Goal: Task Accomplishment & Management: Use online tool/utility

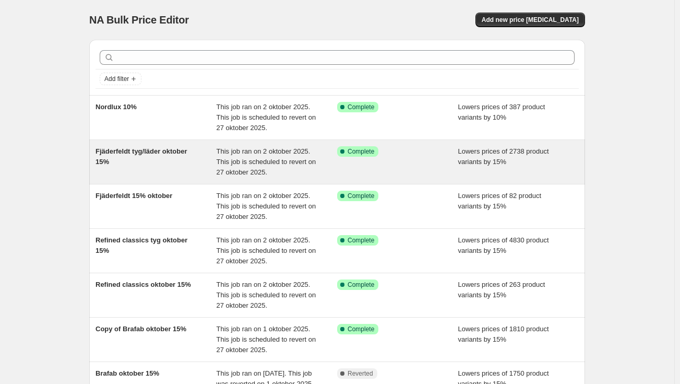
click at [283, 168] on div "This job ran on 2 oktober 2025. This job is scheduled to revert on 27 oktober 2…" at bounding box center [277, 161] width 121 height 31
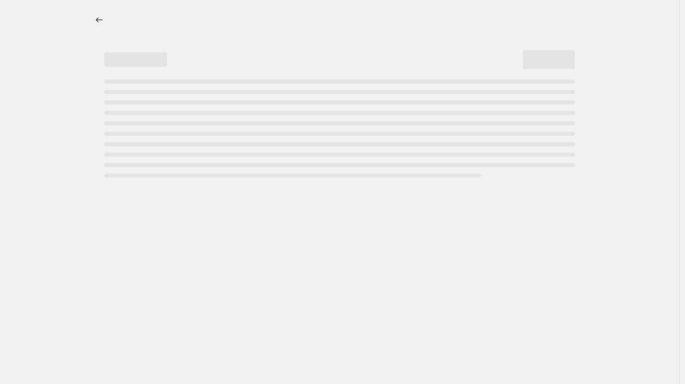
select select "percentage"
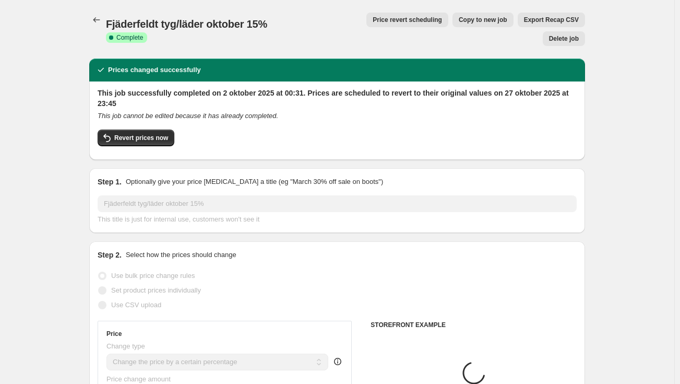
select select "vendor"
select select "tag"
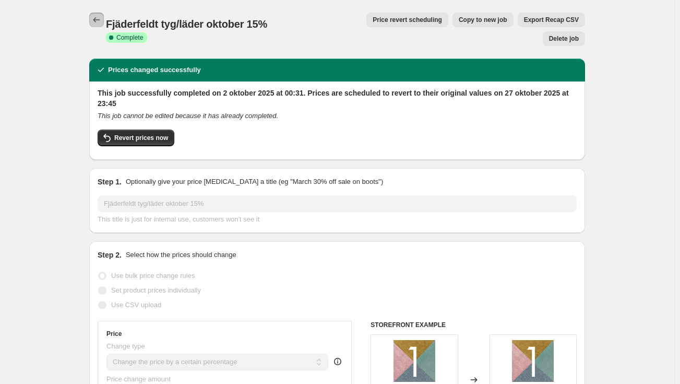
click at [102, 19] on icon "Price change jobs" at bounding box center [96, 20] width 10 height 10
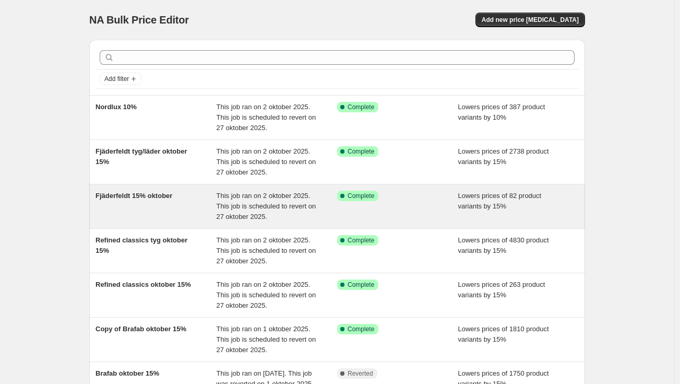
click at [297, 212] on div "This job ran on 2 oktober 2025. This job is scheduled to revert on 27 oktober 2…" at bounding box center [277, 206] width 121 height 31
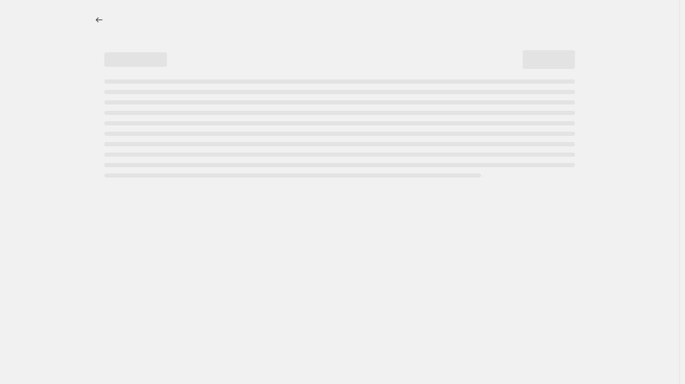
select select "percentage"
select select "vendor"
select select "product_status"
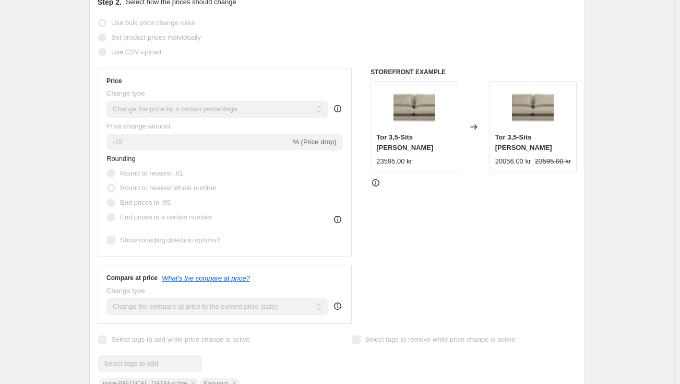
scroll to position [52, 0]
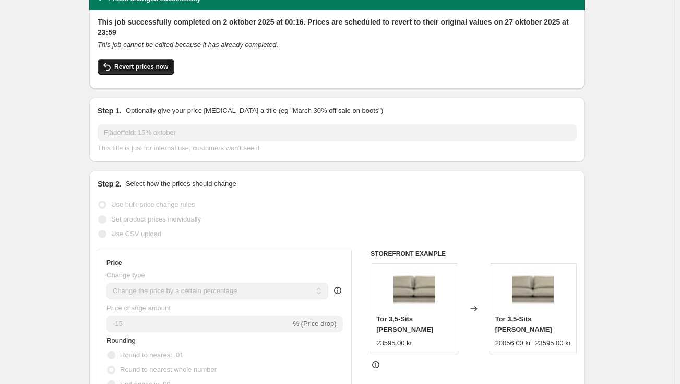
click at [153, 60] on button "Revert prices now" at bounding box center [136, 66] width 77 height 17
checkbox input "false"
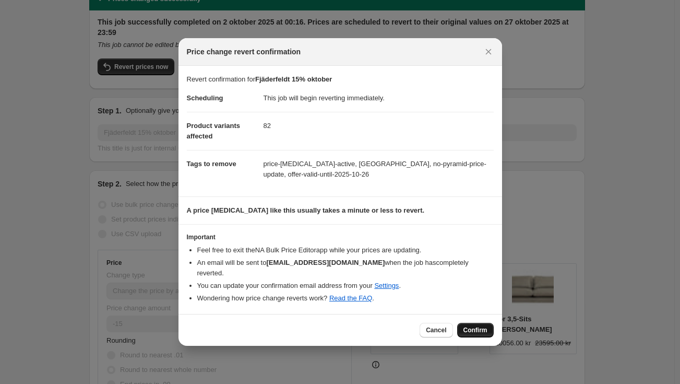
click at [476, 326] on span "Confirm" at bounding box center [476, 330] width 24 height 8
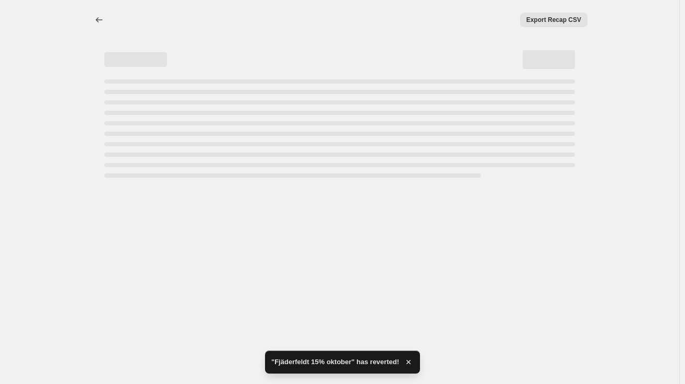
select select "percentage"
select select "vendor"
select select "product_status"
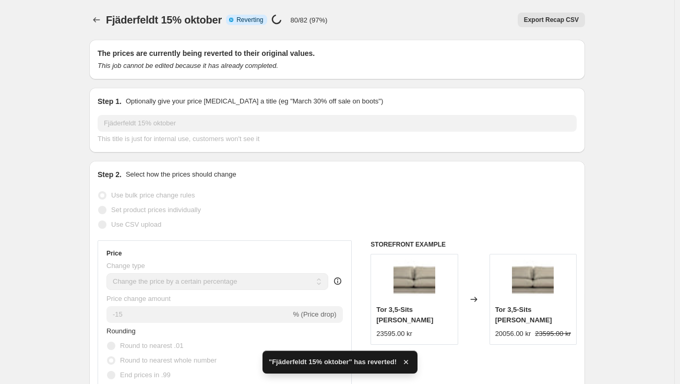
checkbox input "true"
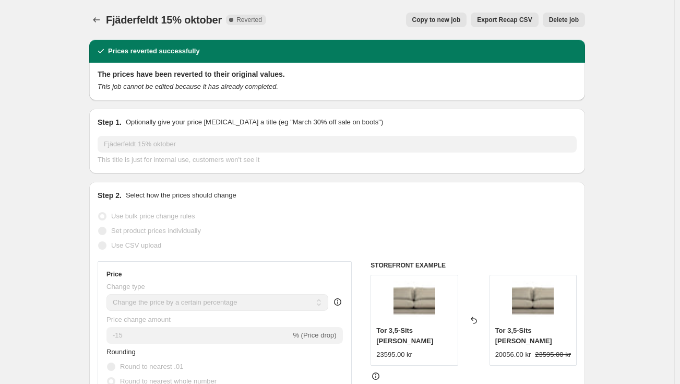
click at [438, 9] on div "Fjäderfeldt 15% oktober. This page is ready Fjäderfeldt 15% oktober Complete Re…" at bounding box center [337, 20] width 496 height 40
click at [449, 18] on span "Copy to new job" at bounding box center [436, 20] width 49 height 8
select select "percentage"
select select "vendor"
select select "product_status"
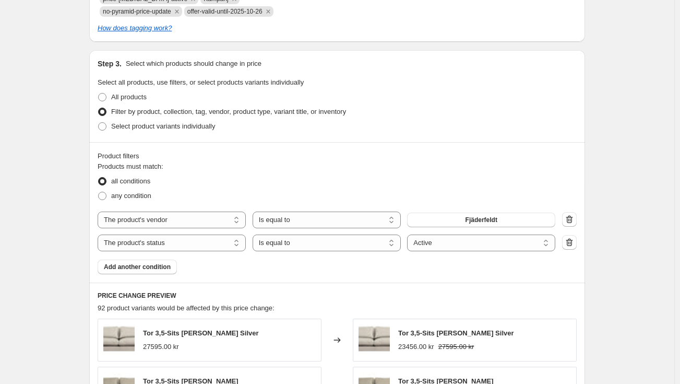
scroll to position [626, 0]
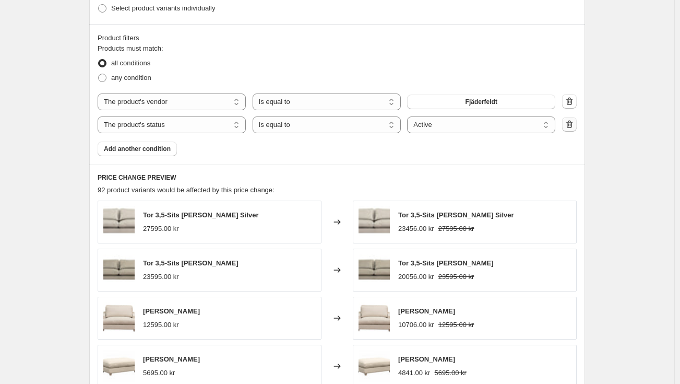
click at [573, 123] on icon "button" at bounding box center [569, 124] width 7 height 8
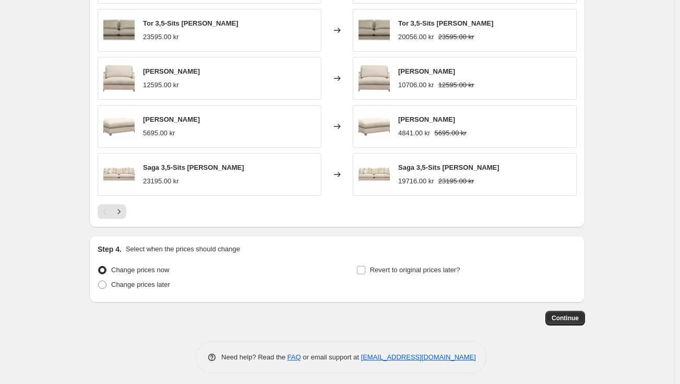
scroll to position [849, 0]
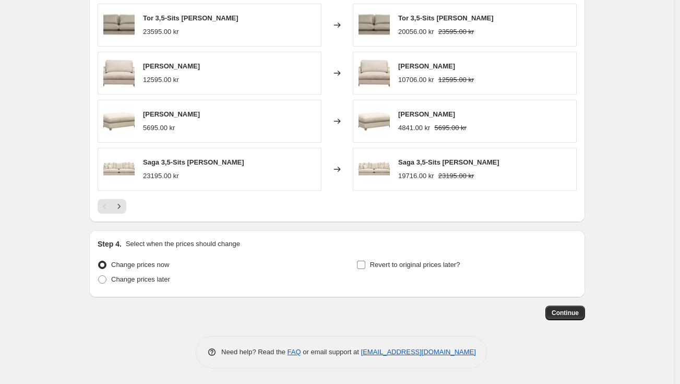
click at [434, 267] on span "Revert to original prices later?" at bounding box center [415, 265] width 90 height 8
click at [365, 267] on input "Revert to original prices later?" at bounding box center [361, 265] width 8 height 8
checkbox input "true"
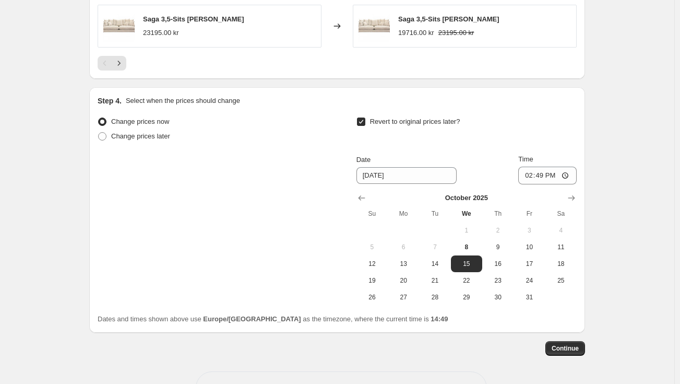
scroll to position [1027, 0]
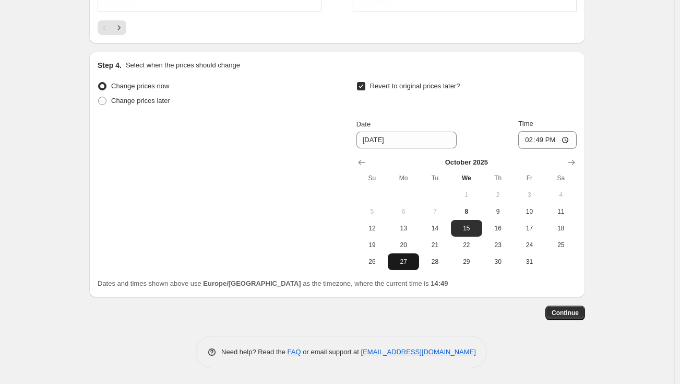
click at [398, 266] on button "27" at bounding box center [403, 261] width 31 height 17
type input "[DATE]"
click at [545, 137] on input "14:49" at bounding box center [547, 140] width 58 height 18
type input "16:00"
click at [566, 318] on button "Continue" at bounding box center [566, 312] width 40 height 15
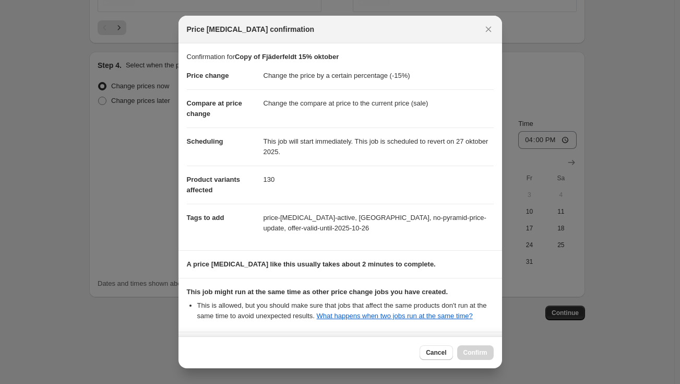
scroll to position [169, 0]
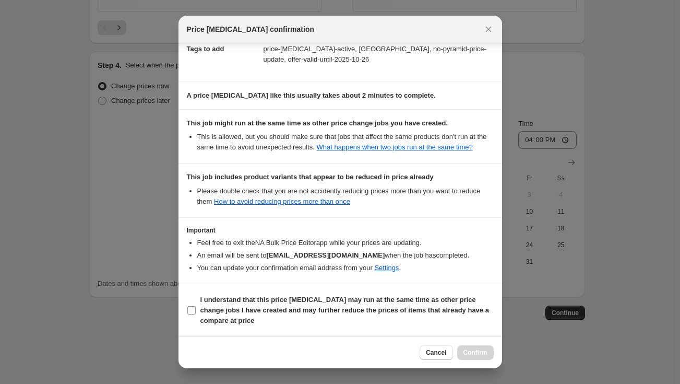
click at [239, 305] on span "I understand that this price [MEDICAL_DATA] may run at the same time as other p…" at bounding box center [346, 309] width 293 height 31
click at [196, 306] on input "I understand that this price [MEDICAL_DATA] may run at the same time as other p…" at bounding box center [191, 310] width 8 height 8
checkbox input "true"
click at [480, 349] on span "Confirm" at bounding box center [476, 352] width 24 height 8
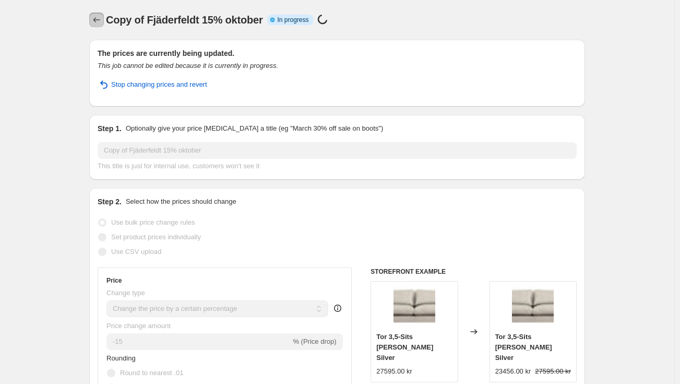
click at [102, 21] on icon "Price change jobs" at bounding box center [96, 20] width 10 height 10
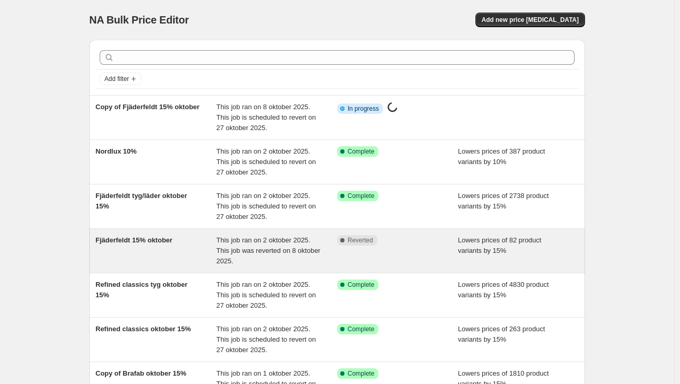
click at [272, 240] on span "This job ran on 2 oktober 2025. This job was reverted on 8 oktober 2025." at bounding box center [269, 250] width 104 height 29
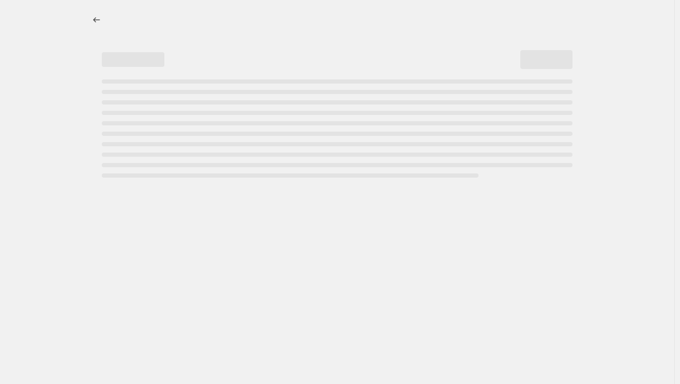
select select "percentage"
select select "vendor"
select select "product_status"
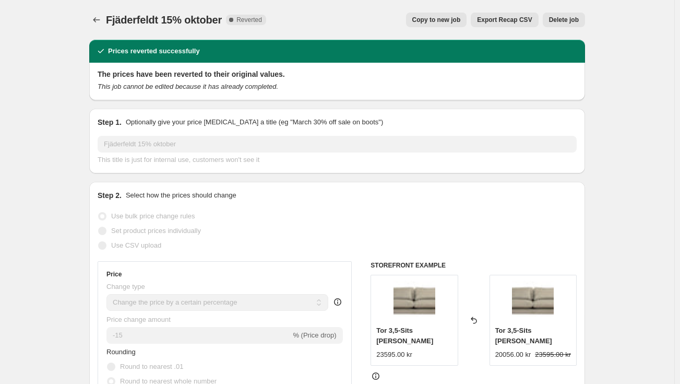
click at [563, 27] on div "Fjäderfeldt 15% oktober. This page is ready Fjäderfeldt 15% oktober Complete Re…" at bounding box center [337, 20] width 496 height 40
click at [568, 18] on span "Delete job" at bounding box center [564, 20] width 30 height 8
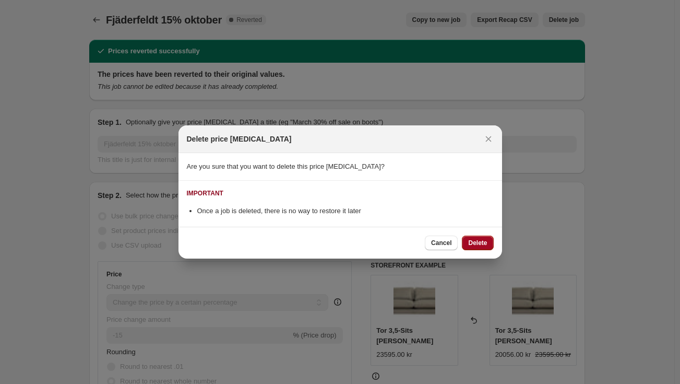
click at [475, 242] on span "Delete" at bounding box center [477, 243] width 19 height 8
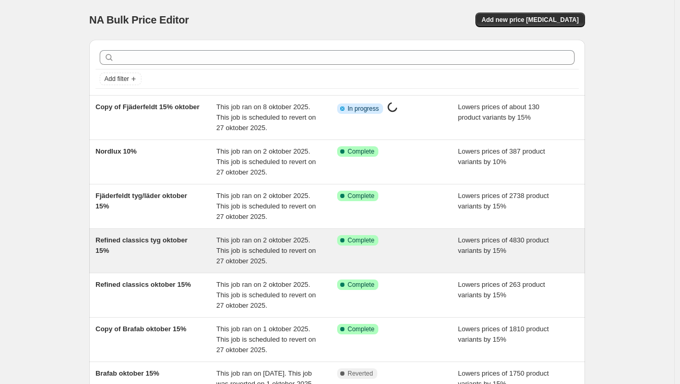
click at [279, 262] on div "This job ran on 2 oktober 2025. This job is scheduled to revert on 27 oktober 2…" at bounding box center [277, 250] width 121 height 31
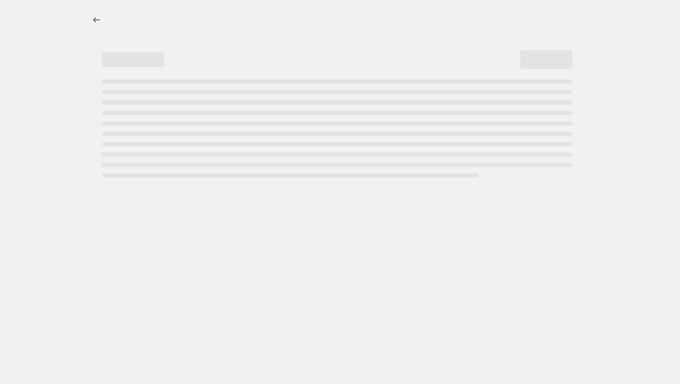
select select "percentage"
select select "vendor"
select select "tag"
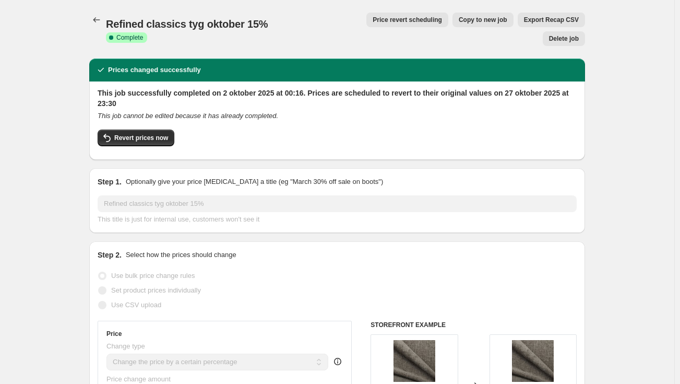
click at [95, 27] on div "Refined classics tyg oktober 15%. This page is ready Refined classics tyg oktob…" at bounding box center [337, 29] width 496 height 58
click at [101, 19] on icon "Price change jobs" at bounding box center [96, 20] width 10 height 10
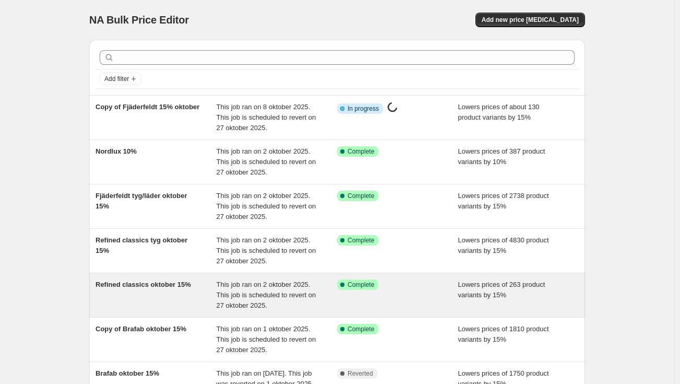
click at [270, 300] on div "This job ran on 2 oktober 2025. This job is scheduled to revert on 27 oktober 2…" at bounding box center [277, 294] width 121 height 31
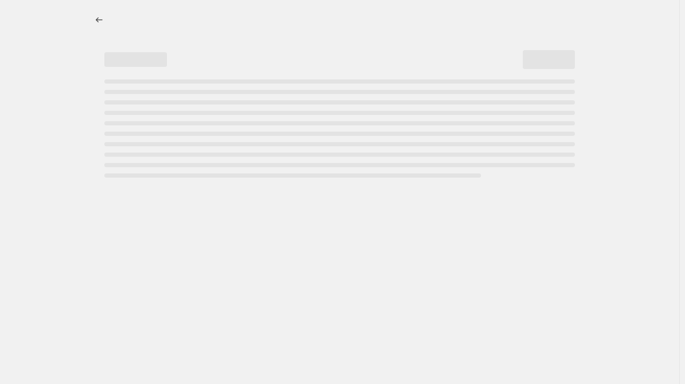
select select "percentage"
select select "vendor"
select select "product_status"
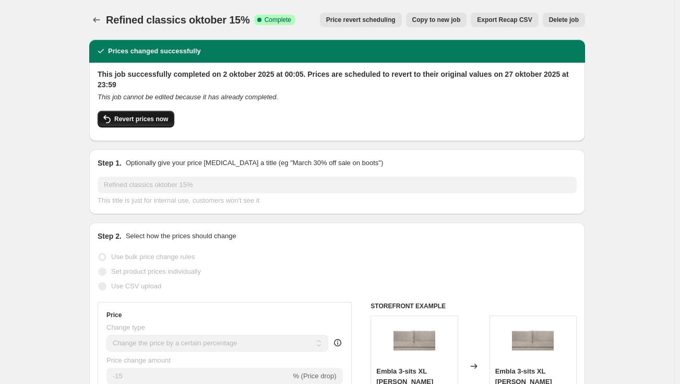
click at [124, 125] on button "Revert prices now" at bounding box center [136, 119] width 77 height 17
checkbox input "false"
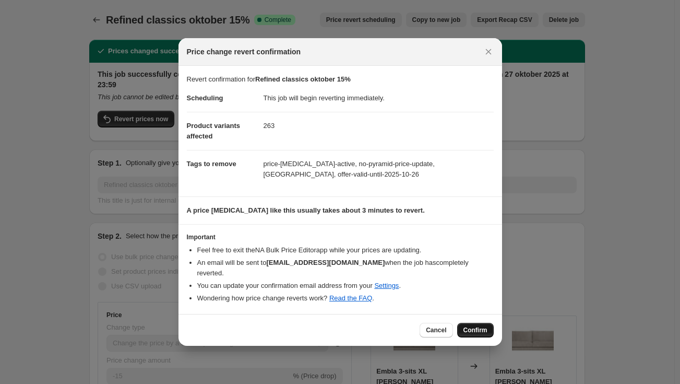
click at [475, 327] on span "Confirm" at bounding box center [476, 330] width 24 height 8
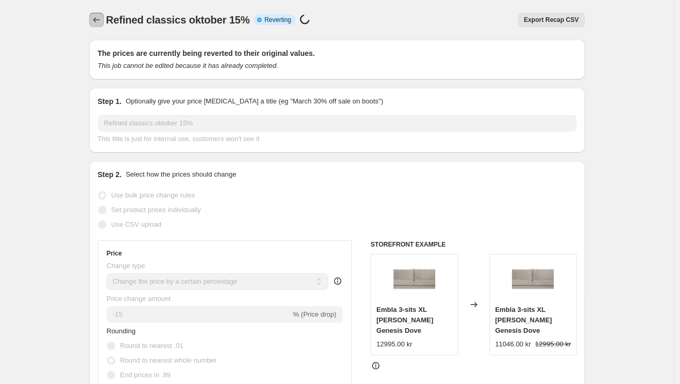
click at [96, 20] on icon "Price change jobs" at bounding box center [96, 20] width 10 height 10
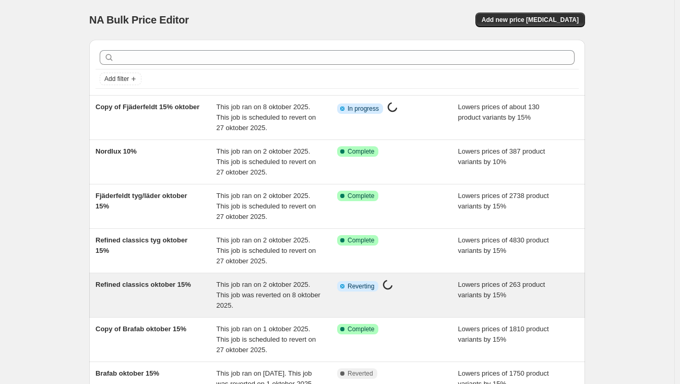
click at [412, 290] on div "Info Partially complete Reverting Price [MEDICAL_DATA] in progress..." at bounding box center [389, 286] width 105 height 14
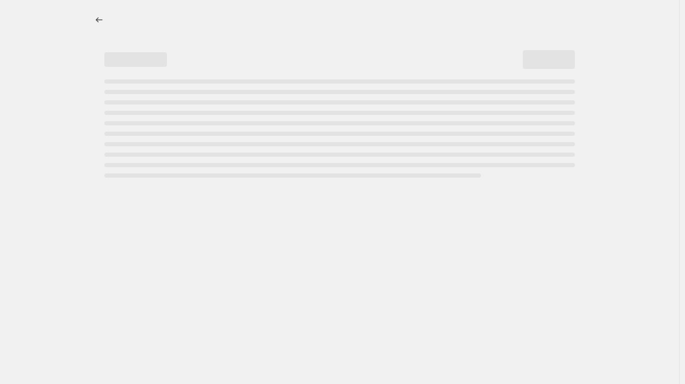
select select "percentage"
select select "vendor"
select select "product_status"
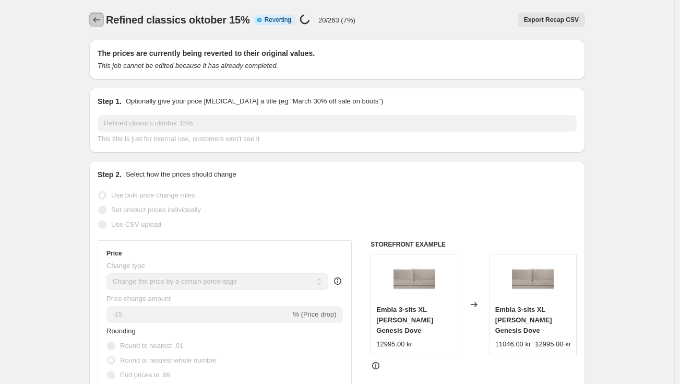
click at [95, 18] on icon "Price change jobs" at bounding box center [96, 20] width 10 height 10
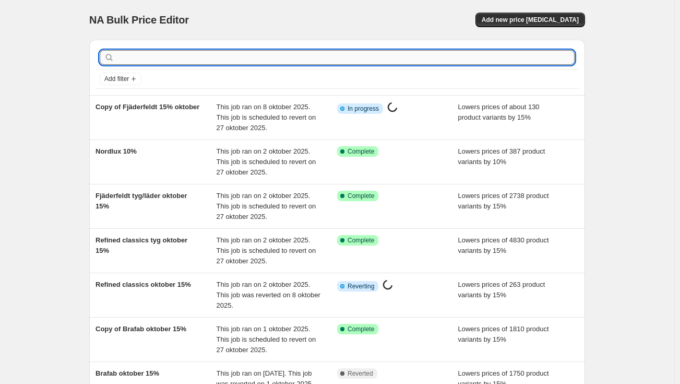
click at [313, 60] on input "text" at bounding box center [345, 57] width 458 height 15
type input "mattbolaget"
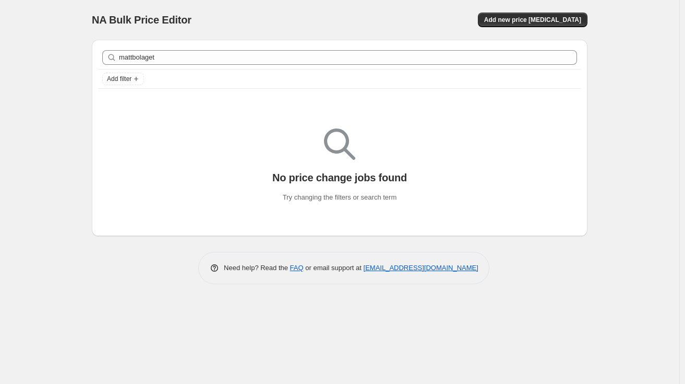
click at [200, 50] on div "mattbolaget Clear" at bounding box center [339, 57] width 483 height 23
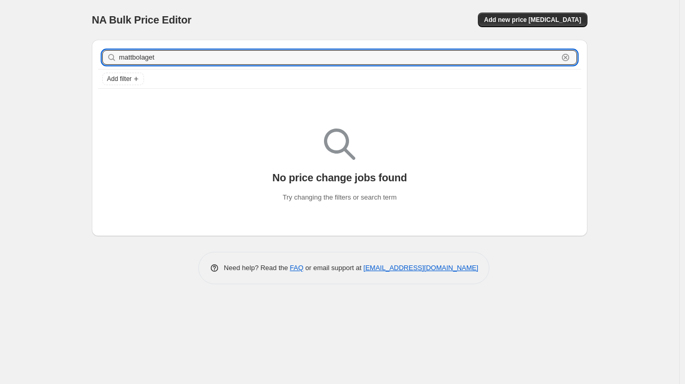
drag, startPoint x: 200, startPoint y: 55, endPoint x: 44, endPoint y: 43, distance: 157.0
click at [44, 43] on div "NA Bulk Price Editor. This page is ready NA Bulk Price Editor Add new price [ME…" at bounding box center [340, 192] width 680 height 384
type input "folkhemmet"
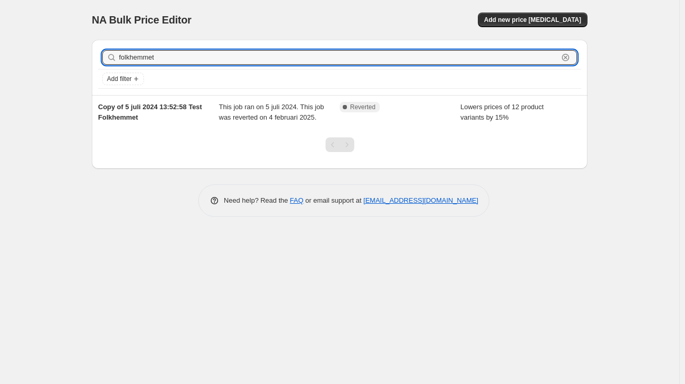
drag, startPoint x: 183, startPoint y: 58, endPoint x: -3, endPoint y: 51, distance: 186.5
click at [0, 51] on html "Home Settings Plans Skip to content NA Bulk Price Editor. This page is ready NA…" at bounding box center [342, 192] width 685 height 384
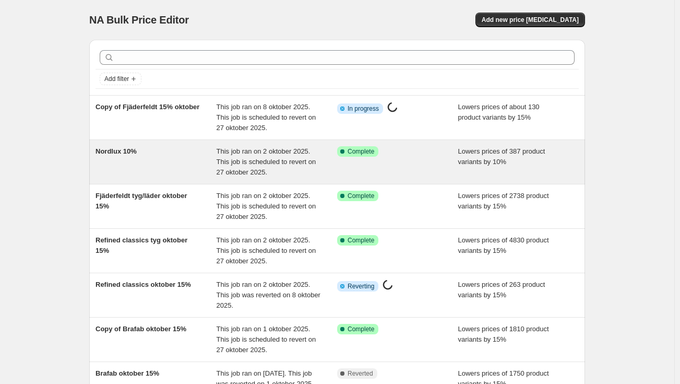
click at [337, 167] on div "This job ran on 2 oktober 2025. This job is scheduled to revert on 27 oktober 2…" at bounding box center [277, 161] width 121 height 31
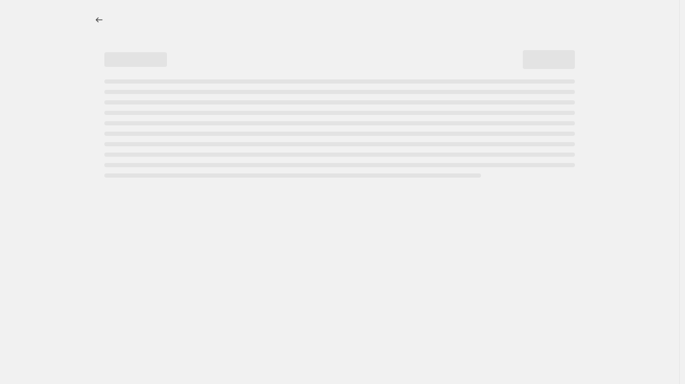
select select "percentage"
select select "vendor"
select select "tag"
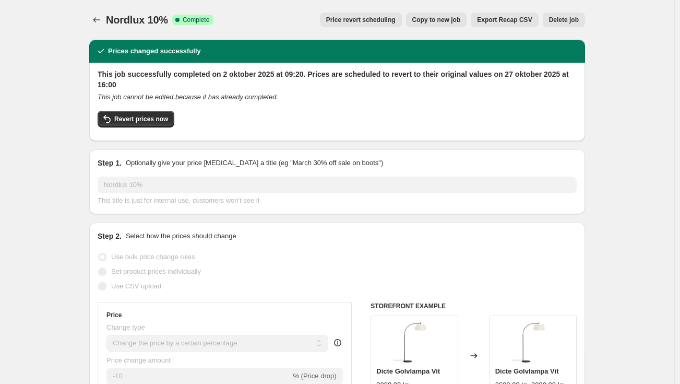
click at [445, 24] on button "Copy to new job" at bounding box center [436, 20] width 61 height 15
select select "percentage"
select select "vendor"
select select "tag"
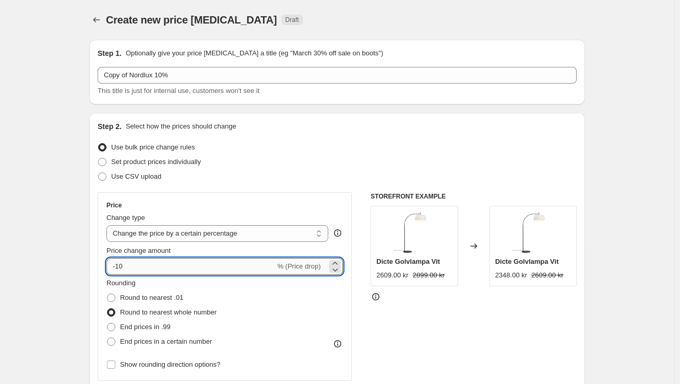
drag, startPoint x: 184, startPoint y: 270, endPoint x: 120, endPoint y: 267, distance: 64.3
click at [120, 267] on input "-10" at bounding box center [191, 266] width 169 height 17
type input "-30"
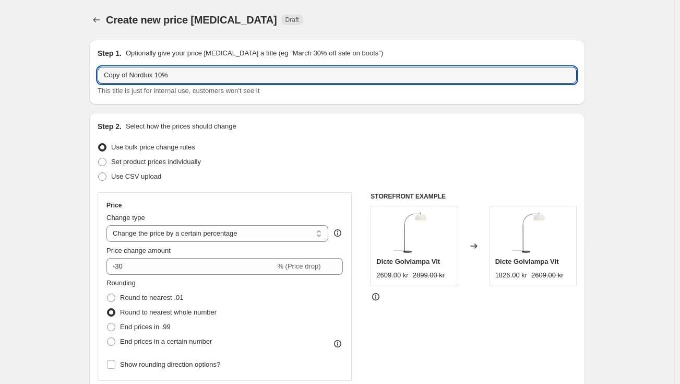
drag, startPoint x: 156, startPoint y: 73, endPoint x: 75, endPoint y: 71, distance: 80.9
type input "Qarpet 10%"
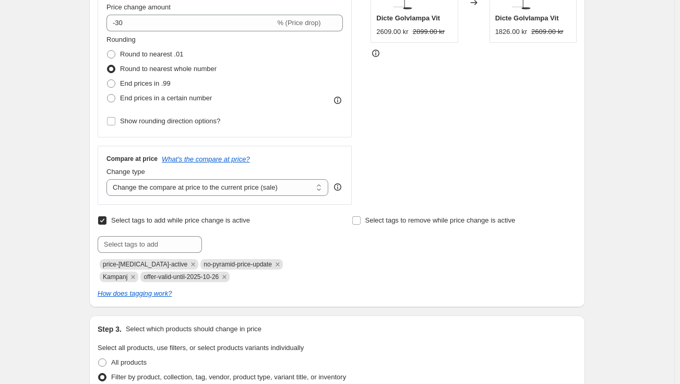
scroll to position [261, 0]
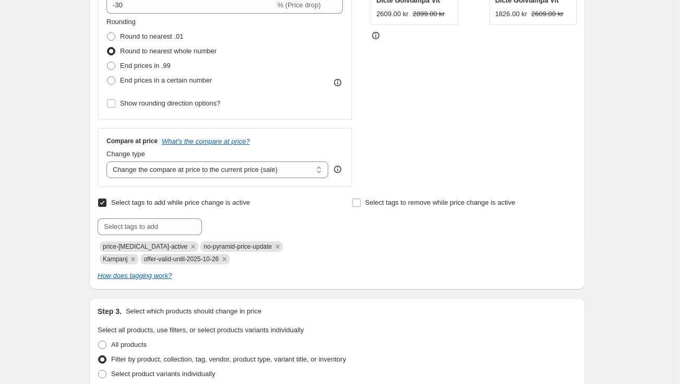
click at [166, 260] on span "offer-valid-until-2025-10-26" at bounding box center [181, 258] width 75 height 7
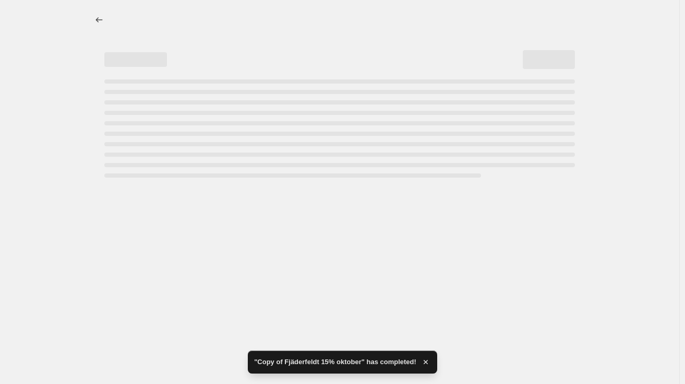
click at [180, 257] on div at bounding box center [340, 192] width 680 height 384
select select "percentage"
select select "vendor"
select select "tag"
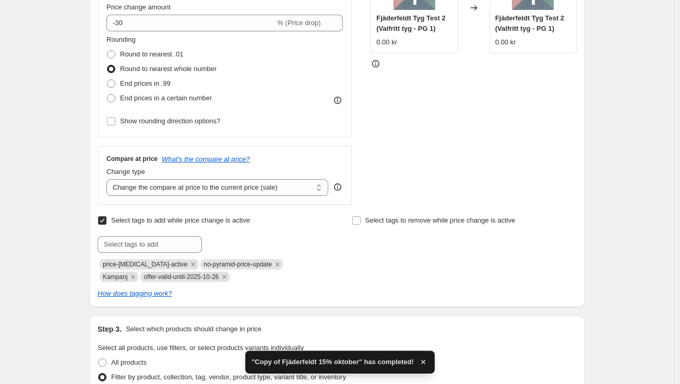
scroll to position [261, 0]
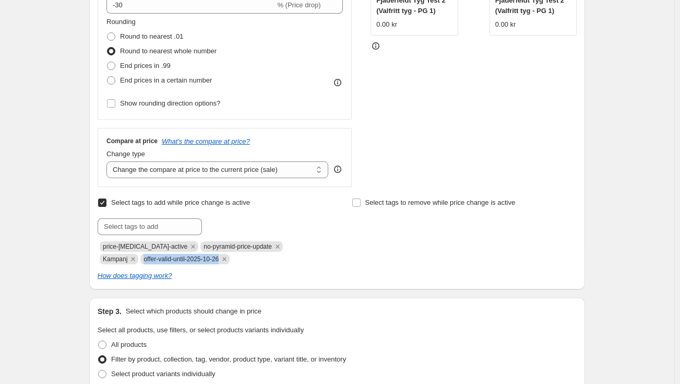
drag, startPoint x: 182, startPoint y: 259, endPoint x: 97, endPoint y: 253, distance: 85.4
click at [97, 253] on div "Step 2. Select how the prices should change Use bulk price change rules Set pro…" at bounding box center [337, 70] width 496 height 437
click at [628, 146] on div "Create new price [MEDICAL_DATA]. This page is ready Create new price [MEDICAL_D…" at bounding box center [337, 246] width 675 height 1015
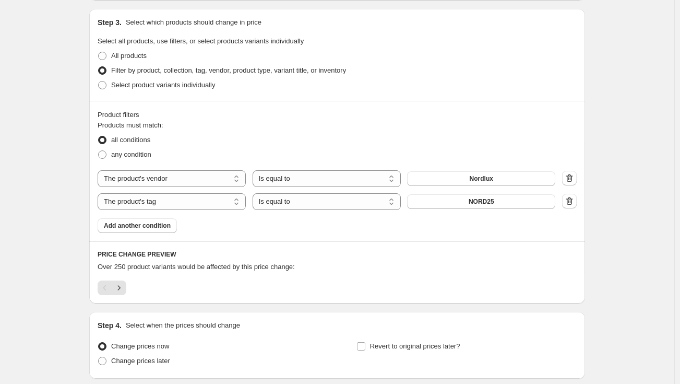
scroll to position [574, 0]
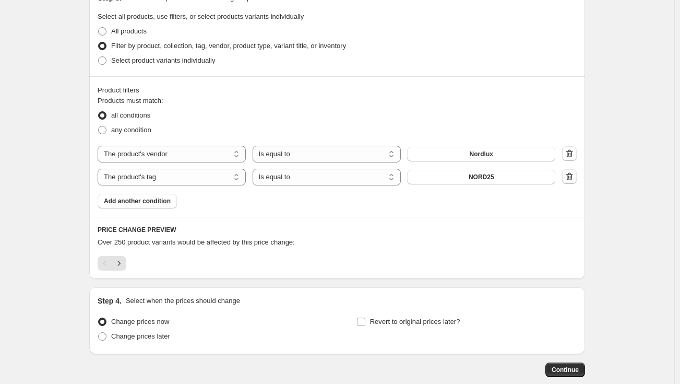
click at [575, 180] on icon "button" at bounding box center [569, 176] width 10 height 10
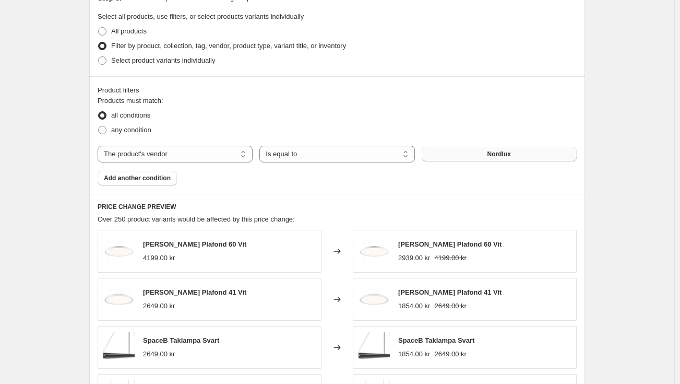
click at [496, 150] on span "Nordlux" at bounding box center [499, 154] width 23 height 8
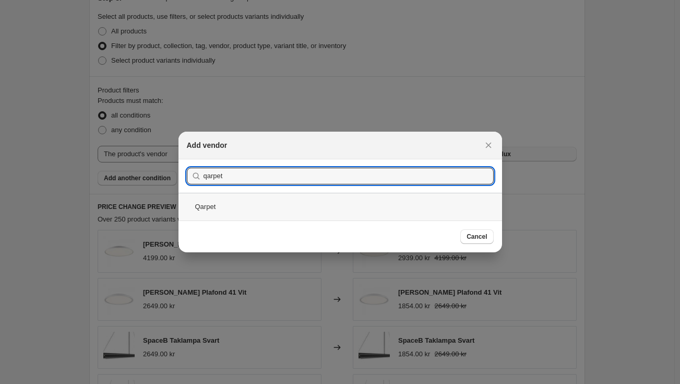
type input "qarpet"
click at [217, 212] on div "Qarpet" at bounding box center [341, 207] width 324 height 28
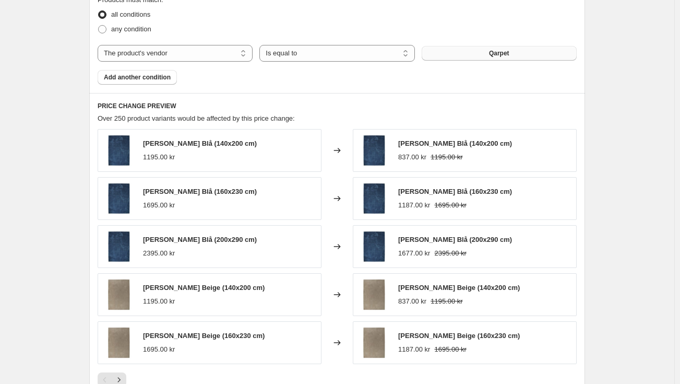
scroll to position [849, 0]
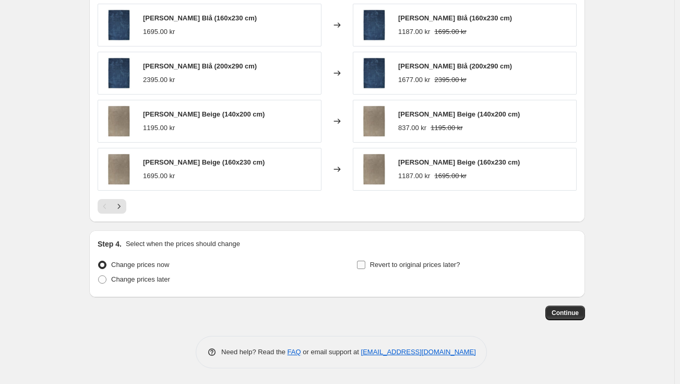
click at [372, 262] on label "Revert to original prices later?" at bounding box center [409, 264] width 104 height 15
click at [365, 262] on input "Revert to original prices later?" at bounding box center [361, 265] width 8 height 8
checkbox input "true"
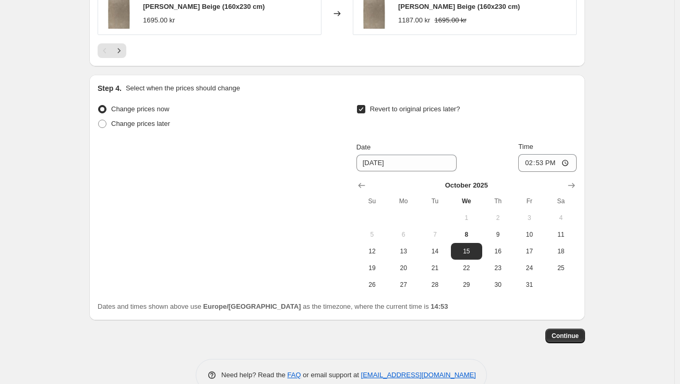
scroll to position [1027, 0]
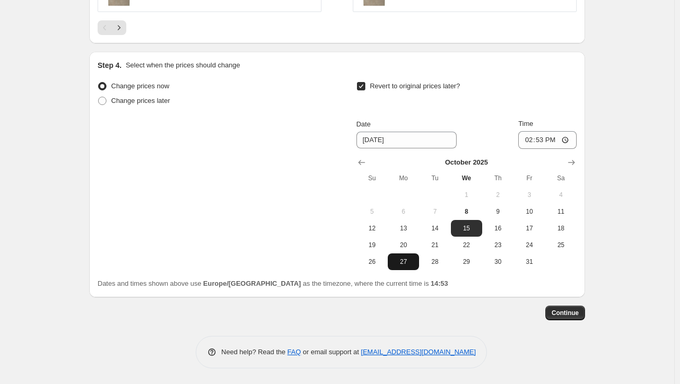
click at [411, 264] on span "27" at bounding box center [403, 261] width 23 height 8
type input "[DATE]"
click at [547, 143] on input "14:53" at bounding box center [547, 140] width 58 height 18
type input "16:30"
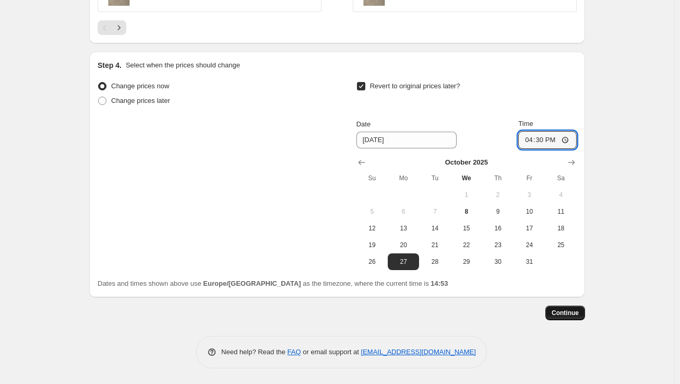
click at [574, 313] on span "Continue" at bounding box center [565, 313] width 27 height 8
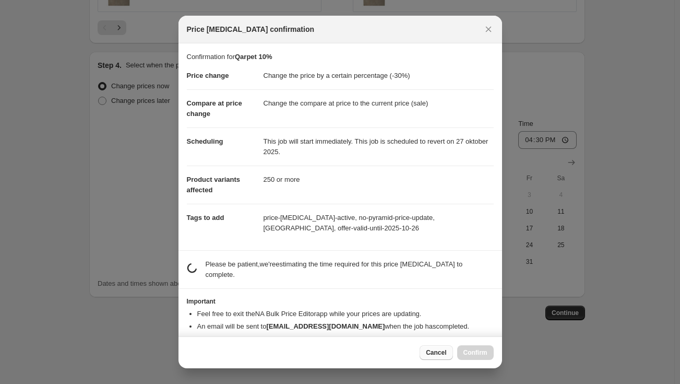
click at [438, 351] on span "Cancel" at bounding box center [436, 352] width 20 height 8
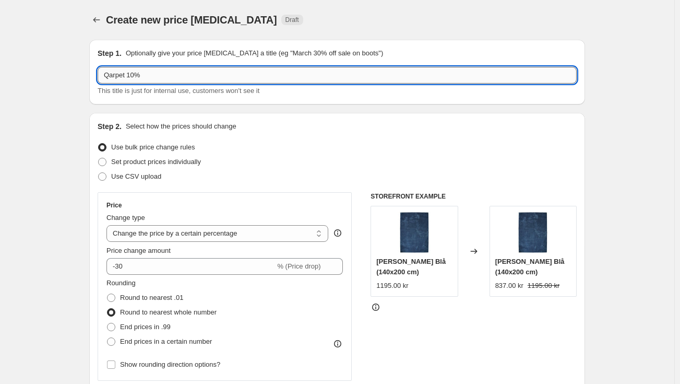
click at [131, 73] on input "Qarpet 10%" at bounding box center [337, 75] width 479 height 17
type input "Qarpet 30%"
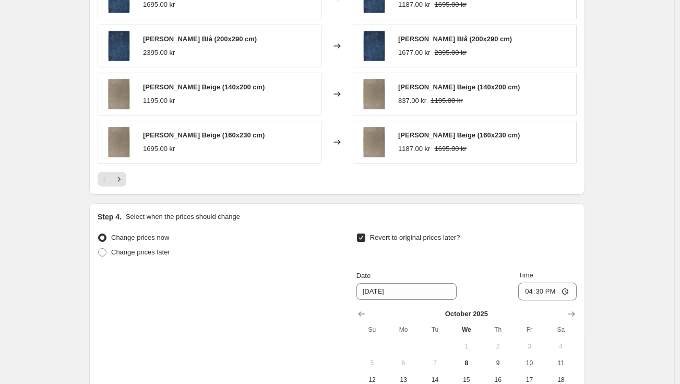
scroll to position [992, 0]
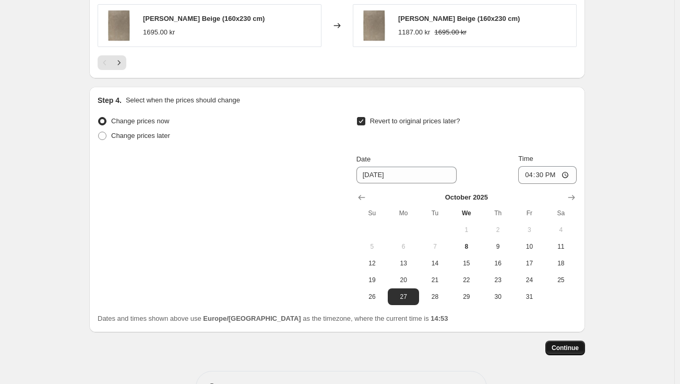
click at [564, 348] on span "Continue" at bounding box center [565, 348] width 27 height 8
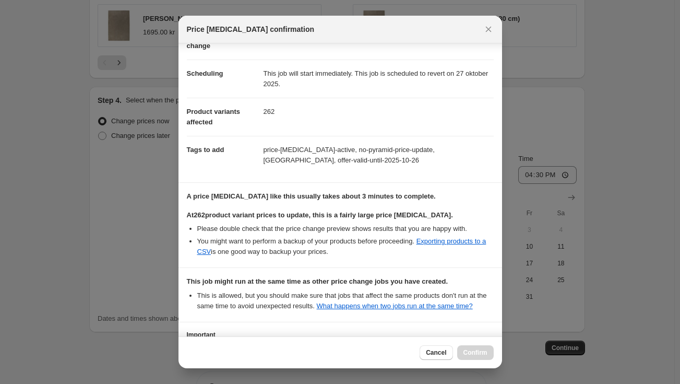
scroll to position [162, 0]
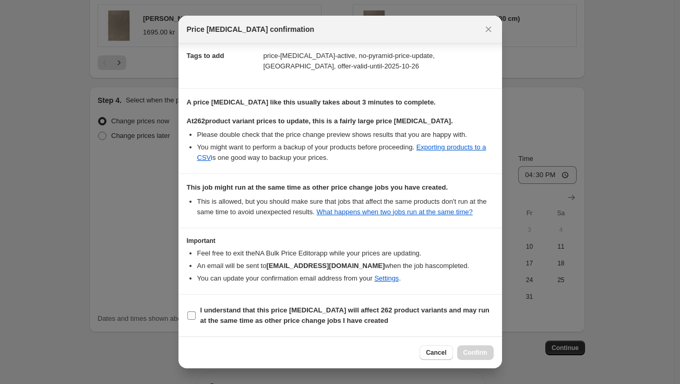
click at [250, 317] on b "I understand that this price [MEDICAL_DATA] will affect 262 product variants an…" at bounding box center [344, 315] width 289 height 18
click at [196, 317] on input "I understand that this price [MEDICAL_DATA] will affect 262 product variants an…" at bounding box center [191, 315] width 8 height 8
checkbox input "true"
click at [471, 350] on span "Confirm" at bounding box center [476, 352] width 24 height 8
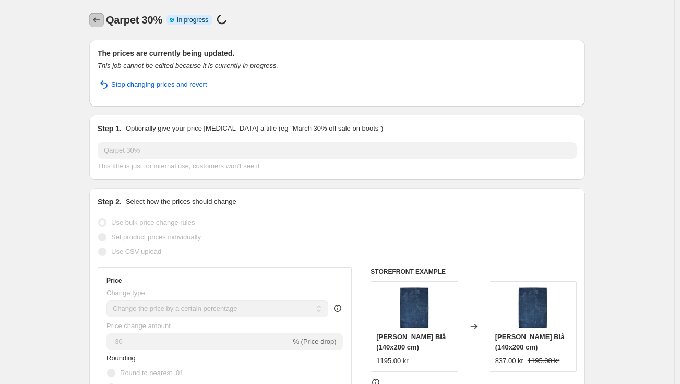
click at [104, 20] on button "Price change jobs" at bounding box center [96, 20] width 15 height 15
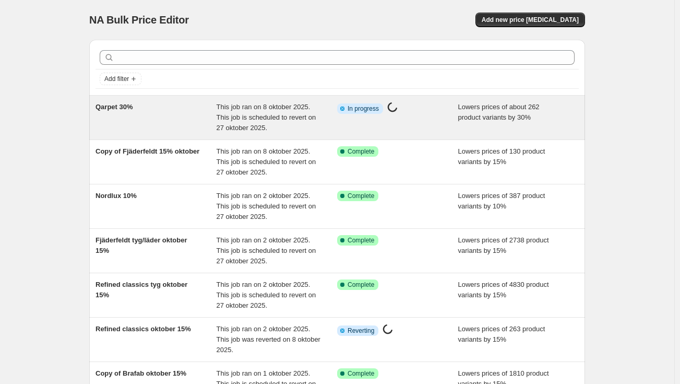
click at [408, 124] on div "Info Partially complete In progress Price [MEDICAL_DATA] in progress..." at bounding box center [397, 117] width 121 height 31
select select "percentage"
select select "vendor"
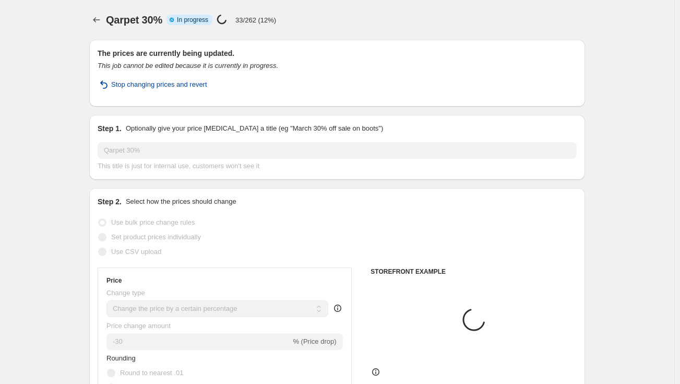
click at [161, 85] on span "Stop changing prices and revert" at bounding box center [159, 84] width 96 height 10
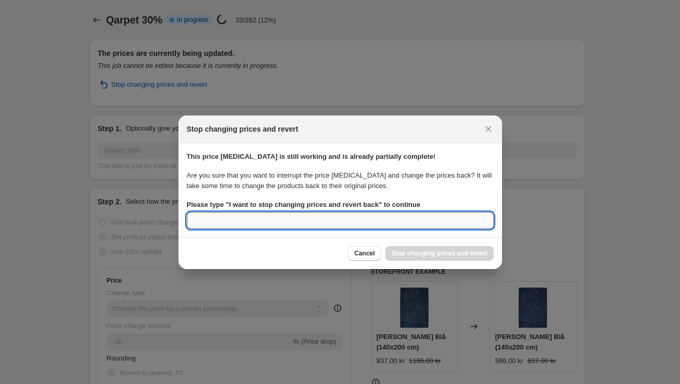
click at [358, 218] on input "Please type " I want to stop changing prices and revert back " to continue" at bounding box center [340, 220] width 307 height 17
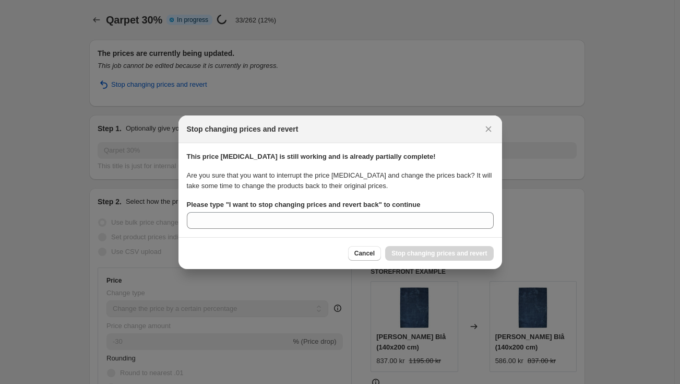
click at [373, 201] on b "Please type " I want to stop changing prices and revert back " to continue" at bounding box center [304, 204] width 234 height 8
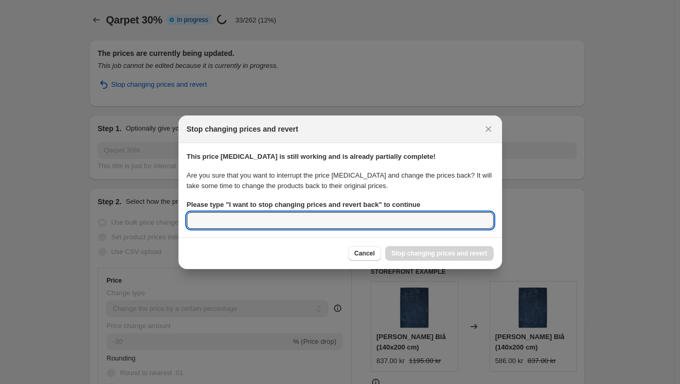
click at [373, 212] on input "Please type " I want to stop changing prices and revert back " to continue" at bounding box center [340, 220] width 307 height 17
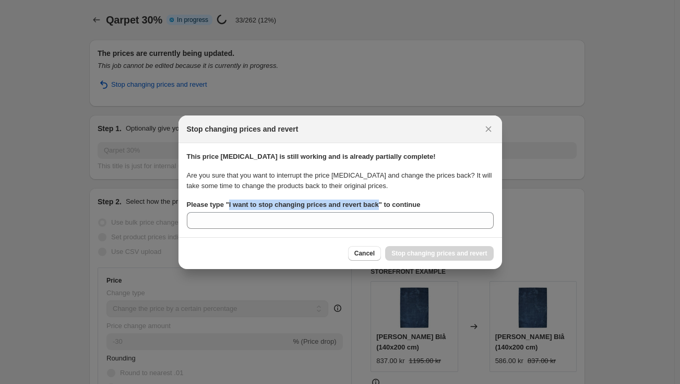
drag, startPoint x: 376, startPoint y: 203, endPoint x: 228, endPoint y: 208, distance: 147.8
click at [228, 208] on b "Please type " I want to stop changing prices and revert back " to continue" at bounding box center [304, 204] width 234 height 8
copy b "I want to stop changing prices and revert back"
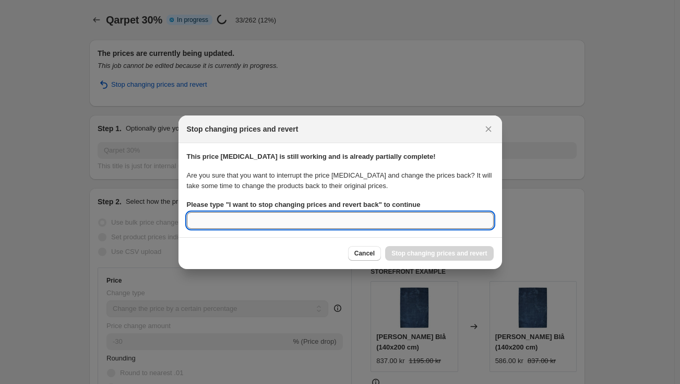
click at [230, 221] on input "Please type " I want to stop changing prices and revert back " to continue" at bounding box center [340, 220] width 307 height 17
paste input "I want to stop changing prices and revert back"
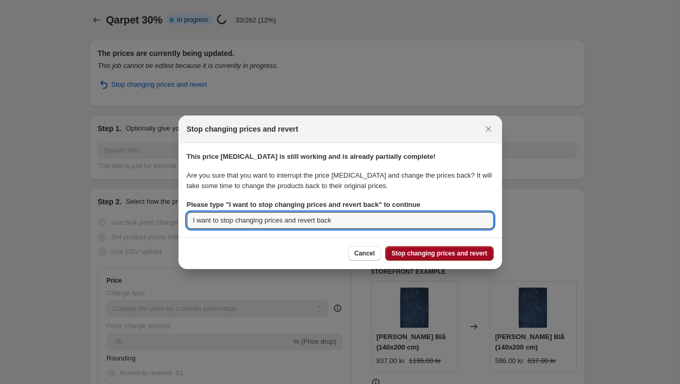
type input "I want to stop changing prices and revert back"
click at [410, 251] on span "Stop changing prices and revert" at bounding box center [440, 253] width 96 height 8
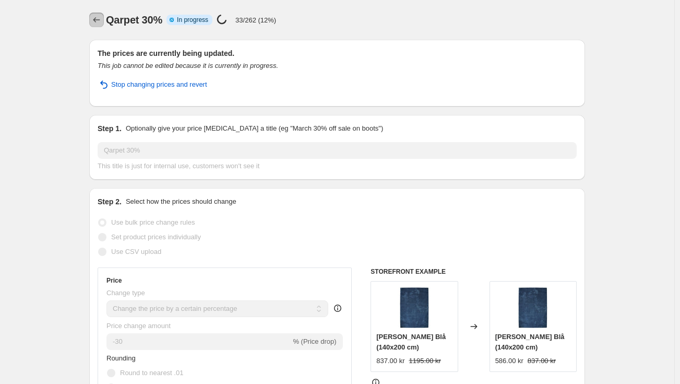
click at [101, 17] on icon "Price change jobs" at bounding box center [96, 20] width 10 height 10
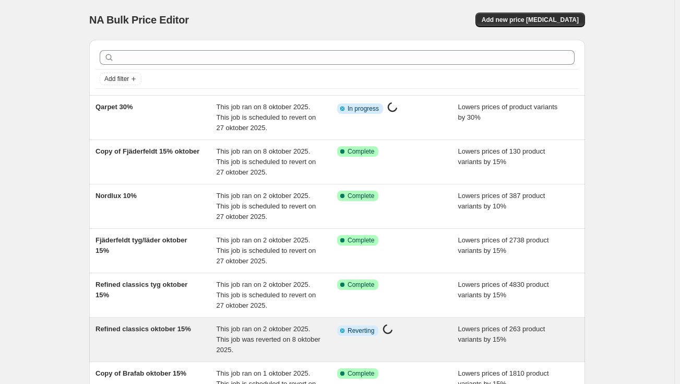
click at [430, 332] on div "Info Partially complete Reverting Price [MEDICAL_DATA] in progress..." at bounding box center [389, 331] width 105 height 14
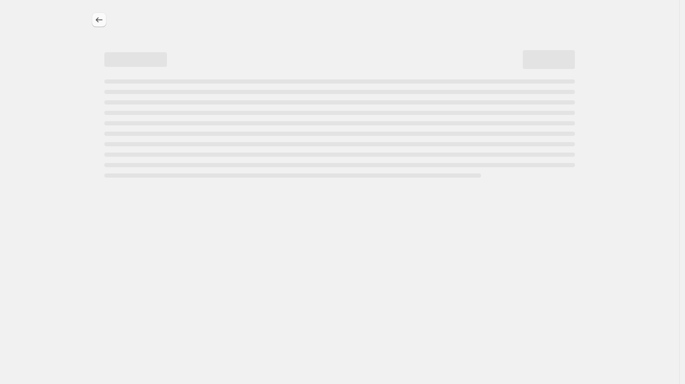
select select "percentage"
select select "vendor"
select select "product_status"
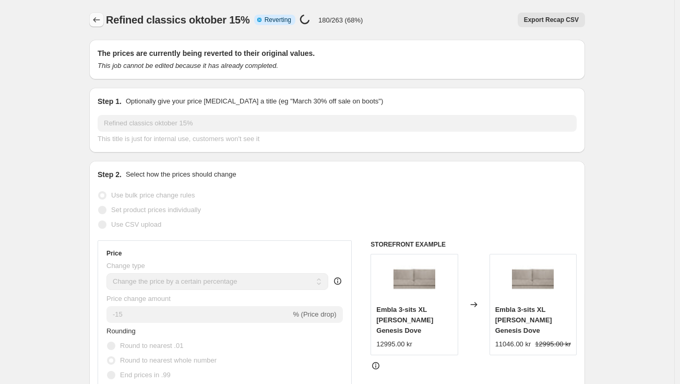
click at [99, 19] on icon "Price change jobs" at bounding box center [96, 20] width 10 height 10
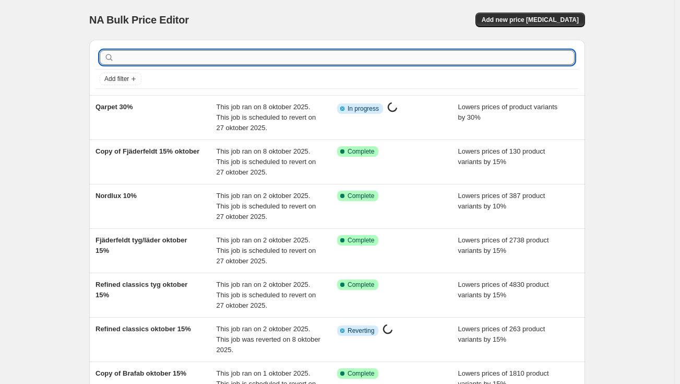
click at [211, 61] on input "text" at bounding box center [345, 57] width 458 height 15
type input "sits"
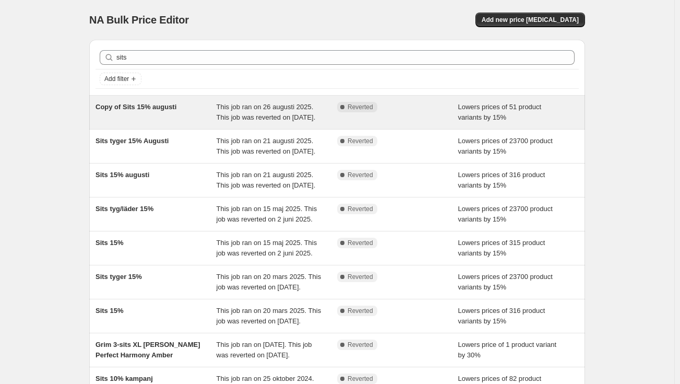
click at [270, 123] on div "This job ran on 26 augusti 2025. This job was reverted on [DATE]." at bounding box center [277, 112] width 121 height 21
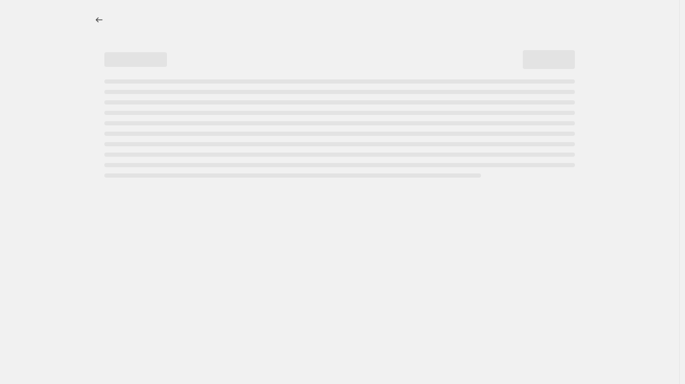
select select "percentage"
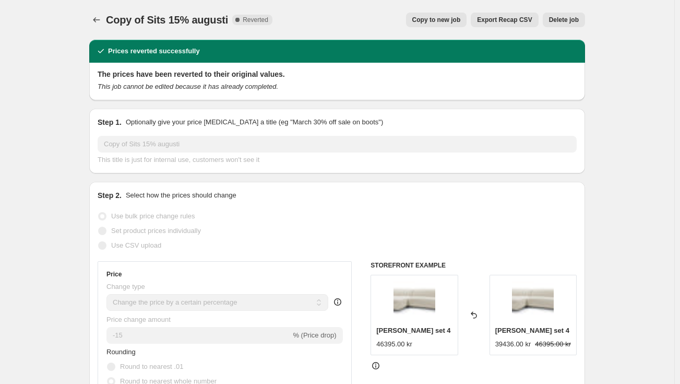
click at [460, 22] on span "Copy to new job" at bounding box center [436, 20] width 49 height 8
select select "percentage"
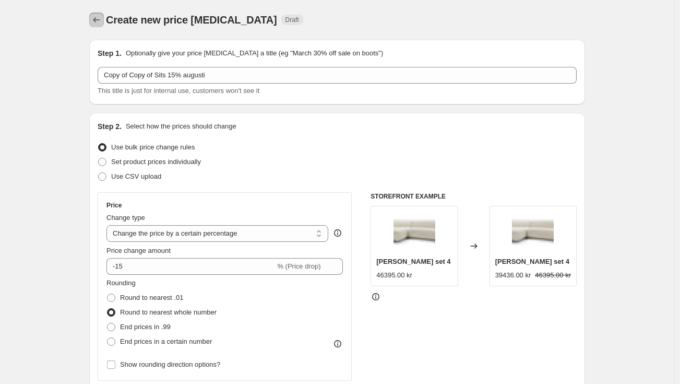
click at [104, 22] on button "Price change jobs" at bounding box center [96, 20] width 15 height 15
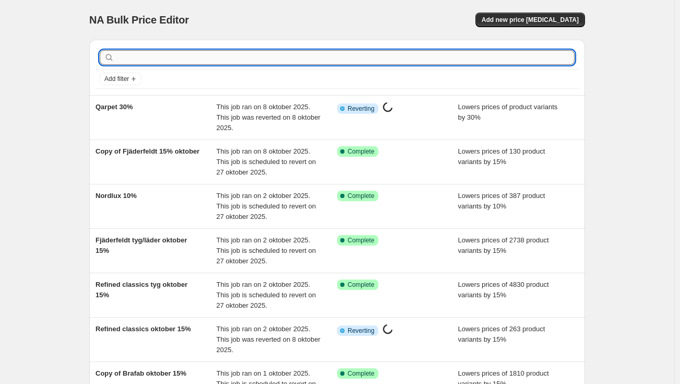
click at [243, 53] on input "text" at bounding box center [345, 57] width 458 height 15
type input "Sits"
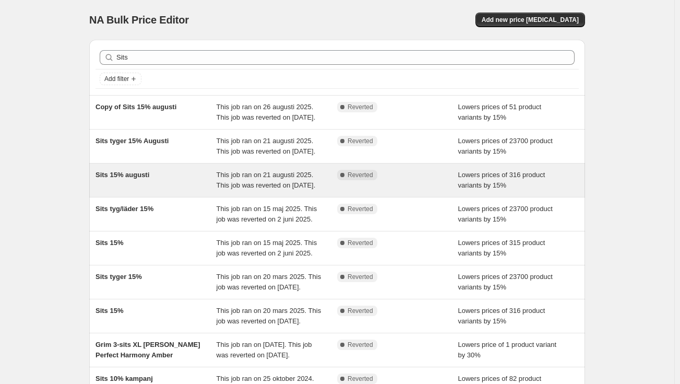
click at [247, 189] on span "This job ran on 21 augusti 2025. This job was reverted on [DATE]." at bounding box center [266, 180] width 99 height 18
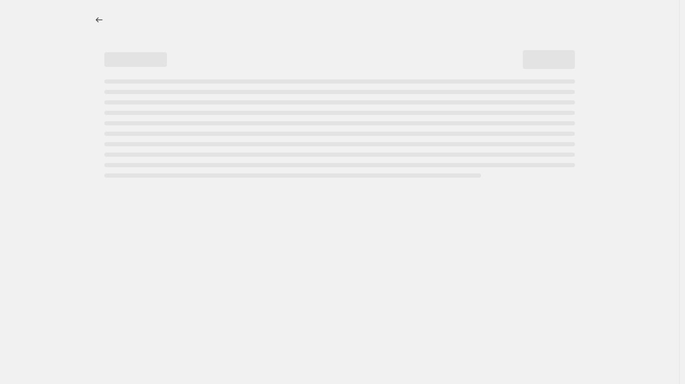
select select "percentage"
select select "vendor"
select select "product_status"
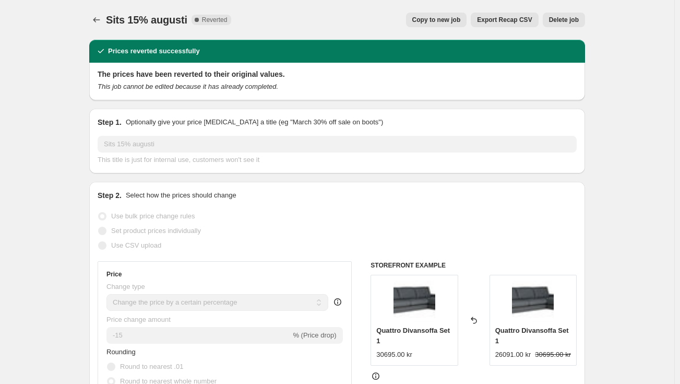
click at [459, 20] on span "Copy to new job" at bounding box center [436, 20] width 49 height 8
select select "percentage"
select select "vendor"
select select "product_status"
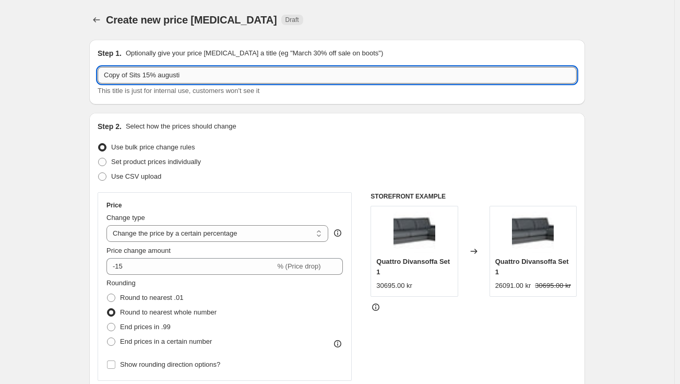
click at [127, 81] on input "Copy of Sits 15% augusti" at bounding box center [337, 75] width 479 height 17
drag, startPoint x: 133, startPoint y: 74, endPoint x: 36, endPoint y: 81, distance: 97.4
click at [147, 72] on input "Sits 15% augusti" at bounding box center [337, 75] width 479 height 17
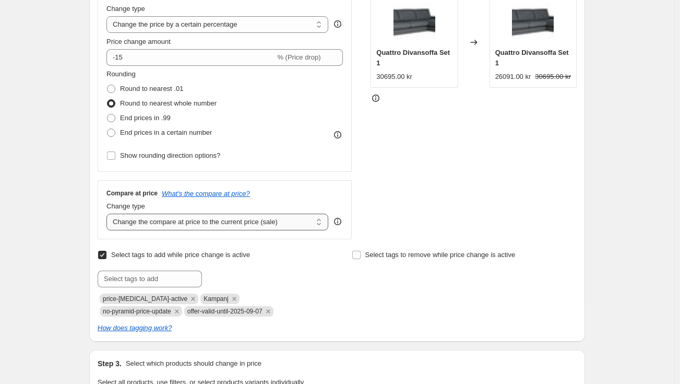
scroll to position [261, 0]
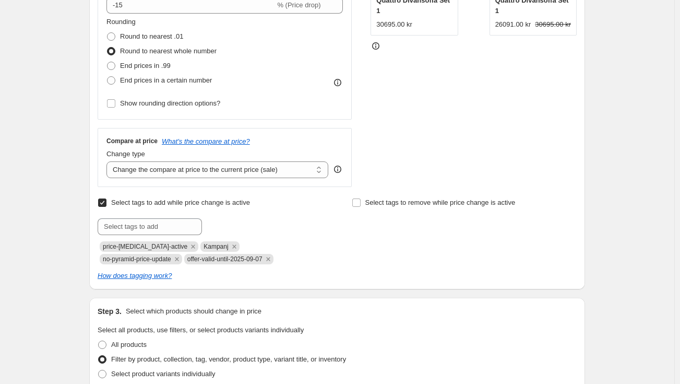
type input "Sits 15% oktober"
click at [187, 259] on span "offer-valid-until-2025-09-07" at bounding box center [224, 258] width 75 height 7
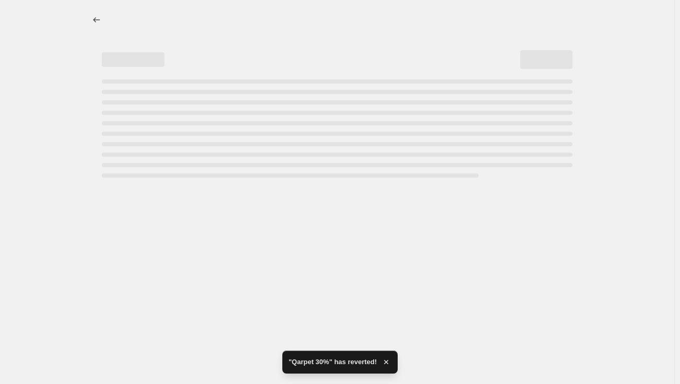
scroll to position [0, 0]
copy span "offer-valid-until-2025-09-07"
select select "percentage"
select select "vendor"
select select "product_status"
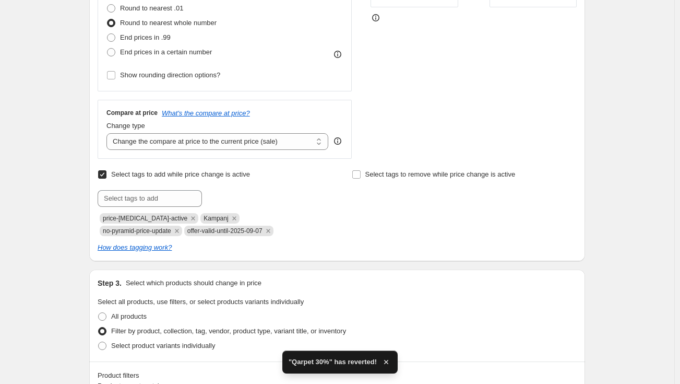
scroll to position [313, 0]
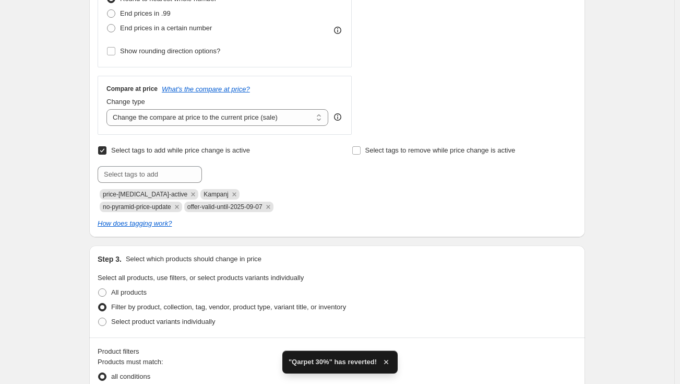
click at [187, 209] on span "offer-valid-until-2025-09-07" at bounding box center [224, 206] width 75 height 7
copy span "offer-valid-until-2025-09-07"
click at [159, 179] on input "text" at bounding box center [150, 174] width 104 height 17
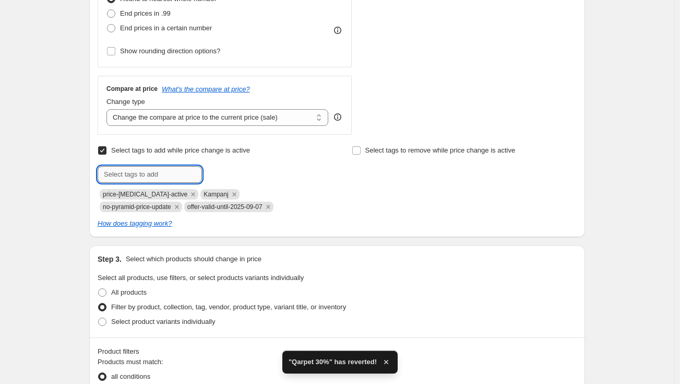
paste input "offer-valid-until-2025-09-07"
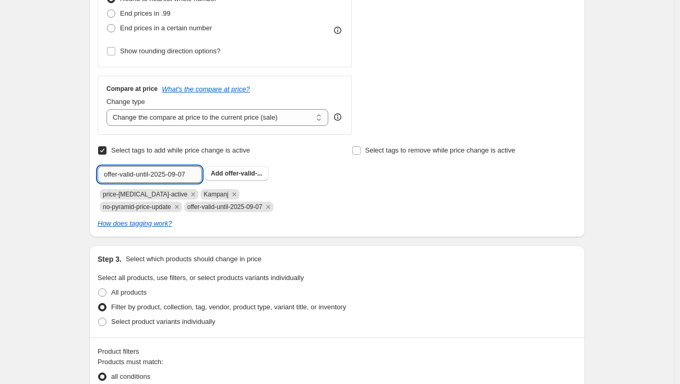
drag, startPoint x: 193, startPoint y: 172, endPoint x: 174, endPoint y: 175, distance: 19.0
click at [174, 175] on input "offer-valid-until-2025-09-07" at bounding box center [150, 174] width 104 height 17
type input "offer-valid-until-2025-10-26"
click at [229, 174] on span "offer-valid-..." at bounding box center [244, 173] width 38 height 7
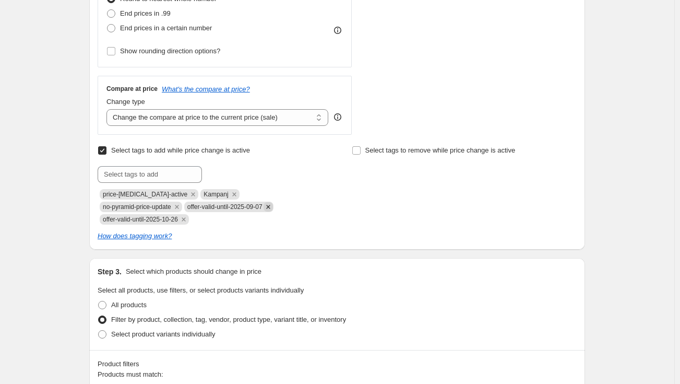
click at [264, 208] on icon "Remove offer-valid-until-2025-09-07" at bounding box center [268, 206] width 9 height 9
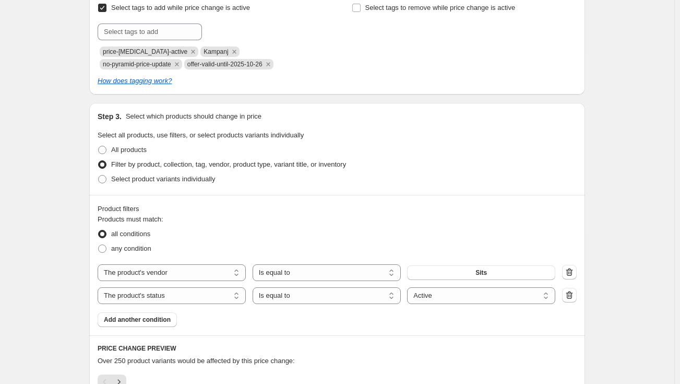
scroll to position [522, 0]
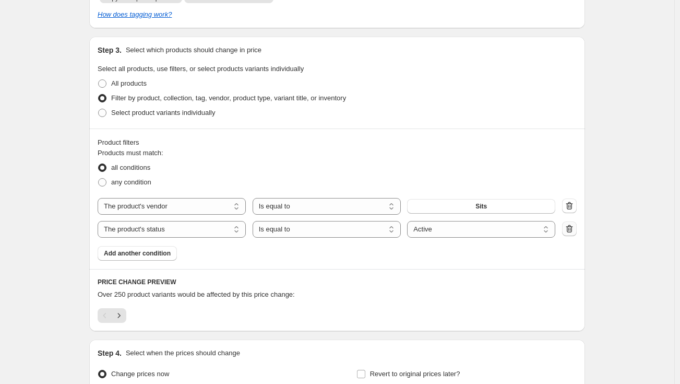
click at [570, 229] on icon "button" at bounding box center [569, 228] width 10 height 10
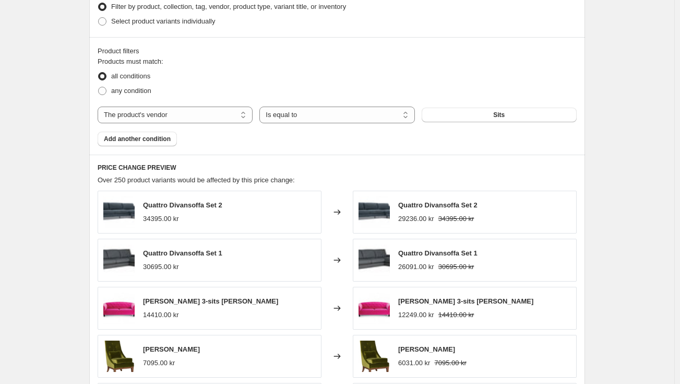
scroll to position [835, 0]
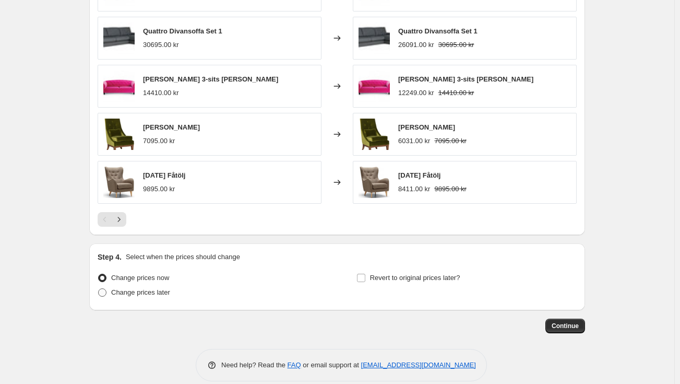
click at [152, 293] on span "Change prices later" at bounding box center [140, 292] width 59 height 8
click at [99, 289] on input "Change prices later" at bounding box center [98, 288] width 1 height 1
radio input "true"
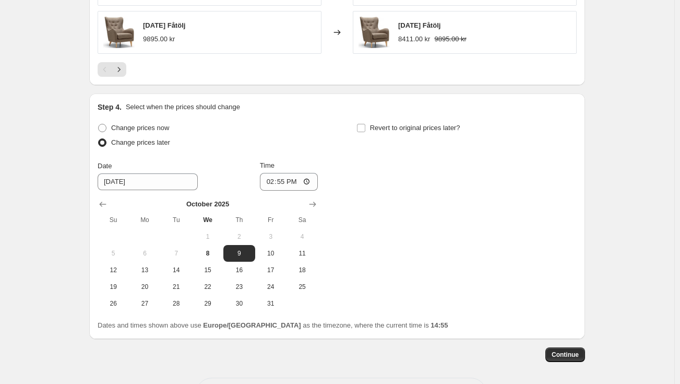
scroll to position [1027, 0]
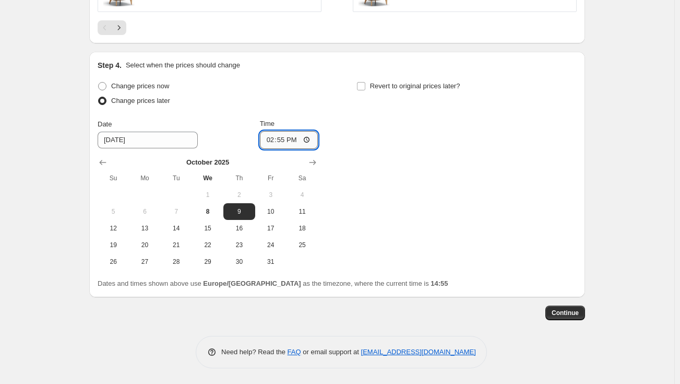
click at [281, 142] on input "14:55" at bounding box center [289, 140] width 58 height 18
type input "00:01"
click at [373, 124] on div "Change prices now Change prices later Date [DATE] Time 00:[DATE] Mo Tu We Th Fr…" at bounding box center [337, 174] width 479 height 191
click at [430, 89] on span "Revert to original prices later?" at bounding box center [415, 86] width 90 height 8
click at [365, 89] on input "Revert to original prices later?" at bounding box center [361, 86] width 8 height 8
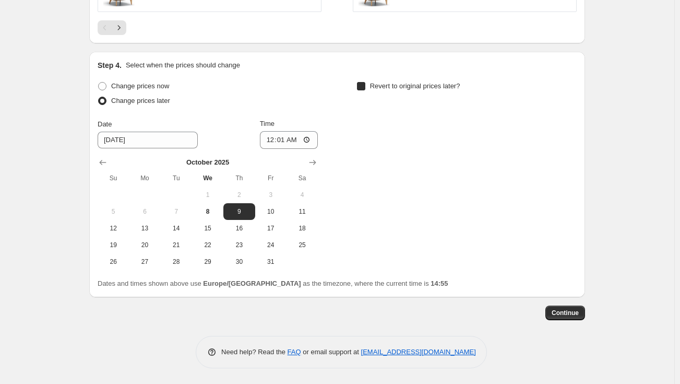
checkbox input "true"
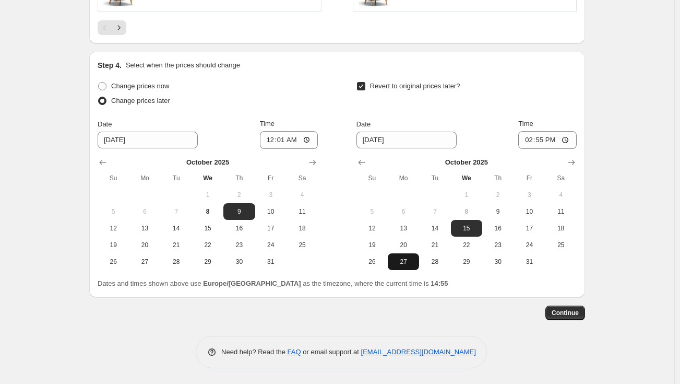
click at [401, 261] on span "27" at bounding box center [403, 261] width 23 height 8
type input "[DATE]"
click at [545, 144] on input "14:55" at bounding box center [547, 140] width 58 height 18
type input "16:30"
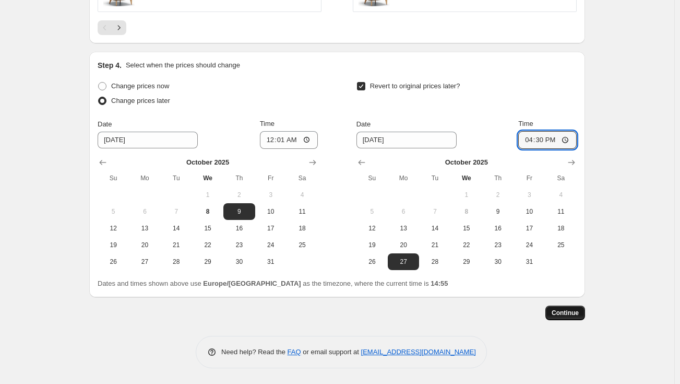
click at [567, 317] on button "Continue" at bounding box center [566, 312] width 40 height 15
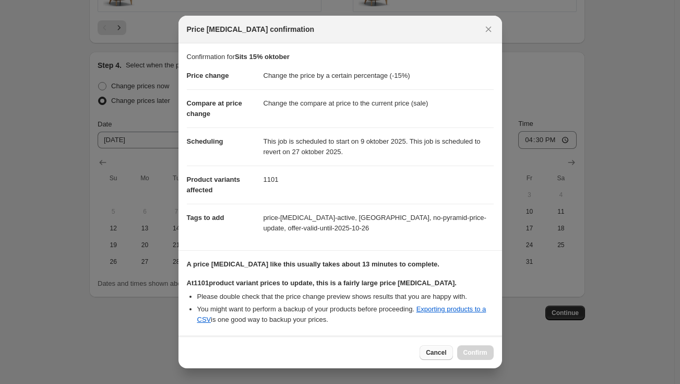
click at [434, 351] on span "Cancel" at bounding box center [436, 352] width 20 height 8
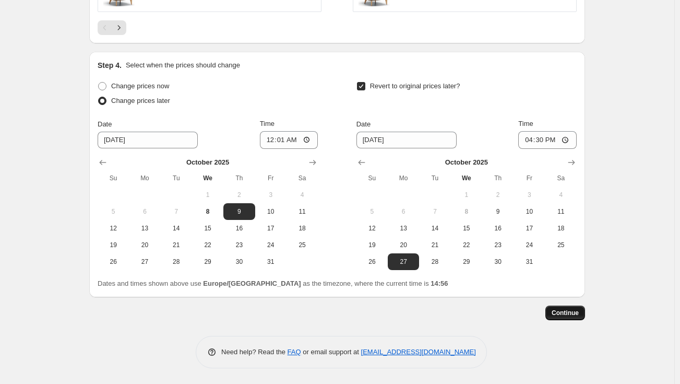
click at [574, 312] on span "Continue" at bounding box center [565, 313] width 27 height 8
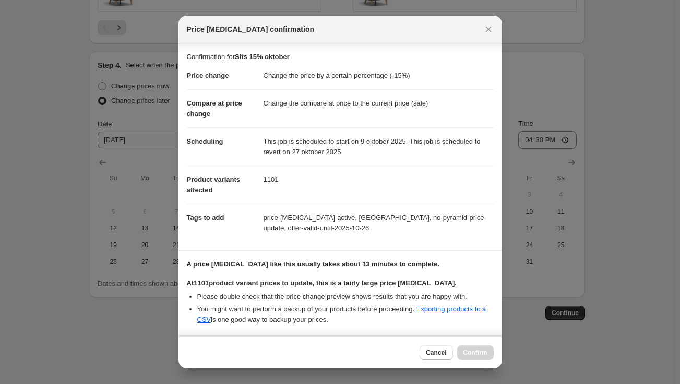
scroll to position [85, 0]
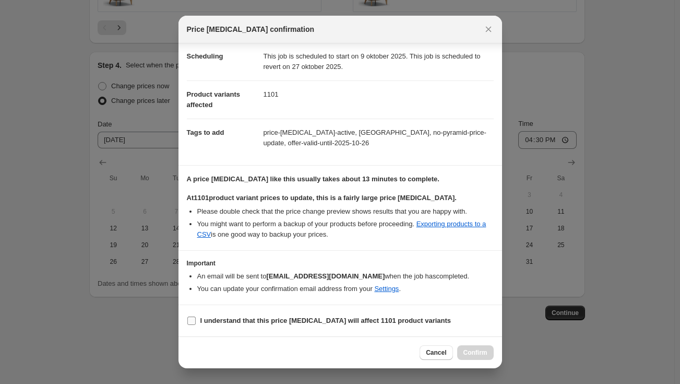
click at [274, 321] on b "I understand that this price [MEDICAL_DATA] will affect 1101 product variants" at bounding box center [325, 320] width 251 height 8
click at [196, 321] on input "I understand that this price [MEDICAL_DATA] will affect 1101 product variants" at bounding box center [191, 320] width 8 height 8
checkbox input "true"
click at [477, 350] on span "Confirm" at bounding box center [476, 352] width 24 height 8
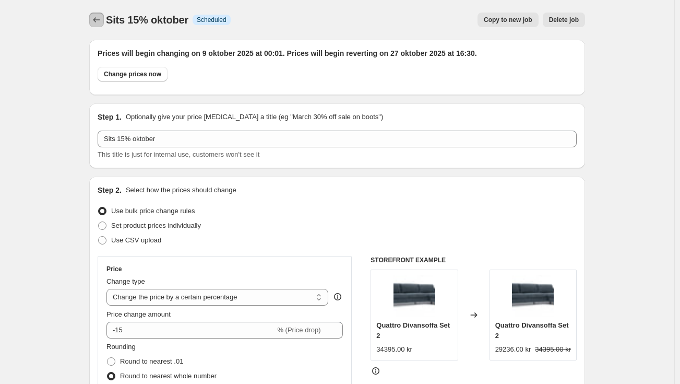
click at [97, 17] on icon "Price change jobs" at bounding box center [96, 20] width 10 height 10
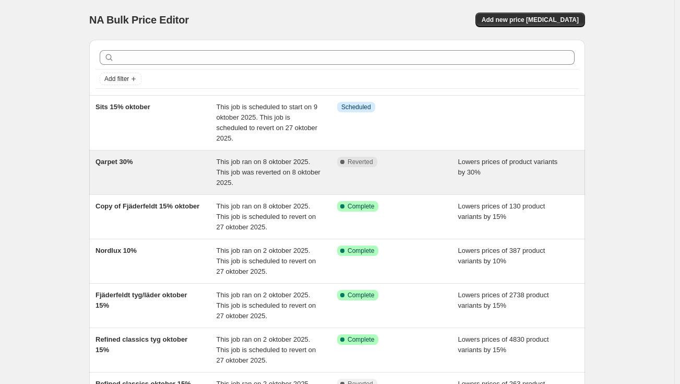
click at [224, 179] on span "This job ran on 8 oktober 2025. This job was reverted on 8 oktober 2025." at bounding box center [269, 172] width 104 height 29
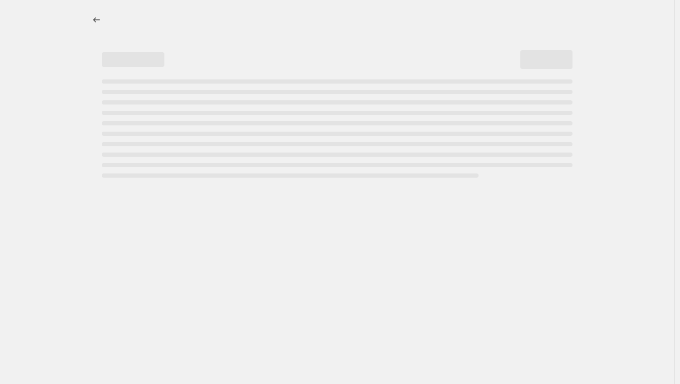
select select "percentage"
select select "vendor"
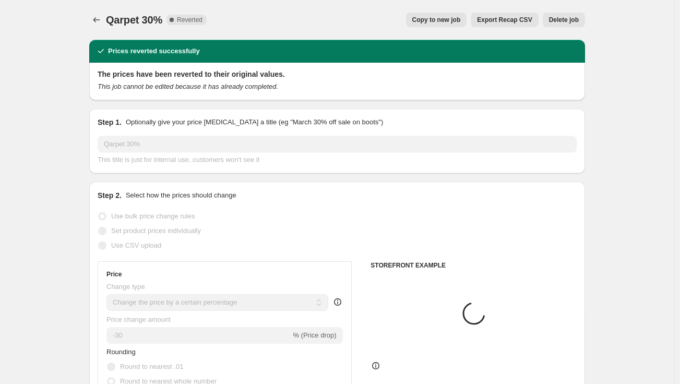
click at [443, 23] on span "Copy to new job" at bounding box center [436, 20] width 49 height 8
select select "percentage"
select select "vendor"
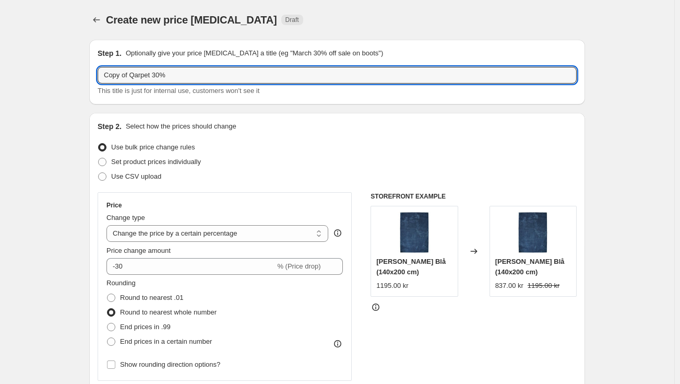
drag, startPoint x: 132, startPoint y: 73, endPoint x: 89, endPoint y: 70, distance: 42.9
type input "Qarpet 30%"
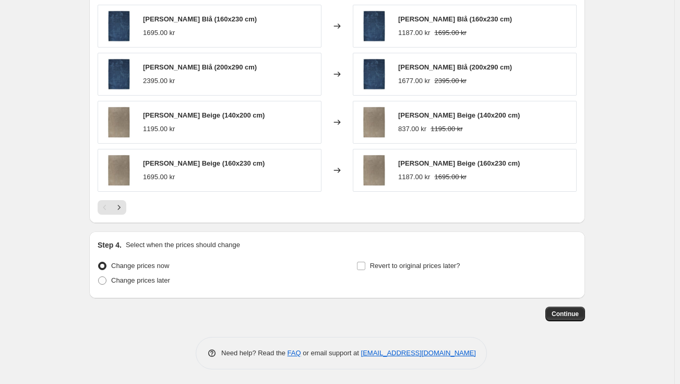
scroll to position [849, 0]
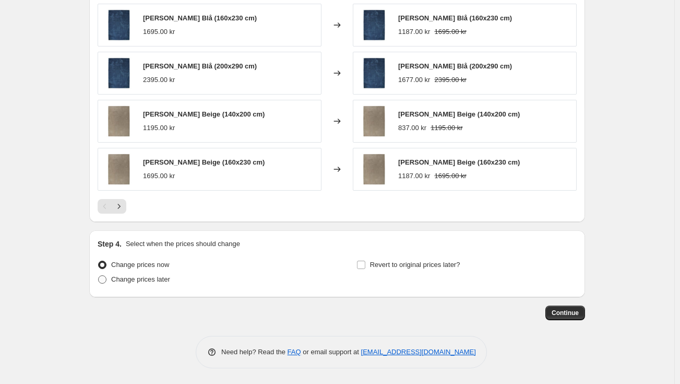
click at [159, 281] on span "Change prices later" at bounding box center [140, 279] width 59 height 8
click at [99, 276] on input "Change prices later" at bounding box center [98, 275] width 1 height 1
radio input "true"
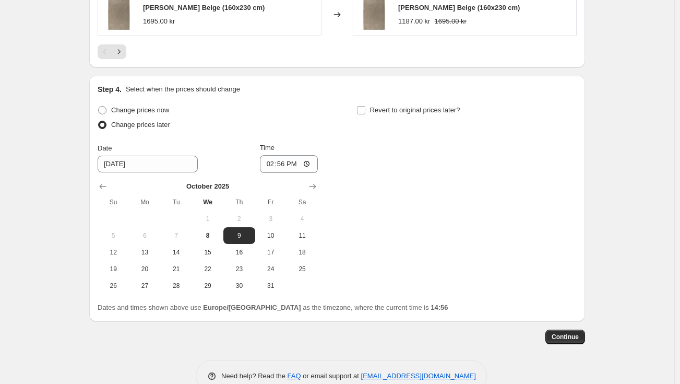
scroll to position [1027, 0]
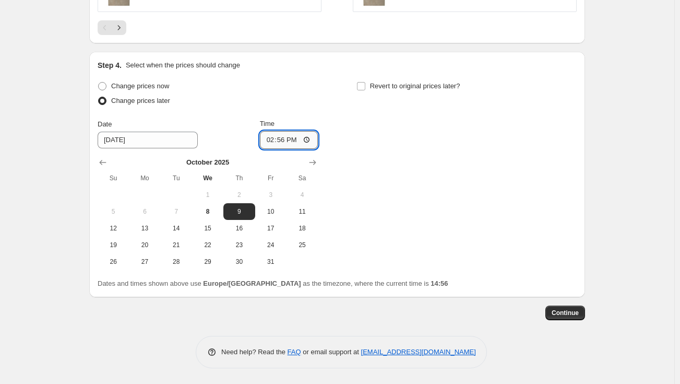
click at [287, 140] on input "14:56" at bounding box center [289, 140] width 58 height 18
type input "00:15"
click at [434, 127] on div "Change prices now Change prices later Date [DATE] Time 00:[DATE] Mo Tu We Th Fr…" at bounding box center [337, 174] width 479 height 191
click at [437, 85] on span "Revert to original prices later?" at bounding box center [415, 86] width 90 height 8
click at [365, 85] on input "Revert to original prices later?" at bounding box center [361, 86] width 8 height 8
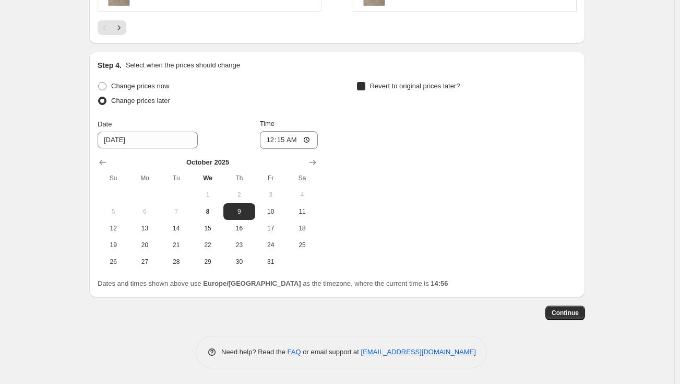
checkbox input "true"
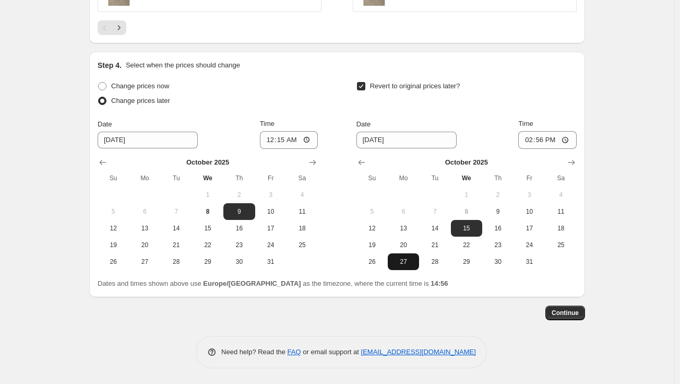
click at [406, 259] on span "27" at bounding box center [403, 261] width 23 height 8
type input "[DATE]"
click at [546, 137] on input "14:56" at bounding box center [547, 140] width 58 height 18
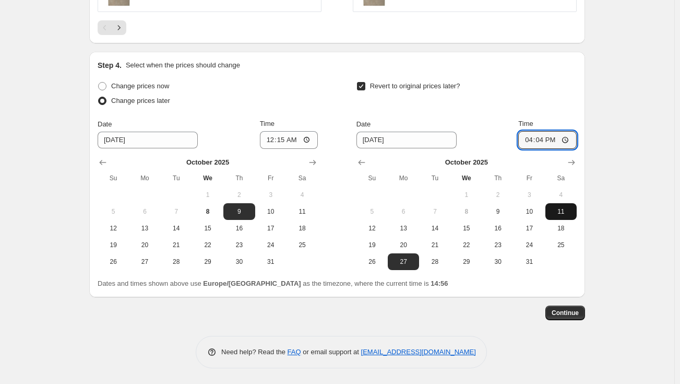
type input "16:45"
click at [569, 310] on span "Continue" at bounding box center [565, 313] width 27 height 8
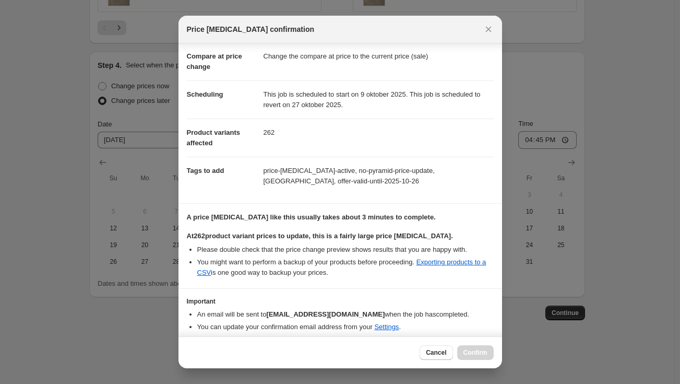
scroll to position [85, 0]
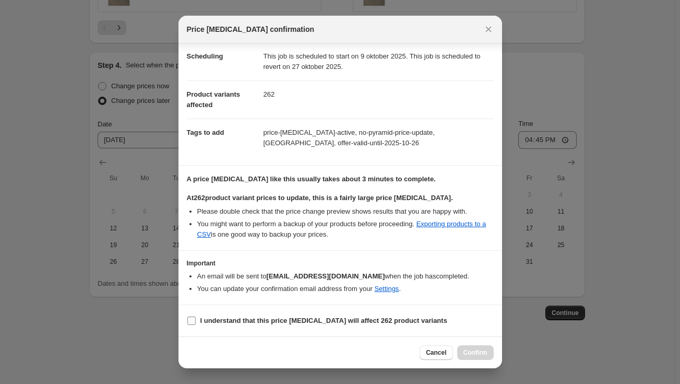
click at [270, 321] on b "I understand that this price [MEDICAL_DATA] will affect 262 product variants" at bounding box center [323, 320] width 247 height 8
click at [196, 321] on input "I understand that this price [MEDICAL_DATA] will affect 262 product variants" at bounding box center [191, 320] width 8 height 8
checkbox input "true"
click at [474, 353] on span "Confirm" at bounding box center [476, 352] width 24 height 8
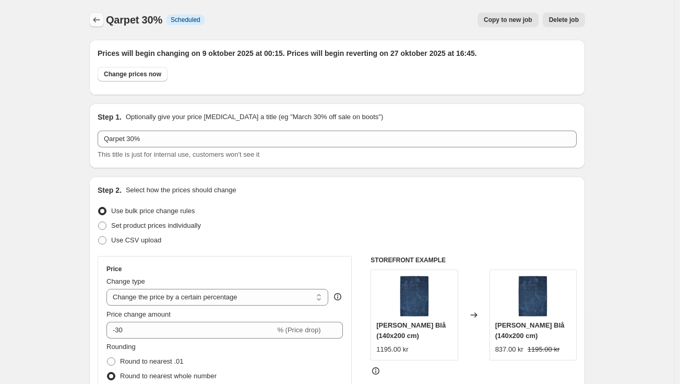
click at [97, 23] on icon "Price change jobs" at bounding box center [96, 20] width 10 height 10
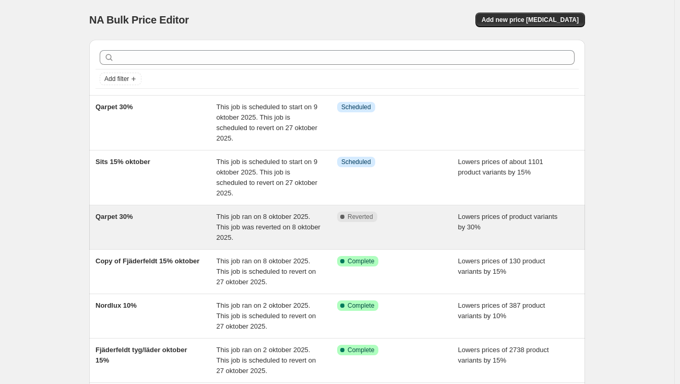
click at [402, 227] on div "Complete Reverted" at bounding box center [397, 226] width 121 height 31
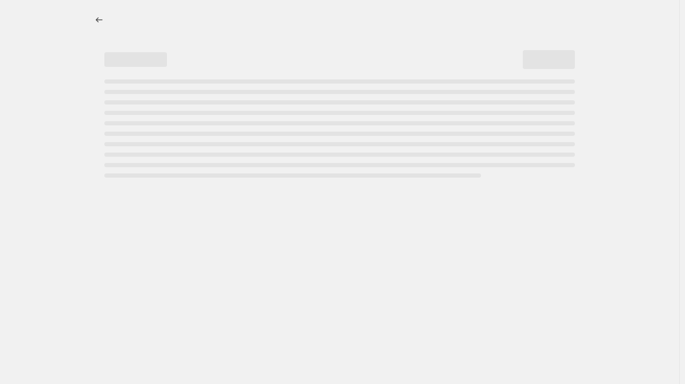
select select "percentage"
select select "vendor"
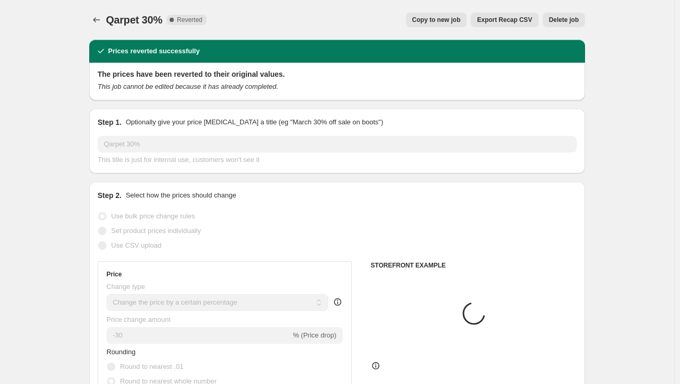
click at [572, 21] on span "Delete job" at bounding box center [564, 20] width 30 height 8
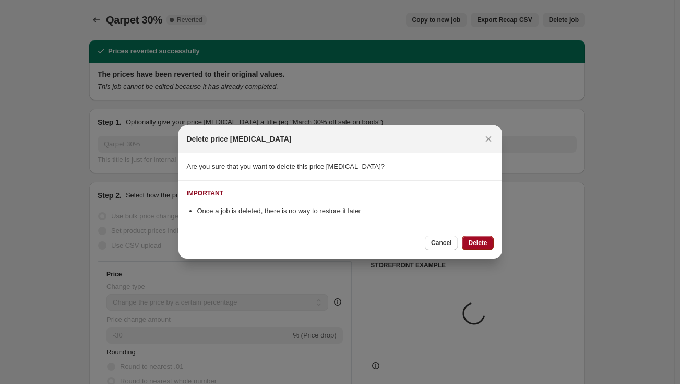
click at [477, 242] on span "Delete" at bounding box center [477, 243] width 19 height 8
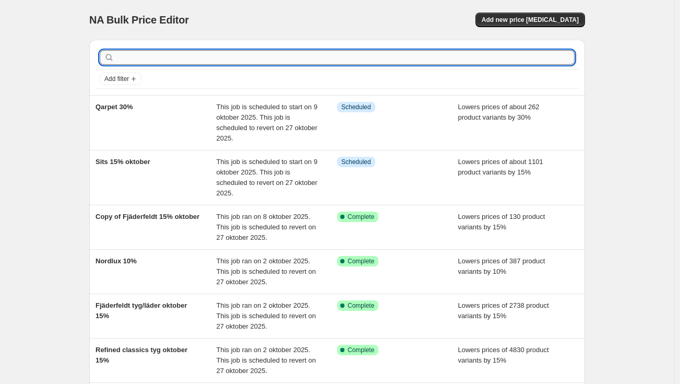
click at [253, 61] on input "text" at bounding box center [345, 57] width 458 height 15
type input "sits"
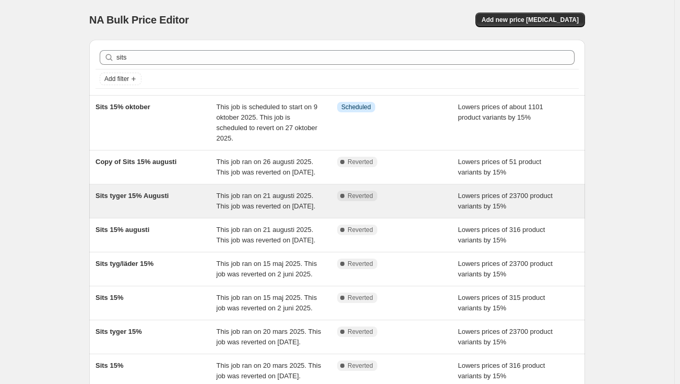
click at [276, 210] on span "This job ran on 21 augusti 2025. This job was reverted on [DATE]." at bounding box center [266, 201] width 99 height 18
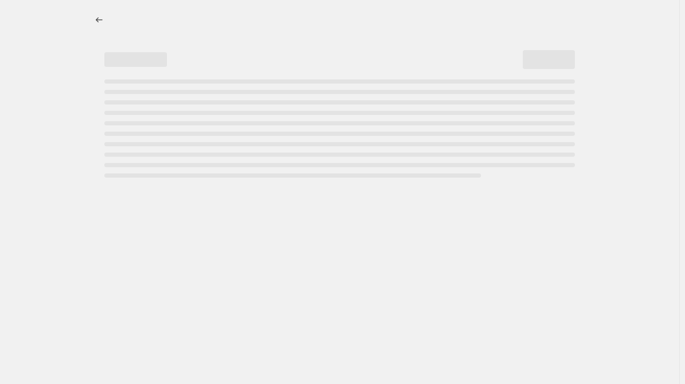
select select "percentage"
select select "vendor"
select select "product_status"
select select "tag"
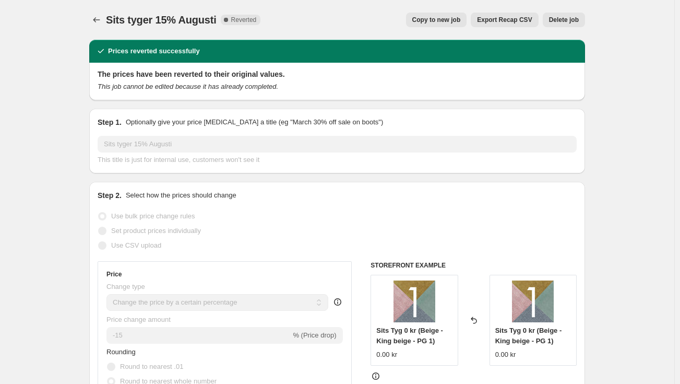
click at [458, 19] on span "Copy to new job" at bounding box center [436, 20] width 49 height 8
select select "percentage"
select select "vendor"
select select "product_status"
select select "tag"
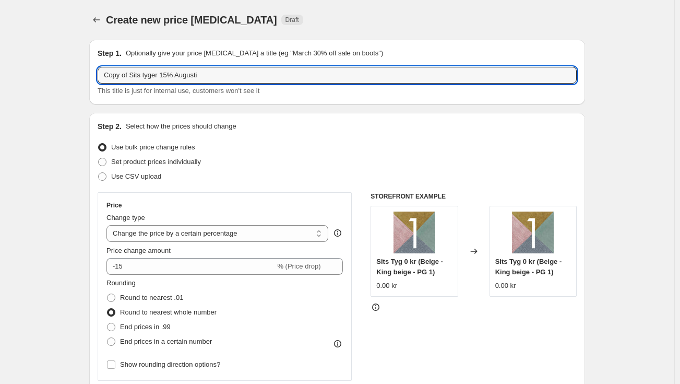
drag, startPoint x: 131, startPoint y: 78, endPoint x: 88, endPoint y: 73, distance: 43.1
drag, startPoint x: 194, startPoint y: 70, endPoint x: 151, endPoint y: 75, distance: 43.6
click at [151, 75] on input "Sits tyger 15% Augusti" at bounding box center [337, 75] width 479 height 17
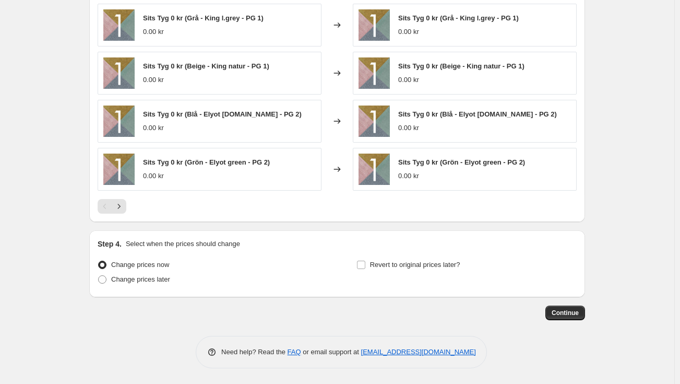
scroll to position [882, 0]
type input "Sits tyger 15% oktober"
click at [145, 280] on span "Change prices later" at bounding box center [140, 279] width 59 height 8
click at [99, 276] on input "Change prices later" at bounding box center [98, 275] width 1 height 1
radio input "true"
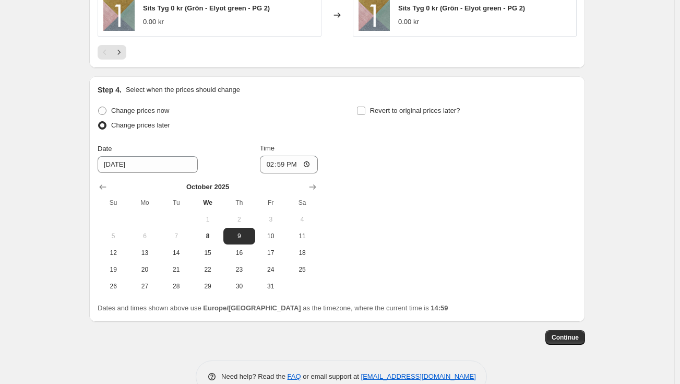
scroll to position [1039, 0]
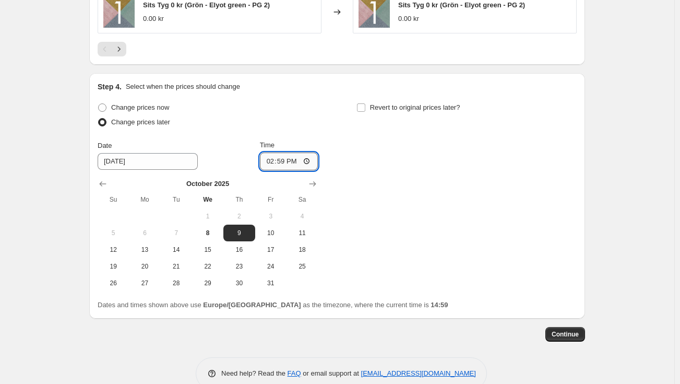
click at [286, 162] on input "14:59" at bounding box center [289, 161] width 58 height 18
type input "00:15"
click at [386, 144] on div "Change prices now Change prices later Date [DATE] Time 00:[DATE] Mo Tu We Th Fr…" at bounding box center [337, 195] width 479 height 191
click at [374, 102] on span "Revert to original prices later?" at bounding box center [415, 107] width 90 height 10
click at [365, 103] on input "Revert to original prices later?" at bounding box center [361, 107] width 8 height 8
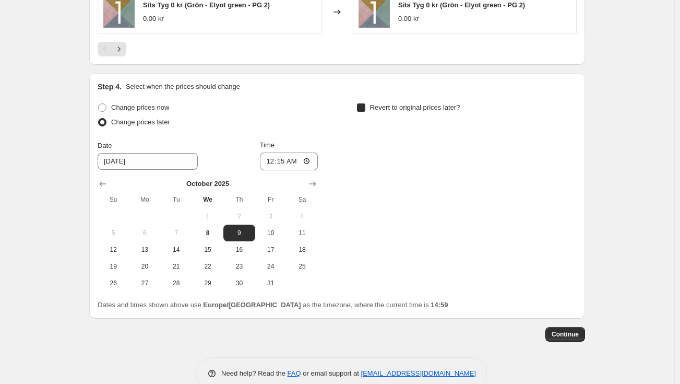
checkbox input "true"
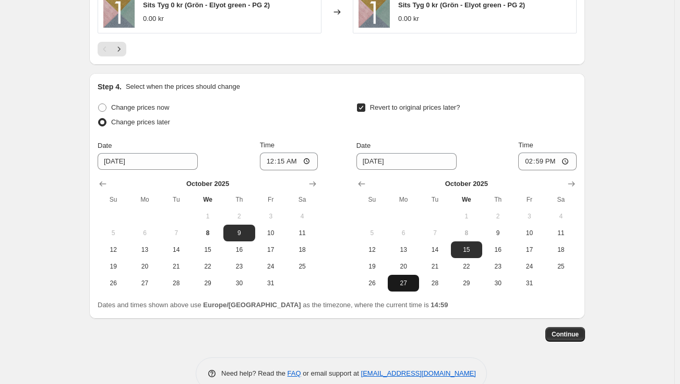
click at [398, 285] on span "27" at bounding box center [403, 283] width 23 height 8
type input "[DATE]"
click at [545, 169] on input "14:59" at bounding box center [547, 161] width 58 height 18
type input "16:50"
click at [572, 336] on span "Continue" at bounding box center [565, 334] width 27 height 8
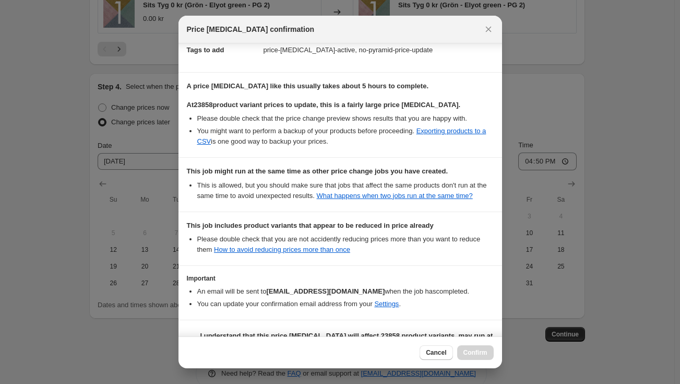
scroll to position [204, 0]
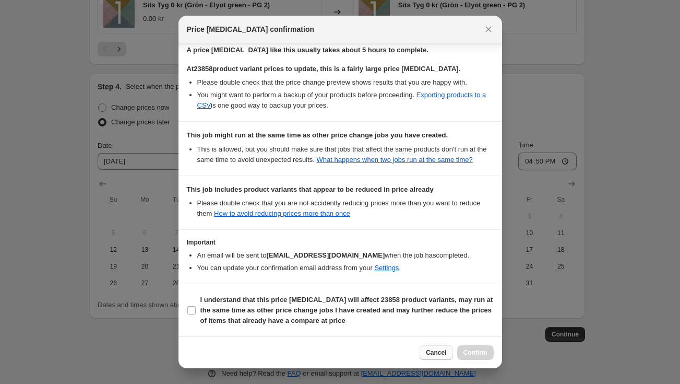
click at [442, 352] on span "Cancel" at bounding box center [436, 352] width 20 height 8
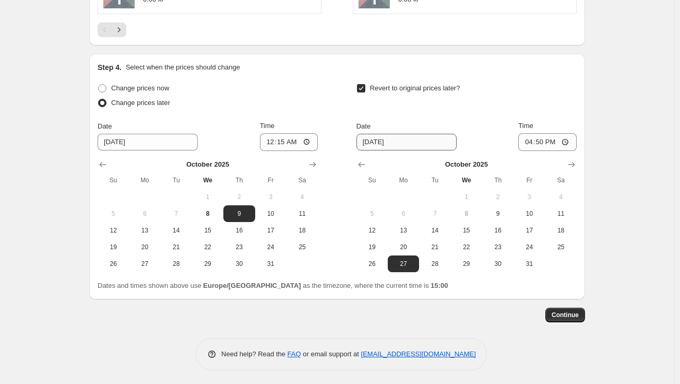
scroll to position [1061, 0]
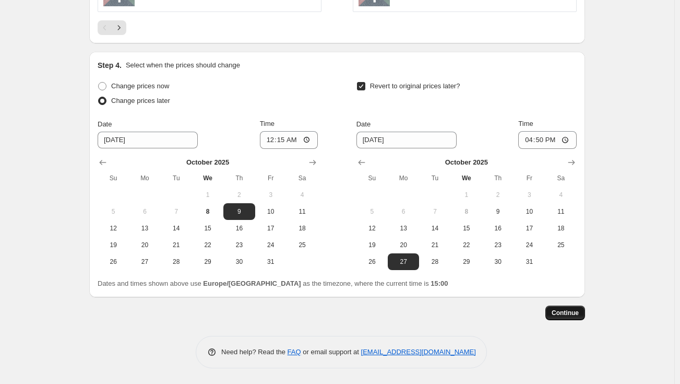
click at [569, 317] on button "Continue" at bounding box center [566, 312] width 40 height 15
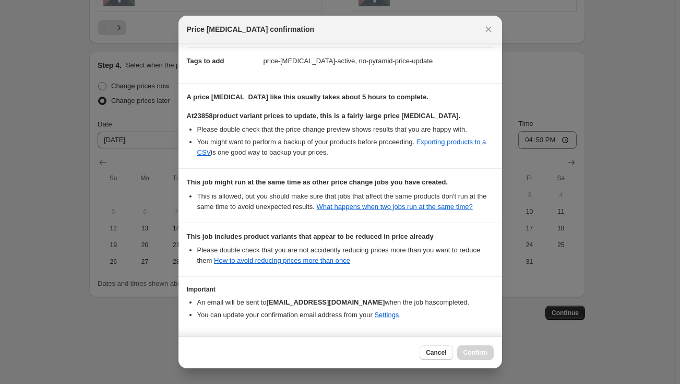
scroll to position [204, 0]
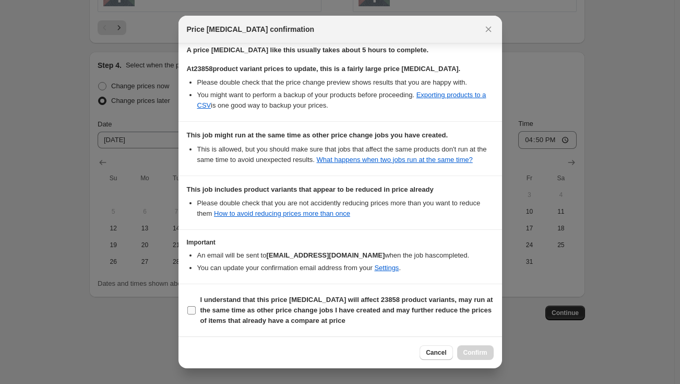
click at [266, 311] on b "I understand that this price [MEDICAL_DATA] will affect 23858 product variants,…" at bounding box center [346, 309] width 293 height 29
click at [196, 311] on input "I understand that this price [MEDICAL_DATA] will affect 23858 product variants,…" at bounding box center [191, 310] width 8 height 8
checkbox input "true"
click at [479, 352] on span "Confirm" at bounding box center [476, 352] width 24 height 8
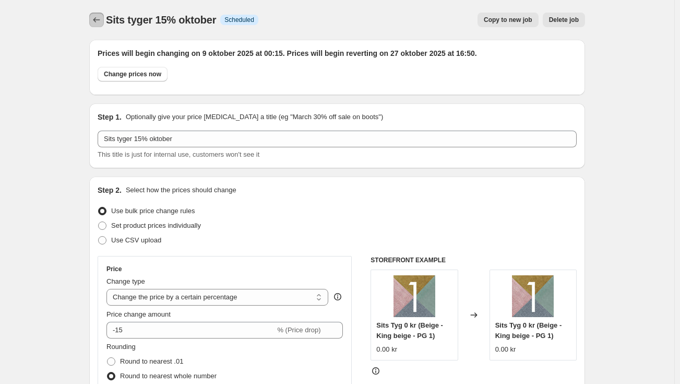
click at [96, 17] on icon "Price change jobs" at bounding box center [96, 20] width 10 height 10
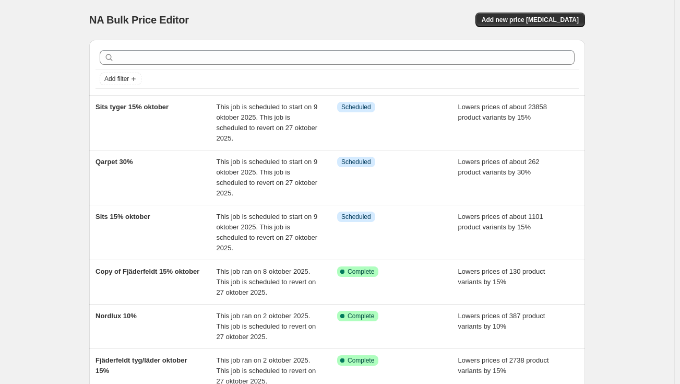
click at [624, 134] on div "NA Bulk Price Editor. This page is ready NA Bulk Price Editor Add new price [ME…" at bounding box center [337, 331] width 675 height 663
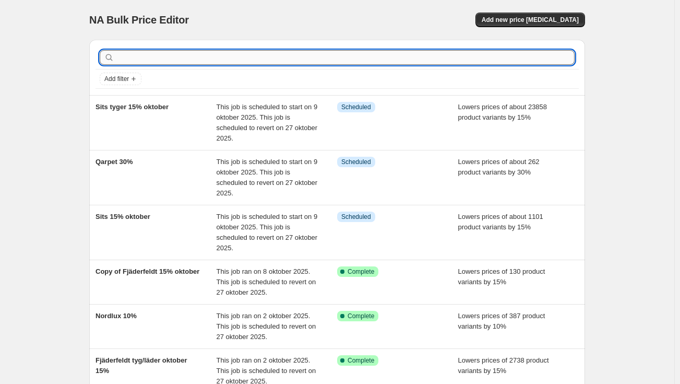
click at [225, 62] on input "text" at bounding box center [345, 57] width 458 height 15
type input "flexlux"
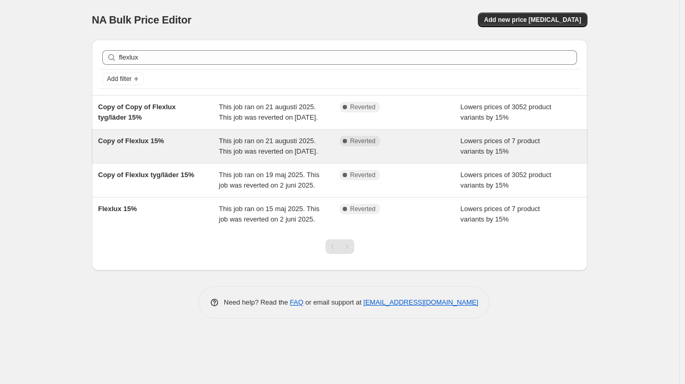
click at [307, 157] on div "This job ran on 21 augusti 2025. This job was reverted on [DATE]." at bounding box center [279, 146] width 121 height 21
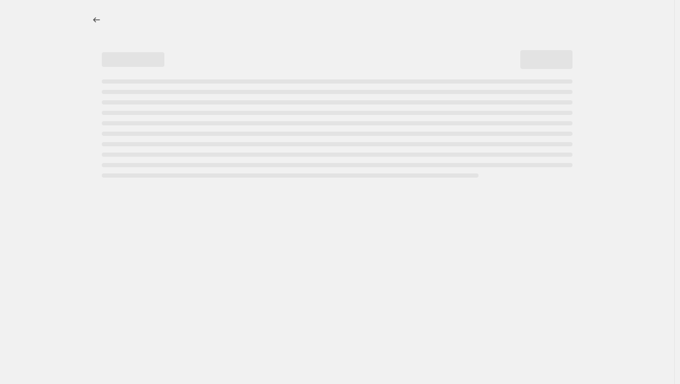
select select "percentage"
select select "vendor"
select select "product_status"
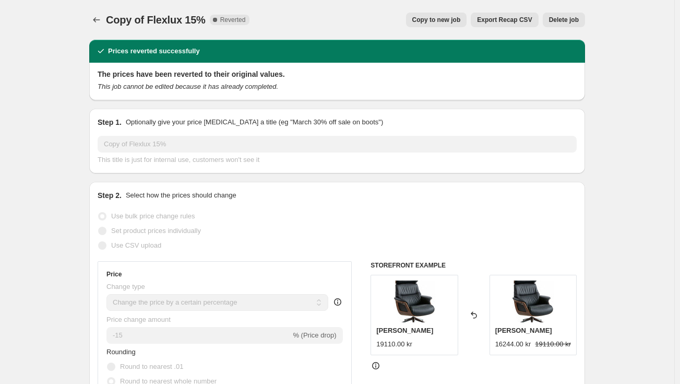
click at [454, 25] on button "Copy to new job" at bounding box center [436, 20] width 61 height 15
select select "percentage"
select select "vendor"
select select "product_status"
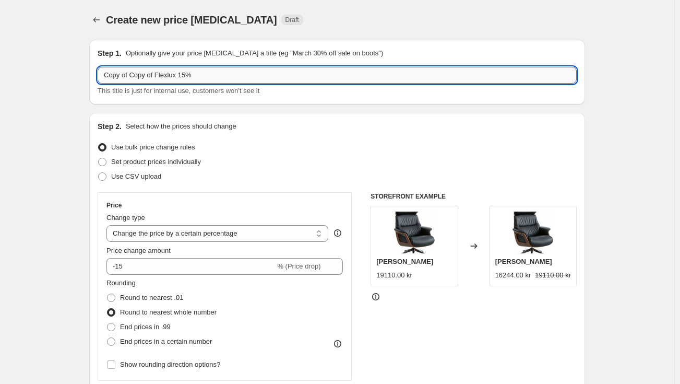
click at [151, 81] on input "Copy of Copy of Flexlux 15%" at bounding box center [337, 75] width 479 height 17
click at [159, 77] on input "Copy of Copy of Flexlux 15%" at bounding box center [337, 75] width 479 height 17
drag, startPoint x: 157, startPoint y: 76, endPoint x: -2, endPoint y: 86, distance: 158.5
click at [0, 86] on html "Home Settings Plans Skip to content Create new price [MEDICAL_DATA]. This page …" at bounding box center [340, 192] width 680 height 384
click at [178, 72] on input "Flexlux 15%" at bounding box center [337, 75] width 479 height 17
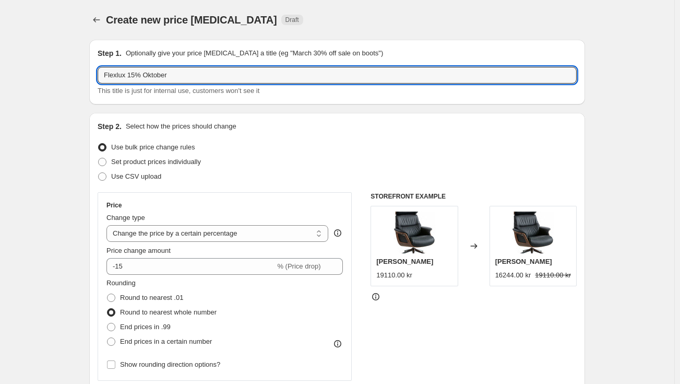
type input "Flexlux 15% Oktober"
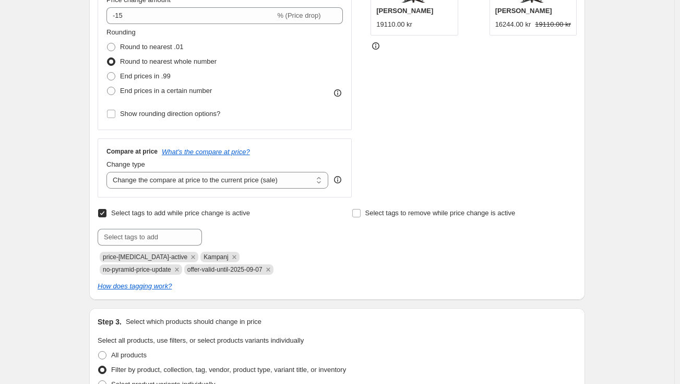
scroll to position [261, 0]
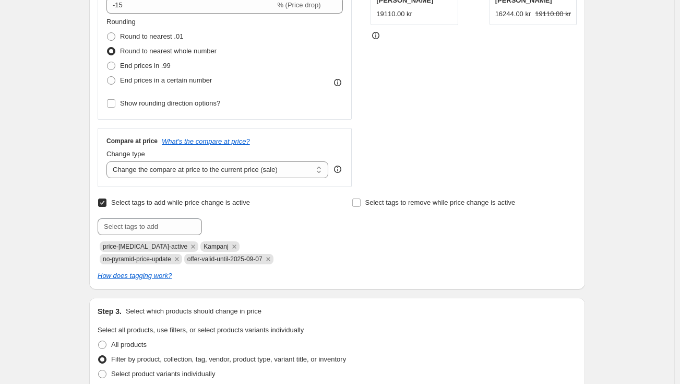
click at [187, 260] on span "offer-valid-until-2025-09-07" at bounding box center [224, 258] width 75 height 7
copy span "offer-valid-until-2025-09-07"
click at [164, 217] on div "Select tags to add while price change is active Submit price-[MEDICAL_DATA]-act…" at bounding box center [210, 229] width 225 height 69
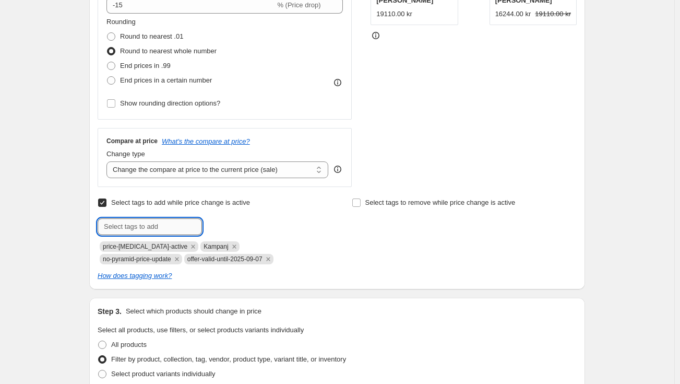
click at [164, 227] on input "text" at bounding box center [150, 226] width 104 height 17
paste input "offer-valid-until-2025-09-07"
click at [174, 227] on input "offer-valid-until-2025-09-07" at bounding box center [150, 226] width 104 height 17
drag, startPoint x: 194, startPoint y: 230, endPoint x: 185, endPoint y: 234, distance: 10.0
click at [185, 234] on input "offer-valid-until-2025-10-07" at bounding box center [150, 226] width 104 height 17
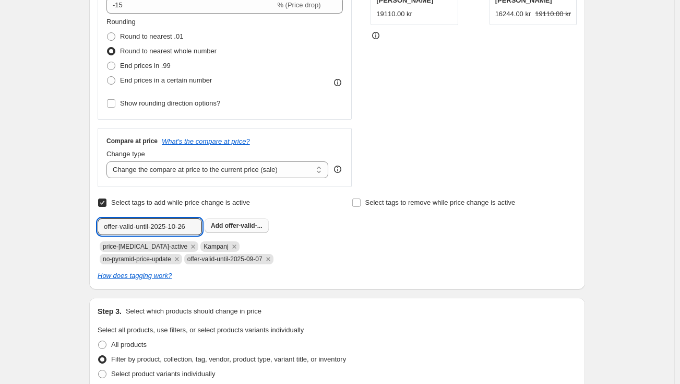
type input "offer-valid-until-2025-10-26"
click at [232, 220] on button "Add offer-valid-..." at bounding box center [237, 225] width 64 height 15
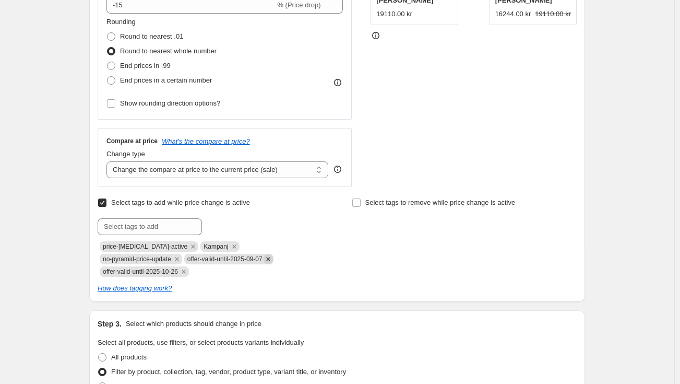
click at [264, 257] on icon "Remove offer-valid-until-2025-09-07" at bounding box center [268, 258] width 9 height 9
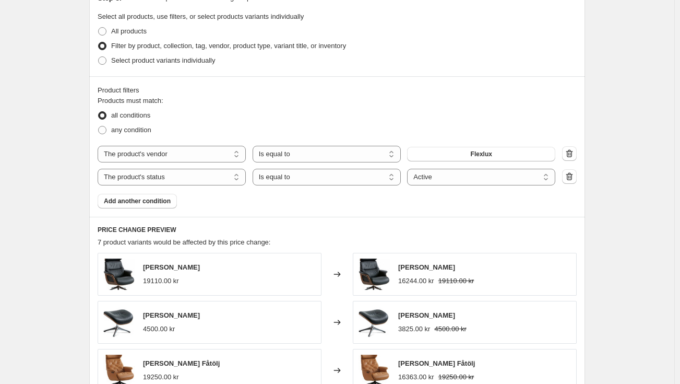
scroll to position [872, 0]
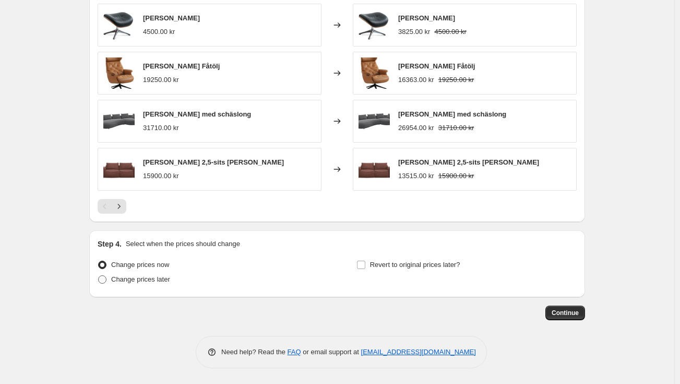
click at [143, 280] on span "Change prices later" at bounding box center [140, 279] width 59 height 8
click at [99, 276] on input "Change prices later" at bounding box center [98, 275] width 1 height 1
radio input "true"
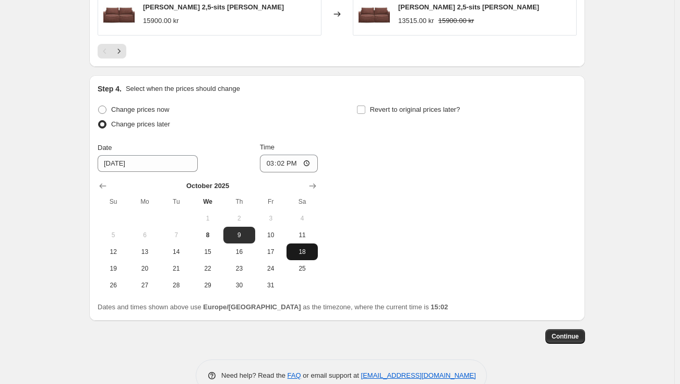
scroll to position [1028, 0]
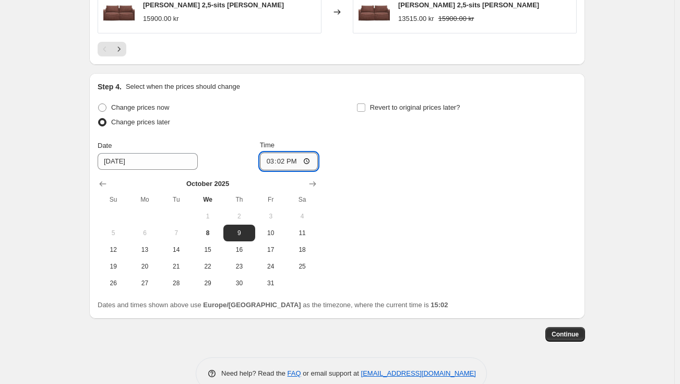
click at [287, 162] on input "15:02" at bounding box center [289, 161] width 58 height 18
type input "01:02"
click at [427, 105] on span "Revert to original prices later?" at bounding box center [415, 107] width 90 height 8
click at [365, 105] on input "Revert to original prices later?" at bounding box center [361, 107] width 8 height 8
checkbox input "true"
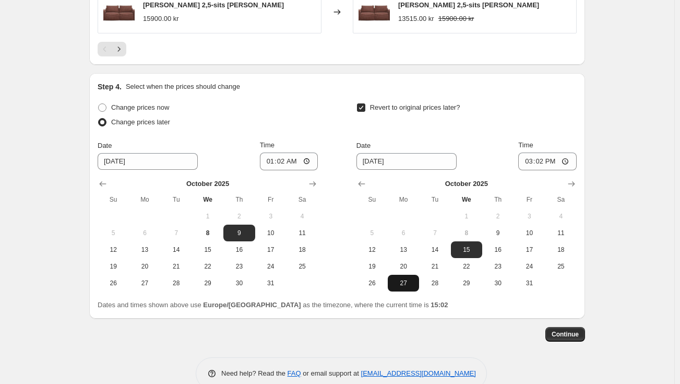
click at [409, 285] on span "27" at bounding box center [403, 283] width 23 height 8
type input "[DATE]"
click at [547, 164] on input "15:02" at bounding box center [547, 161] width 58 height 18
type input "17:30"
click at [573, 335] on span "Continue" at bounding box center [565, 334] width 27 height 8
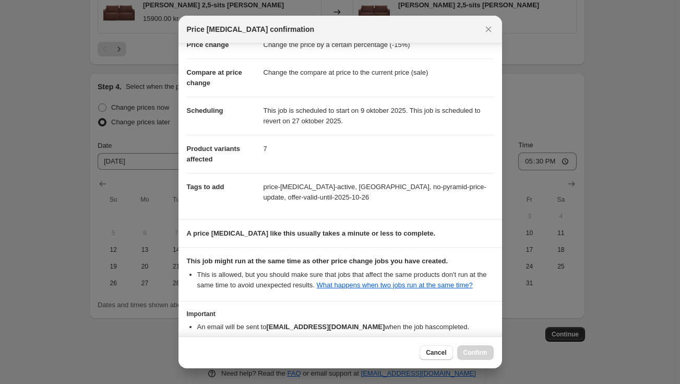
scroll to position [92, 0]
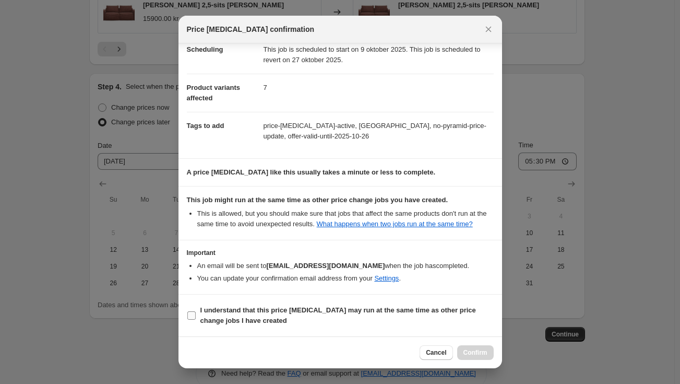
click at [260, 313] on b "I understand that this price [MEDICAL_DATA] may run at the same time as other p…" at bounding box center [338, 315] width 276 height 18
click at [196, 313] on input "I understand that this price [MEDICAL_DATA] may run at the same time as other p…" at bounding box center [191, 315] width 8 height 8
checkbox input "true"
click at [477, 352] on span "Confirm" at bounding box center [476, 352] width 24 height 8
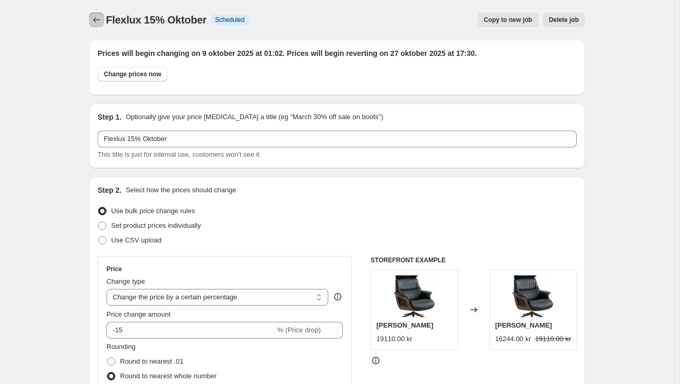
click at [102, 17] on icon "Price change jobs" at bounding box center [96, 20] width 10 height 10
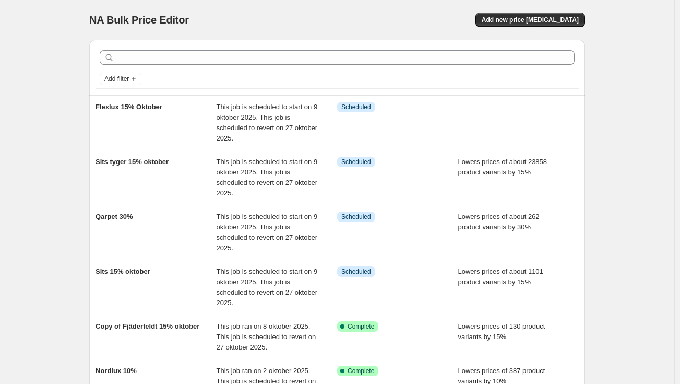
click at [317, 65] on div at bounding box center [337, 57] width 483 height 23
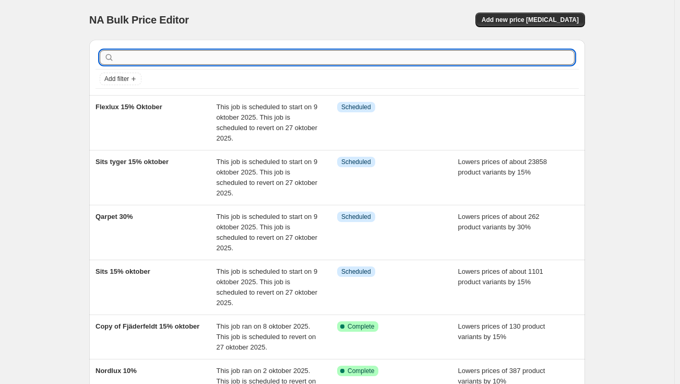
click at [313, 55] on input "text" at bounding box center [345, 57] width 458 height 15
type input "felx"
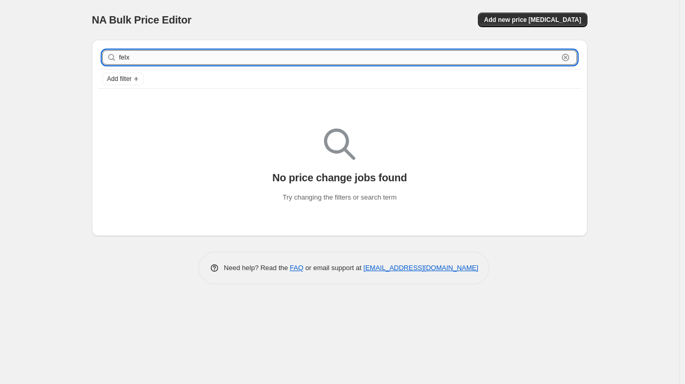
click at [305, 55] on input "felx" at bounding box center [339, 57] width 440 height 15
type input "flexlux"
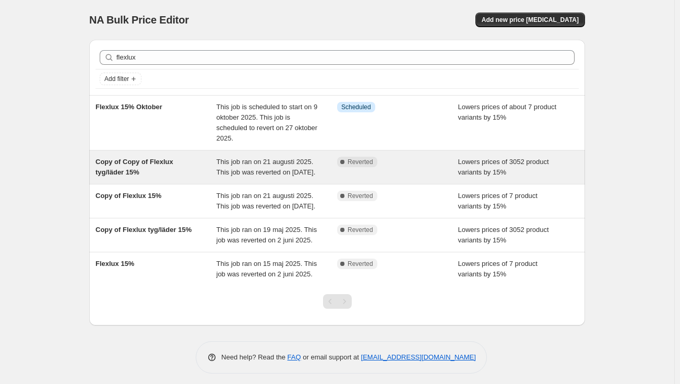
click at [301, 177] on div "This job ran on 21 augusti 2025. This job was reverted on [DATE]." at bounding box center [277, 167] width 121 height 21
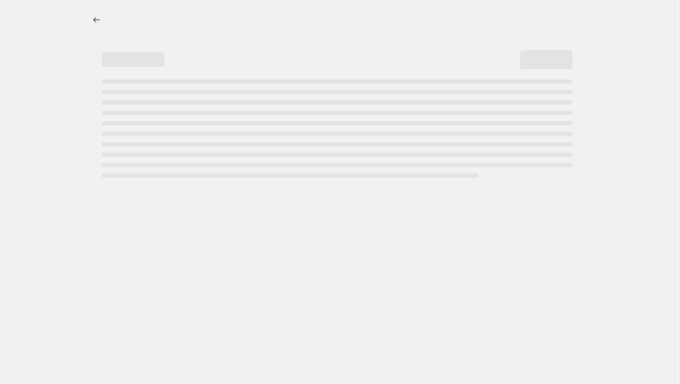
select select "percentage"
select select "vendor"
select select "tag"
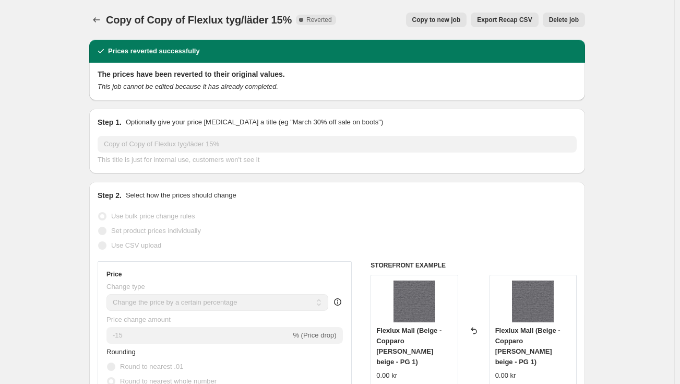
click at [458, 22] on span "Copy to new job" at bounding box center [436, 20] width 49 height 8
select select "percentage"
select select "vendor"
select select "tag"
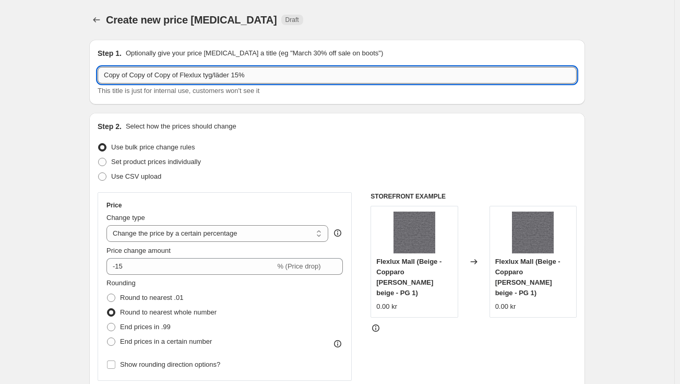
click at [157, 73] on input "Copy of Copy of Copy of Flexlux tyg/läder 15%" at bounding box center [337, 75] width 479 height 17
drag, startPoint x: 182, startPoint y: 71, endPoint x: 37, endPoint y: 80, distance: 145.4
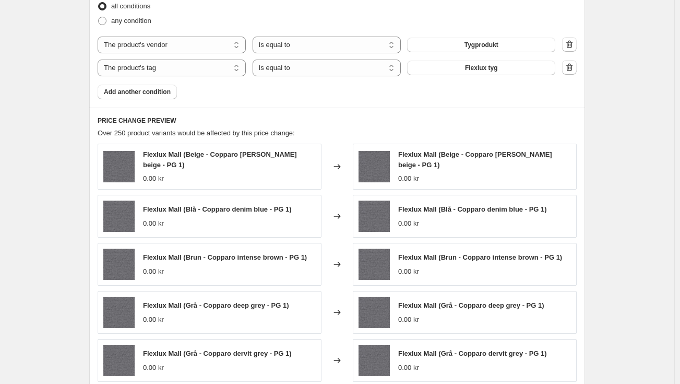
scroll to position [859, 0]
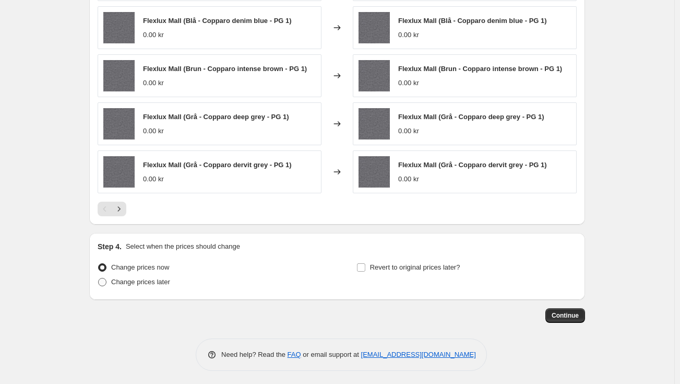
type input "Flexlux tyg/läder 15%"
click at [126, 279] on span "Change prices later" at bounding box center [140, 282] width 59 height 8
click at [99, 278] on input "Change prices later" at bounding box center [98, 278] width 1 height 1
radio input "true"
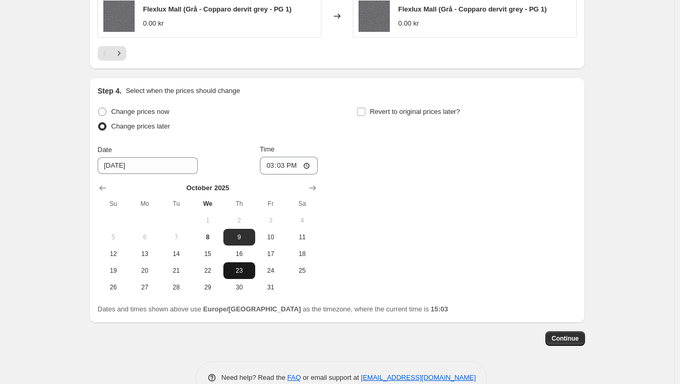
scroll to position [1016, 0]
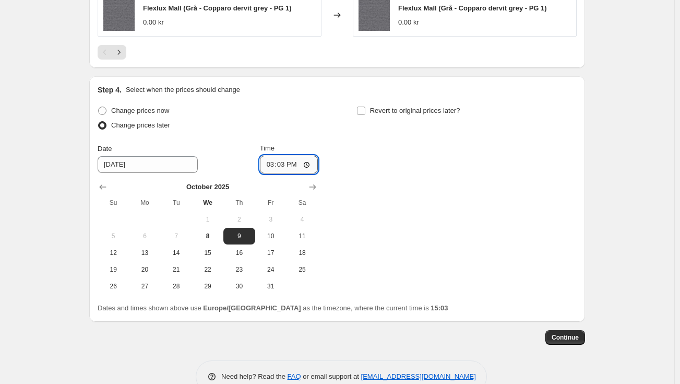
click at [290, 165] on input "15:03" at bounding box center [289, 165] width 58 height 18
type input "01:03"
click at [391, 129] on div "Revert to original prices later?" at bounding box center [467, 118] width 220 height 31
click at [401, 108] on span "Revert to original prices later?" at bounding box center [415, 111] width 90 height 8
click at [365, 108] on input "Revert to original prices later?" at bounding box center [361, 111] width 8 height 8
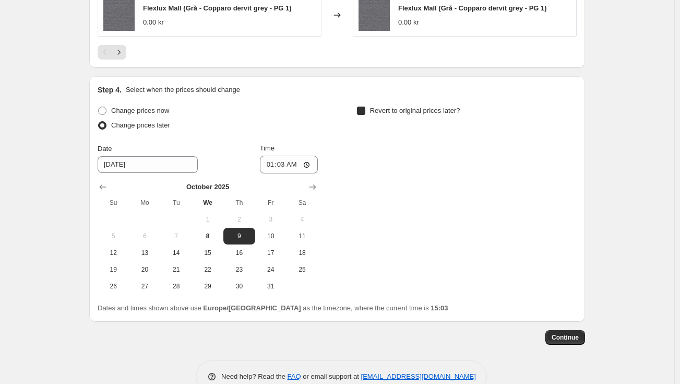
checkbox input "true"
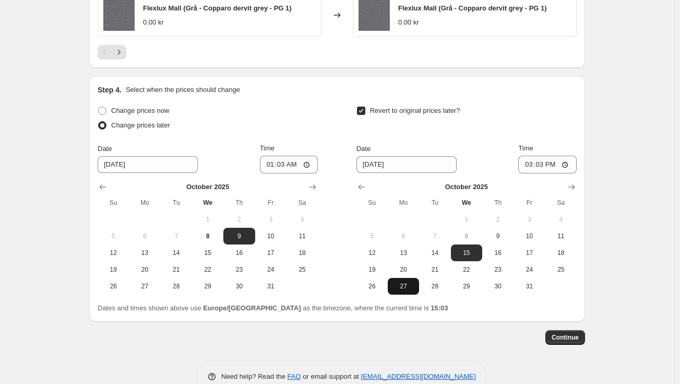
click at [411, 282] on span "27" at bounding box center [403, 286] width 23 height 8
type input "[DATE]"
click at [545, 160] on input "15:03" at bounding box center [547, 165] width 58 height 18
type input "17:30"
click at [579, 335] on span "Continue" at bounding box center [565, 337] width 27 height 8
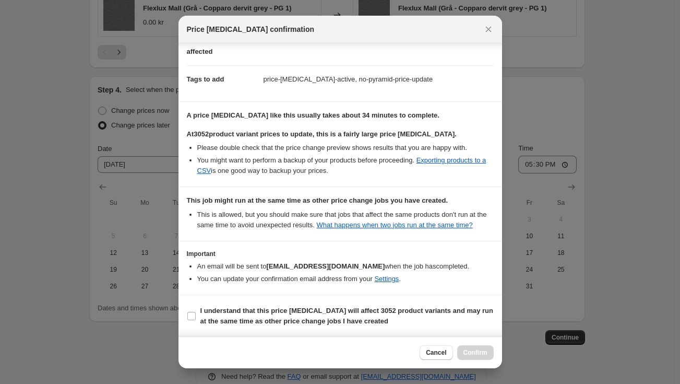
scroll to position [139, 0]
click at [307, 314] on b "I understand that this price [MEDICAL_DATA] will affect 3052 product variants a…" at bounding box center [346, 315] width 293 height 18
click at [196, 314] on input "I understand that this price [MEDICAL_DATA] will affect 3052 product variants a…" at bounding box center [191, 315] width 8 height 8
checkbox input "true"
click at [472, 352] on span "Confirm" at bounding box center [476, 352] width 24 height 8
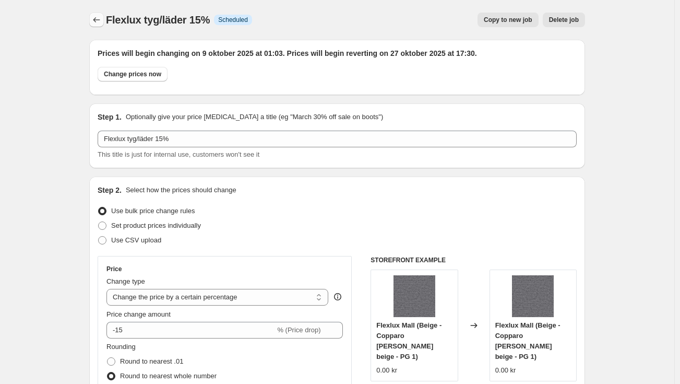
click at [100, 19] on icon "Price change jobs" at bounding box center [96, 20] width 10 height 10
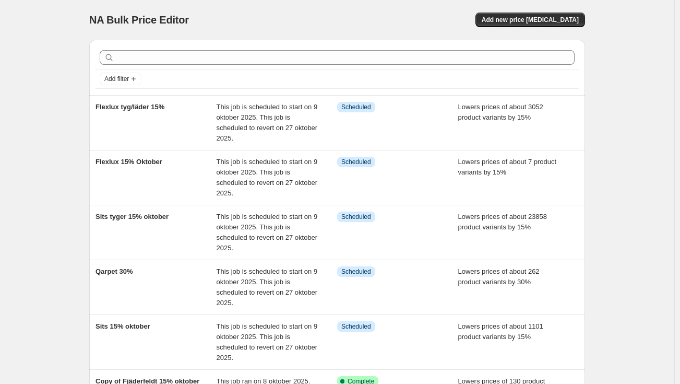
click at [655, 182] on div "NA Bulk Price Editor. This page is ready NA Bulk Price Editor Add new price [ME…" at bounding box center [337, 347] width 675 height 694
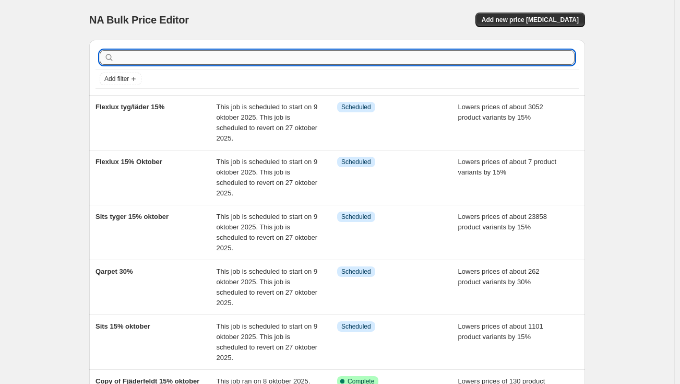
click at [172, 61] on input "text" at bounding box center [345, 57] width 458 height 15
type input "natuzzi"
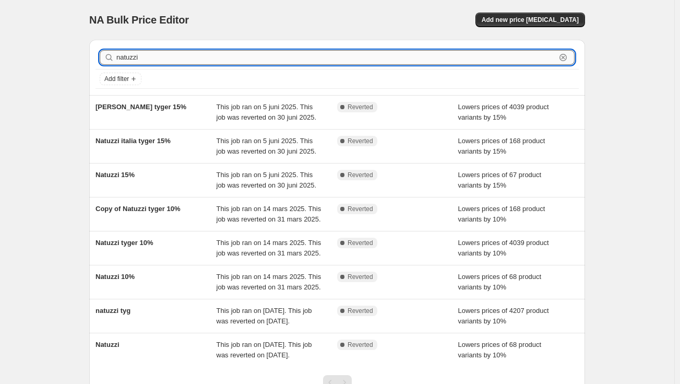
click at [172, 56] on input "natuzzi" at bounding box center [336, 57] width 440 height 15
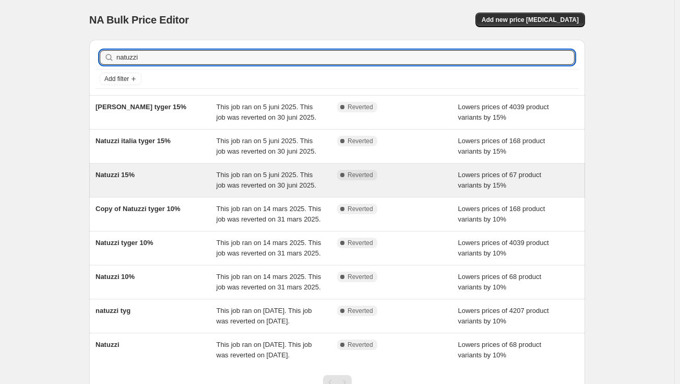
click at [192, 186] on div "Natuzzi 15%" at bounding box center [156, 180] width 121 height 21
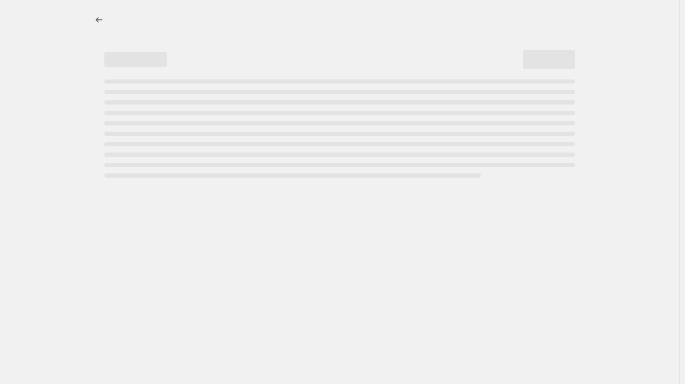
select select "percentage"
select select "vendor"
select select "product_status"
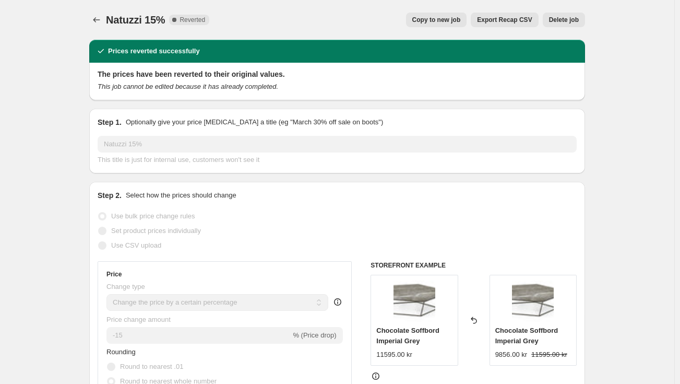
click at [444, 23] on span "Copy to new job" at bounding box center [436, 20] width 49 height 8
select select "percentage"
select select "vendor"
select select "product_status"
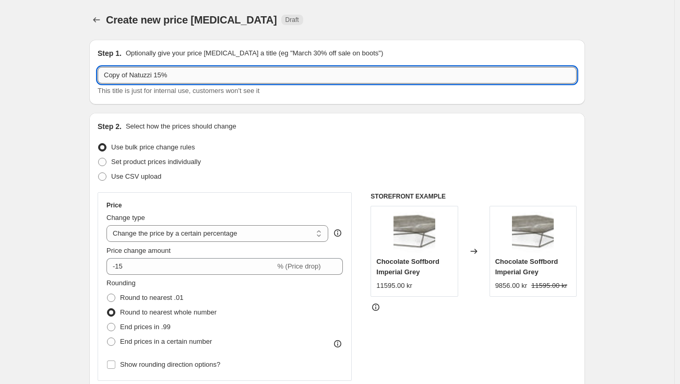
click at [161, 75] on input "Copy of Natuzzi 15%" at bounding box center [337, 75] width 479 height 17
type input "Copy of Natuzzi 10%"
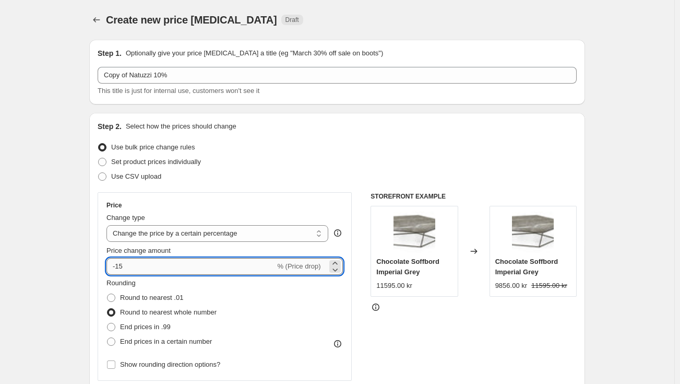
drag, startPoint x: 129, startPoint y: 265, endPoint x: 123, endPoint y: 262, distance: 7.3
click at [123, 262] on input "-15" at bounding box center [191, 266] width 169 height 17
type input "-10"
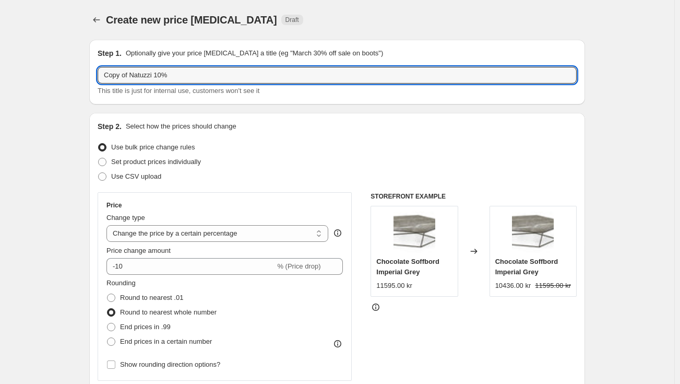
drag, startPoint x: 132, startPoint y: 80, endPoint x: 97, endPoint y: 77, distance: 35.6
click at [97, 77] on div "Step 1. Optionally give your price [MEDICAL_DATA] a title (eg "March 30% off sa…" at bounding box center [337, 72] width 496 height 65
click at [206, 68] on input "Natuzzi 10%" at bounding box center [337, 75] width 479 height 17
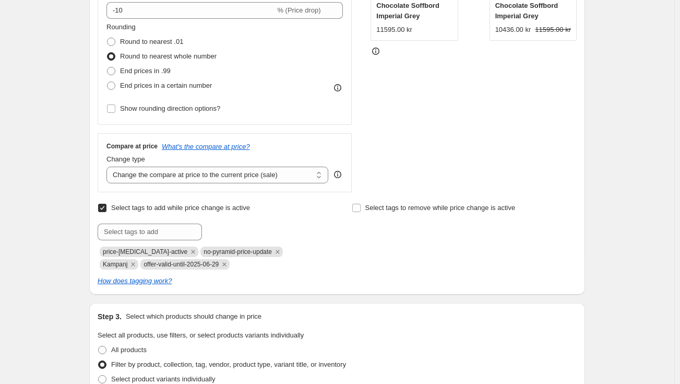
scroll to position [313, 0]
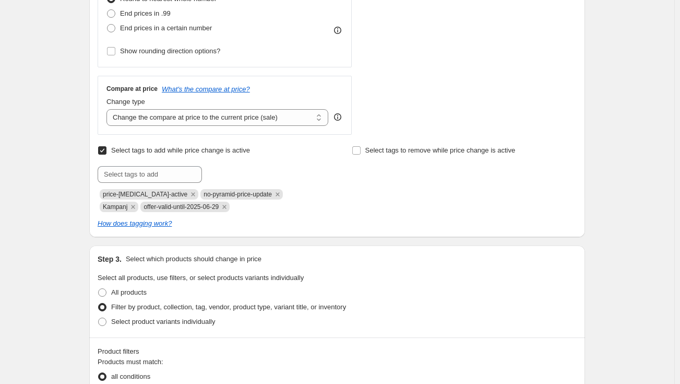
type input "Natuzzi 10% oktober"
click at [174, 210] on span "offer-valid-until-2025-06-29" at bounding box center [181, 206] width 75 height 7
copy span "offer-valid-until-2025-06-29"
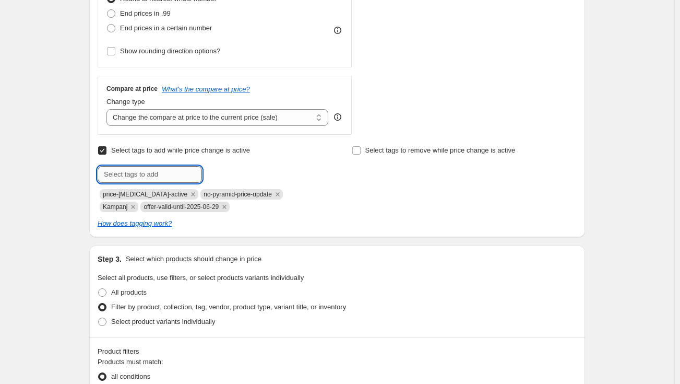
click at [155, 171] on input "text" at bounding box center [150, 174] width 104 height 17
paste input "offer-valid-until-2025-06-29"
drag, startPoint x: 181, startPoint y: 174, endPoint x: 175, endPoint y: 176, distance: 6.3
click at [175, 176] on input "offer-valid-until-2025-06-29" at bounding box center [150, 174] width 104 height 17
drag, startPoint x: 191, startPoint y: 175, endPoint x: 188, endPoint y: 182, distance: 7.3
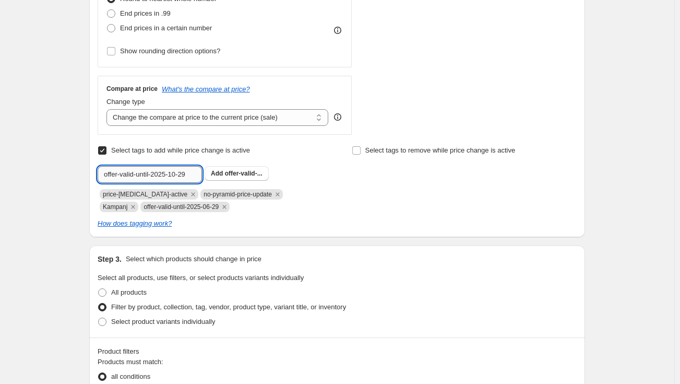
click at [188, 182] on input "offer-valid-until-2025-10-29" at bounding box center [150, 174] width 104 height 17
type input "offer-valid-until-2025-10-26"
click at [228, 180] on button "Add offer-valid-..." at bounding box center [237, 173] width 64 height 15
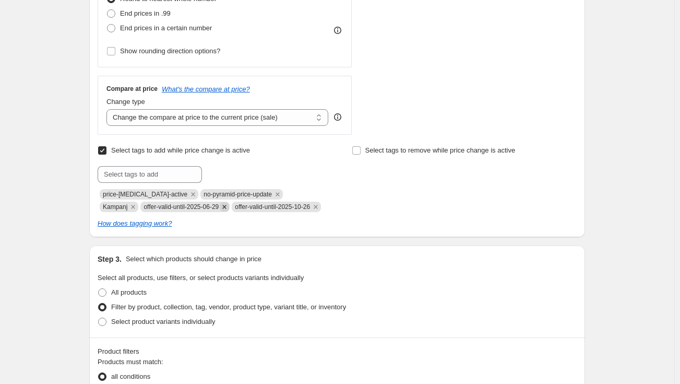
click at [220, 211] on icon "Remove offer-valid-until-2025-06-29" at bounding box center [224, 206] width 9 height 9
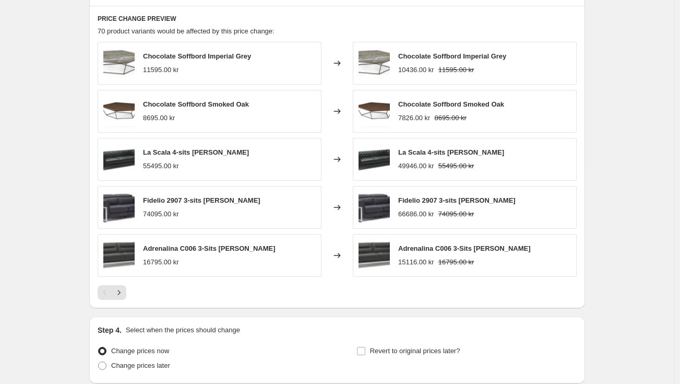
scroll to position [872, 0]
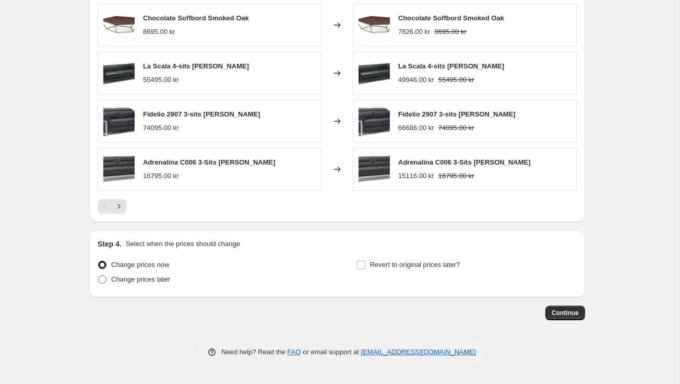
click at [149, 278] on span "Change prices later" at bounding box center [140, 279] width 59 height 8
click at [99, 276] on input "Change prices later" at bounding box center [98, 275] width 1 height 1
radio input "true"
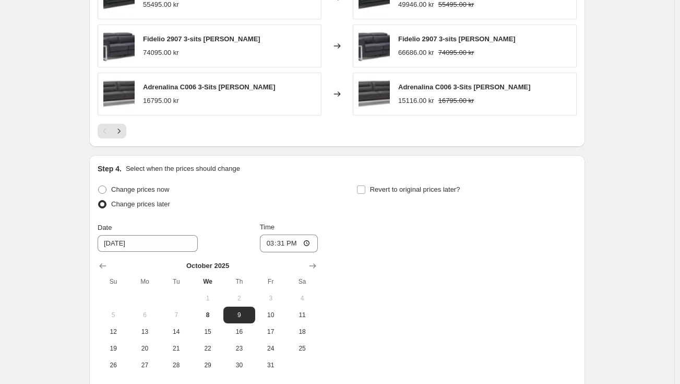
scroll to position [1050, 0]
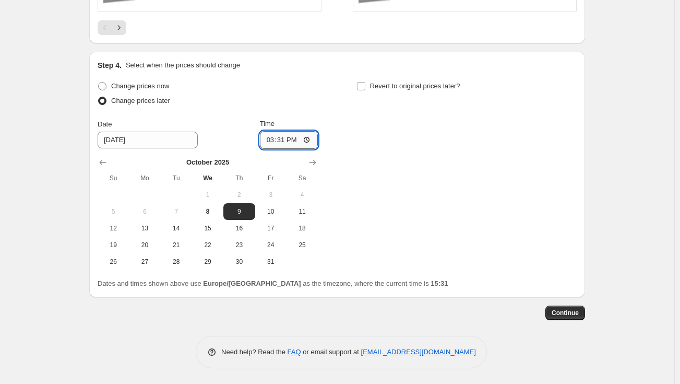
click at [287, 137] on input "15:31" at bounding box center [289, 140] width 58 height 18
type input "01:31"
click at [386, 121] on div "Change prices now Change prices later Date [DATE] Time 01:[DATE] Mo Tu We Th Fr…" at bounding box center [337, 174] width 479 height 191
click at [400, 82] on span "Revert to original prices later?" at bounding box center [415, 86] width 90 height 8
click at [365, 82] on input "Revert to original prices later?" at bounding box center [361, 86] width 8 height 8
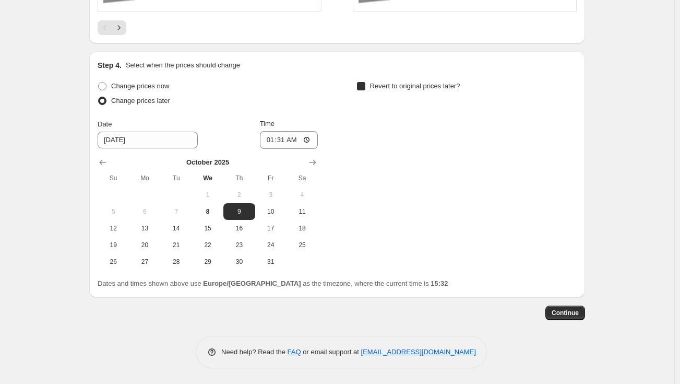
checkbox input "true"
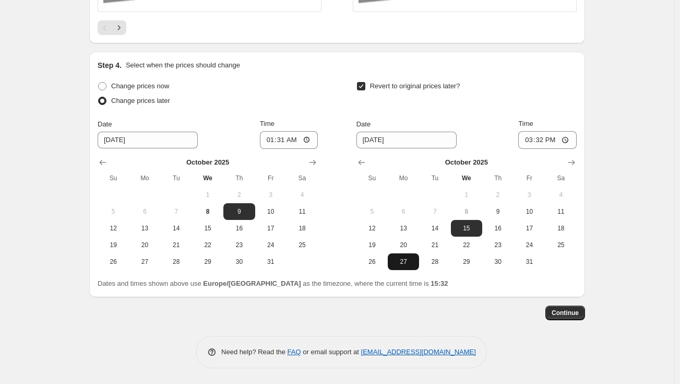
click at [400, 259] on span "27" at bounding box center [403, 261] width 23 height 8
type input "[DATE]"
click at [544, 138] on input "15:32" at bounding box center [547, 140] width 58 height 18
click at [545, 137] on input "03:22" at bounding box center [547, 140] width 58 height 18
type input "15:00"
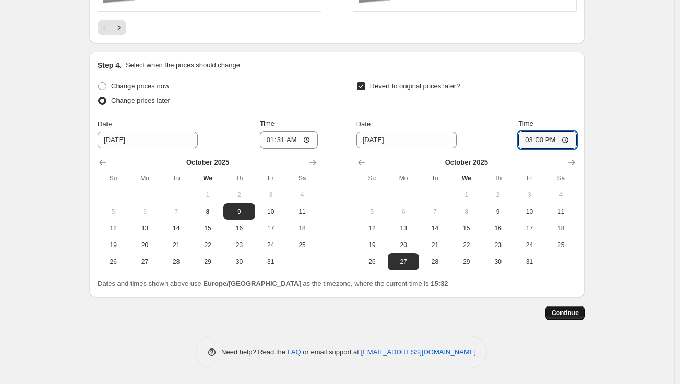
click at [563, 315] on span "Continue" at bounding box center [565, 313] width 27 height 8
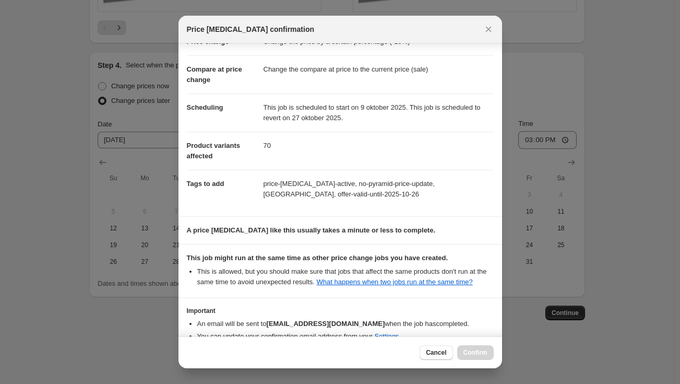
scroll to position [92, 0]
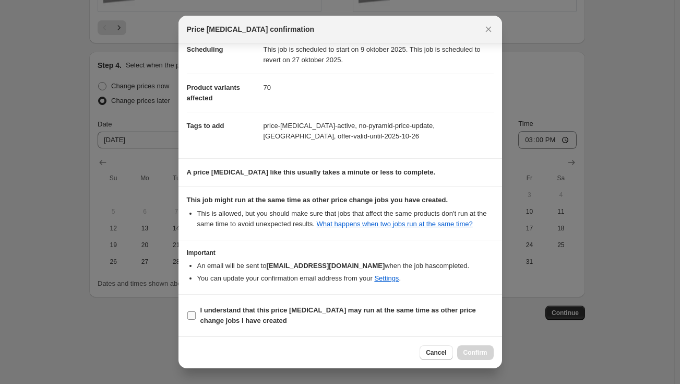
click at [251, 312] on b "I understand that this price [MEDICAL_DATA] may run at the same time as other p…" at bounding box center [338, 315] width 276 height 18
click at [196, 312] on input "I understand that this price [MEDICAL_DATA] may run at the same time as other p…" at bounding box center [191, 315] width 8 height 8
checkbox input "true"
click at [471, 357] on button "Confirm" at bounding box center [475, 352] width 37 height 15
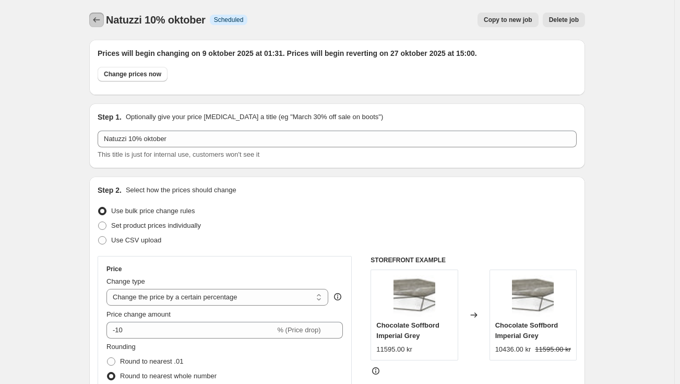
click at [102, 19] on icon "Price change jobs" at bounding box center [96, 20] width 10 height 10
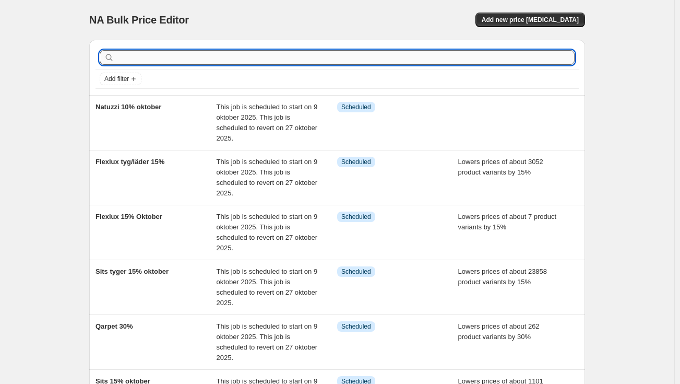
click at [193, 61] on input "text" at bounding box center [345, 57] width 458 height 15
type input "natuzzi"
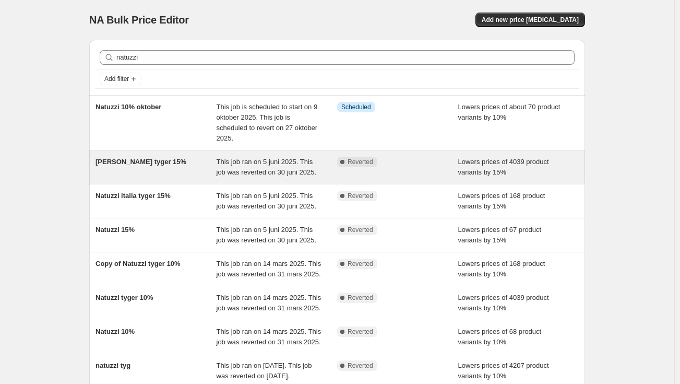
click at [262, 169] on span "This job ran on 5 juni 2025. This job was reverted on 30 juni 2025." at bounding box center [267, 167] width 100 height 18
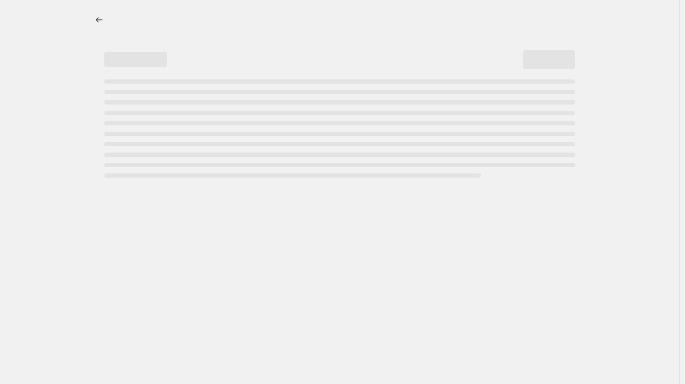
select select "percentage"
select select "vendor"
select select "product_status"
select select "tag"
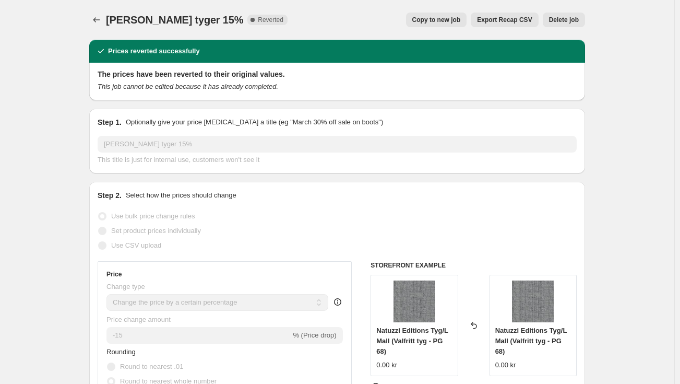
click at [445, 15] on button "Copy to new job" at bounding box center [436, 20] width 61 height 15
select select "percentage"
select select "vendor"
select select "product_status"
select select "tag"
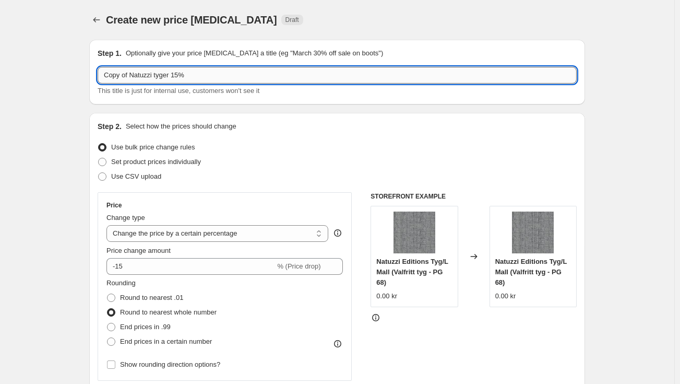
click at [178, 75] on input "Copy of Natuzzi tyger 15%" at bounding box center [337, 75] width 479 height 17
type input "Copy of Natuzzi tyger 10%"
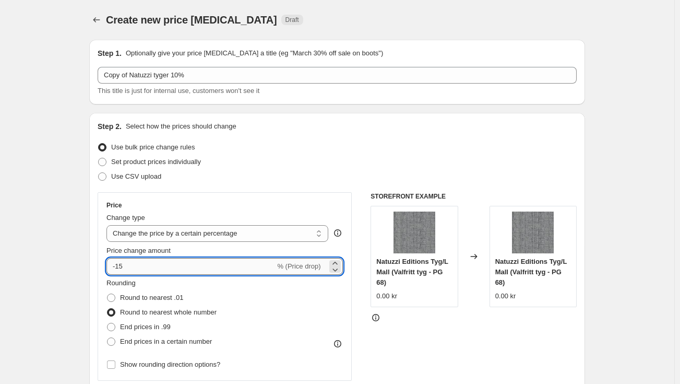
click at [120, 267] on input "-15" at bounding box center [191, 266] width 169 height 17
type input "-10"
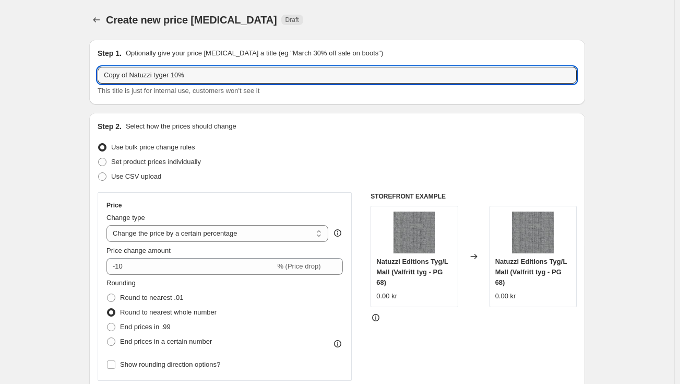
drag, startPoint x: 133, startPoint y: 75, endPoint x: 86, endPoint y: 69, distance: 47.3
click at [216, 73] on input "Natuzzi tyger 10%" at bounding box center [337, 75] width 479 height 17
type input "[PERSON_NAME] tyger 10% oktober"
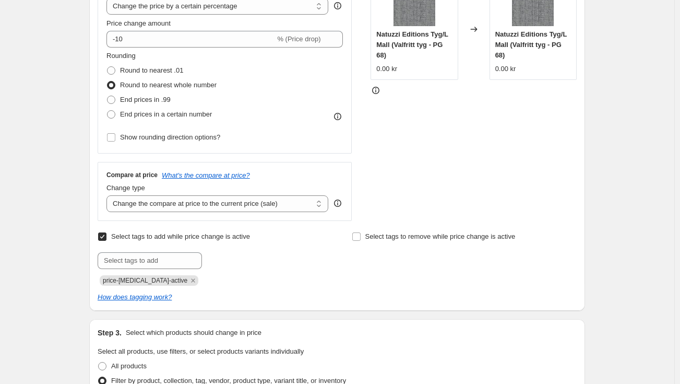
scroll to position [261, 0]
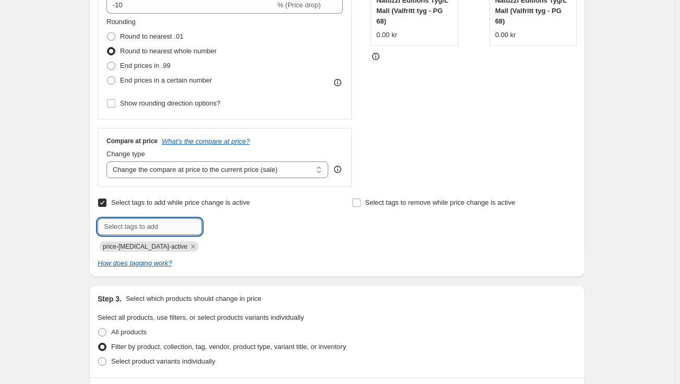
click at [165, 222] on input "text" at bounding box center [150, 226] width 104 height 17
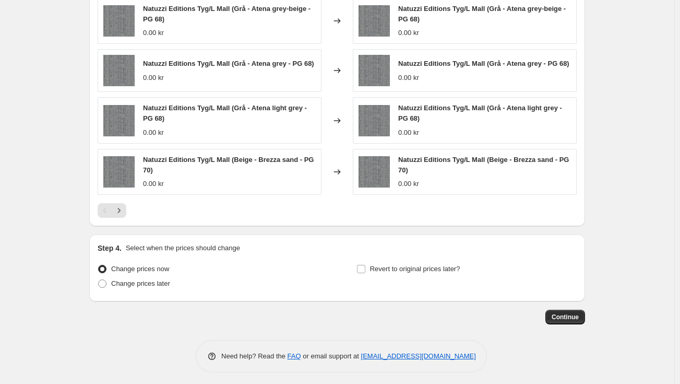
scroll to position [892, 0]
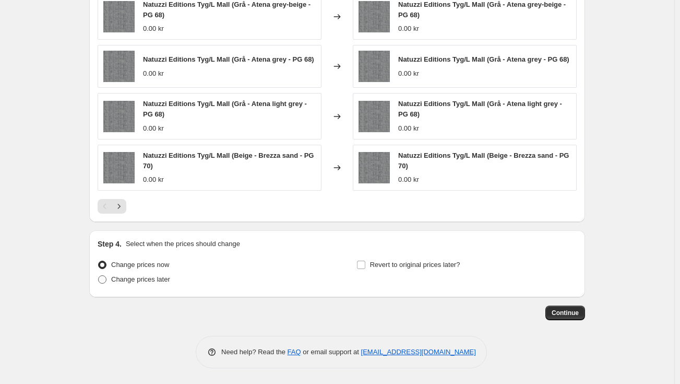
click at [160, 283] on span "Change prices later" at bounding box center [140, 279] width 59 height 8
click at [99, 276] on input "Change prices later" at bounding box center [98, 275] width 1 height 1
radio input "true"
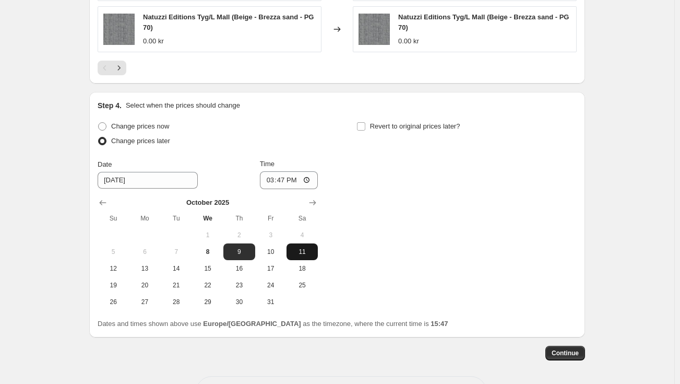
scroll to position [1049, 0]
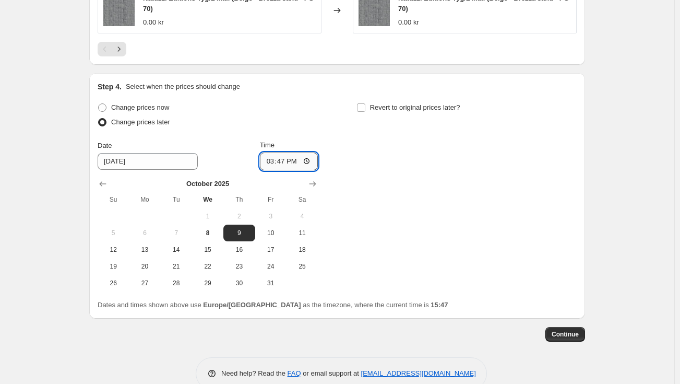
click at [287, 165] on input "15:47" at bounding box center [289, 161] width 58 height 18
type input "01:30"
click at [460, 103] on span "Revert to original prices later?" at bounding box center [415, 107] width 90 height 8
click at [365, 103] on input "Revert to original prices later?" at bounding box center [361, 107] width 8 height 8
checkbox input "true"
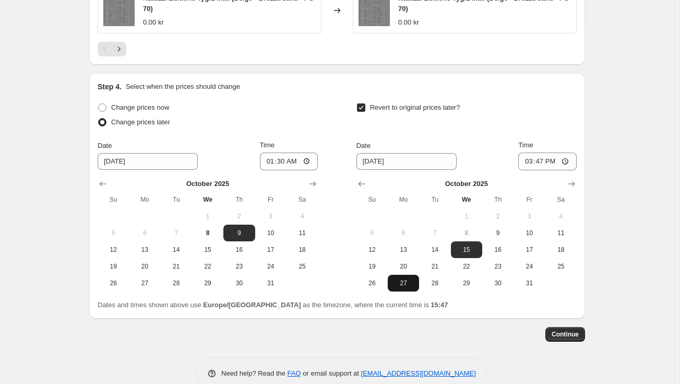
click at [409, 285] on span "27" at bounding box center [403, 283] width 23 height 8
type input "[DATE]"
click at [547, 163] on input "15:47" at bounding box center [547, 161] width 58 height 18
type input "15:45"
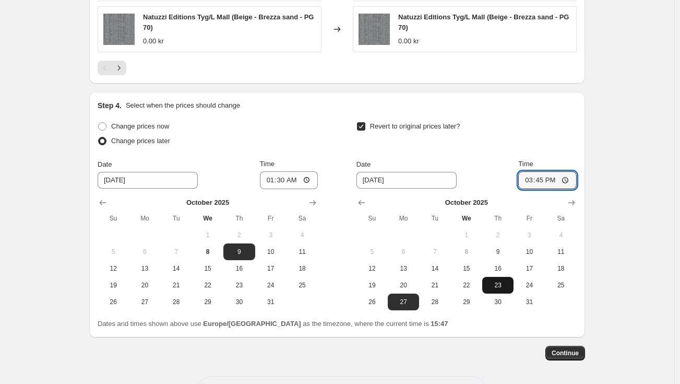
scroll to position [1071, 0]
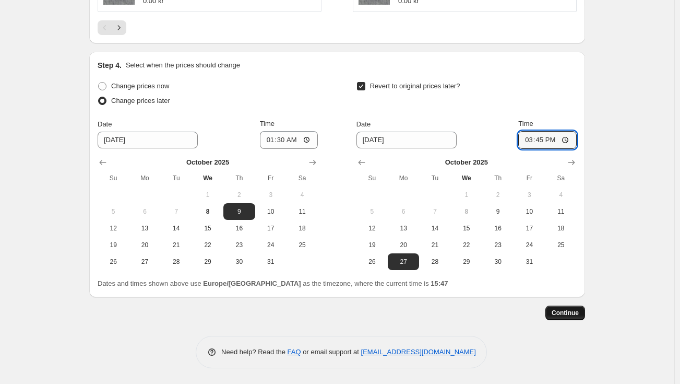
click at [565, 316] on span "Continue" at bounding box center [565, 313] width 27 height 8
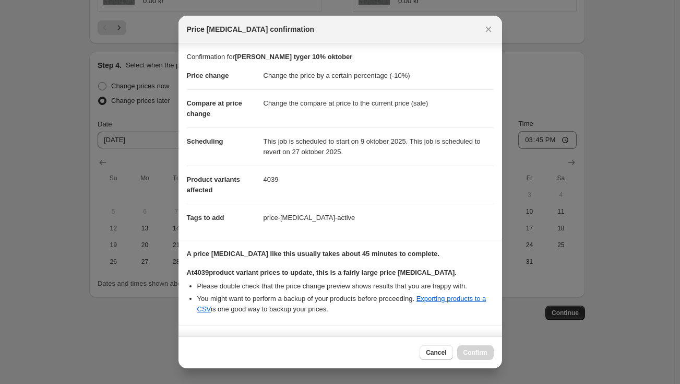
scroll to position [139, 0]
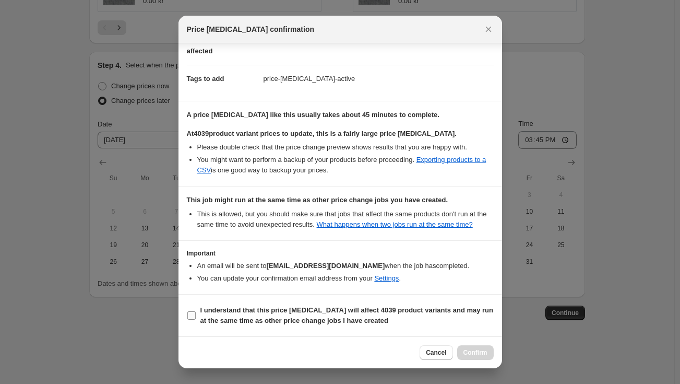
click at [295, 322] on b "I understand that this price [MEDICAL_DATA] will affect 4039 product variants a…" at bounding box center [346, 315] width 293 height 18
click at [196, 320] on input "I understand that this price [MEDICAL_DATA] will affect 4039 product variants a…" at bounding box center [191, 315] width 8 height 8
checkbox input "true"
click at [488, 351] on button "Confirm" at bounding box center [475, 352] width 37 height 15
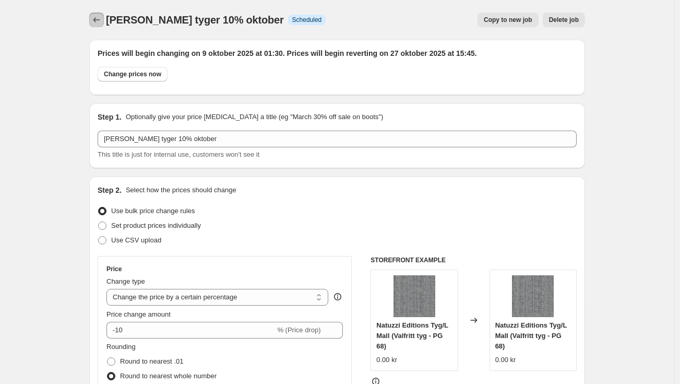
click at [97, 20] on icon "Price change jobs" at bounding box center [96, 19] width 7 height 5
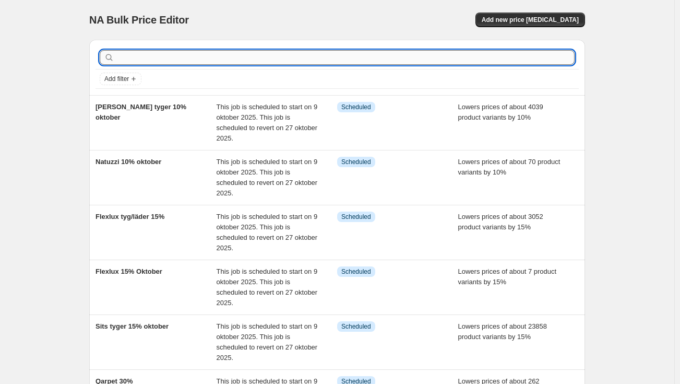
click at [309, 53] on input "text" at bounding box center [345, 57] width 458 height 15
type input "natuzzi"
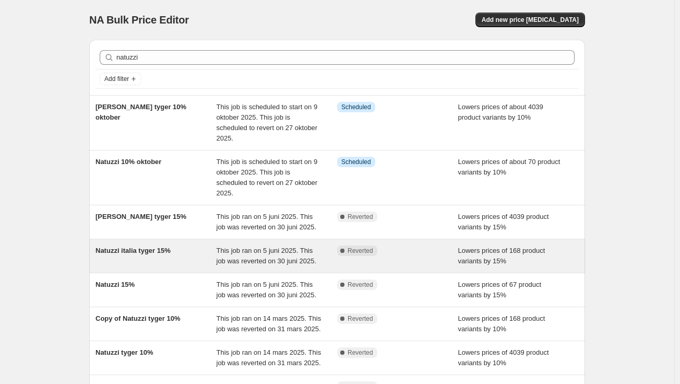
click at [210, 261] on div "Natuzzi italia tyger 15%" at bounding box center [156, 255] width 121 height 21
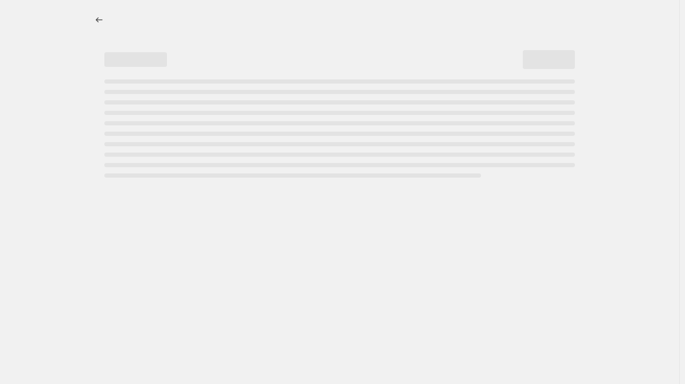
select select "percentage"
select select "vendor"
select select "product_status"
select select "tag"
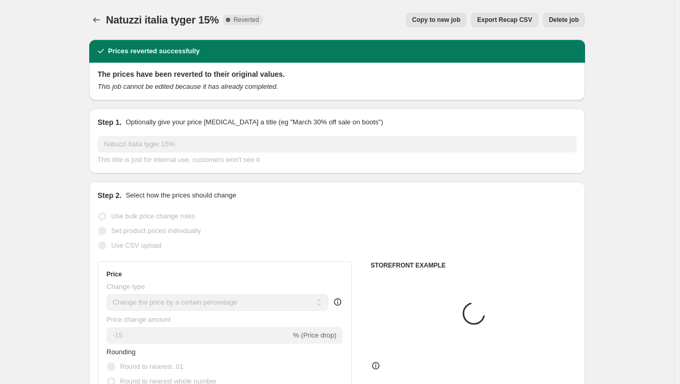
click at [434, 18] on span "Copy to new job" at bounding box center [436, 20] width 49 height 8
select select "percentage"
select select "vendor"
select select "product_status"
select select "tag"
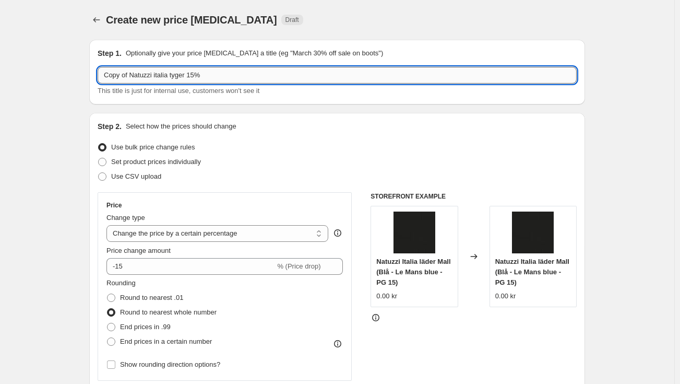
click at [194, 75] on input "Copy of Natuzzi italia tyger 15%" at bounding box center [337, 75] width 479 height 17
drag, startPoint x: 132, startPoint y: 74, endPoint x: 76, endPoint y: 78, distance: 56.1
click at [199, 76] on input "Natuzzi italia tyger 10%" at bounding box center [337, 75] width 479 height 17
type input "Natuzzi italia tyger 10% oktober"
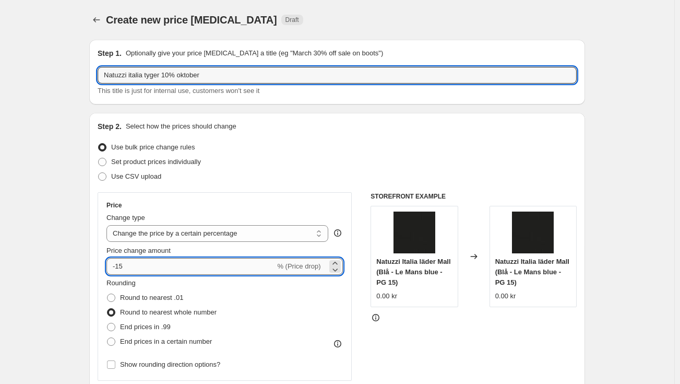
click at [156, 268] on input "-15" at bounding box center [191, 266] width 169 height 17
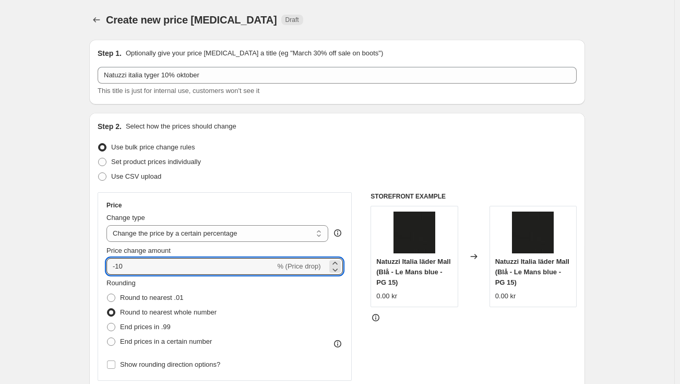
type input "-10"
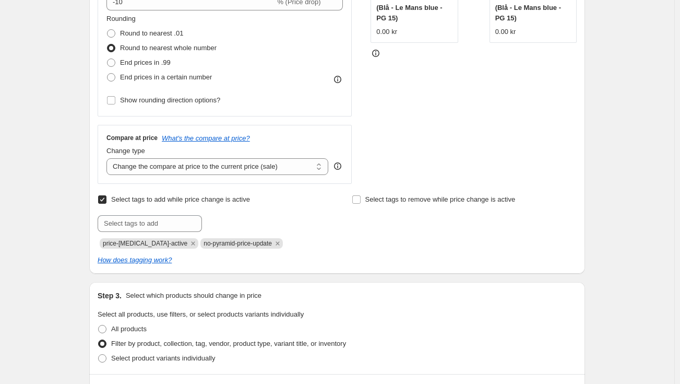
scroll to position [313, 0]
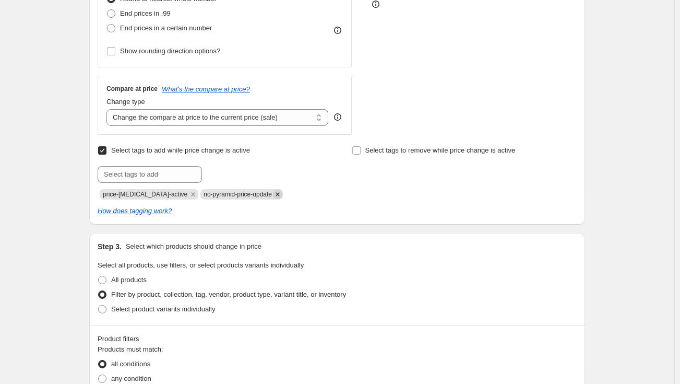
click at [273, 191] on icon "Remove no-pyramid-price-update" at bounding box center [277, 194] width 9 height 9
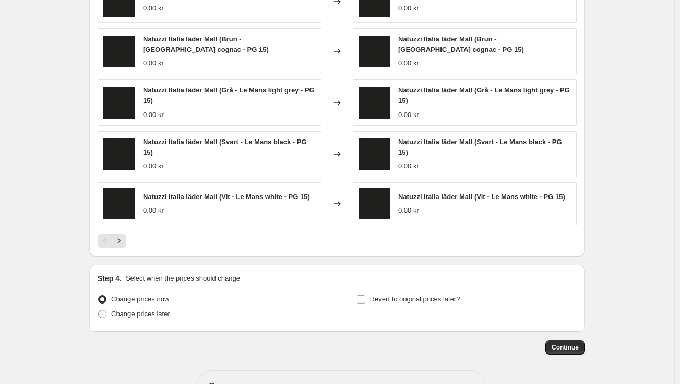
scroll to position [892, 0]
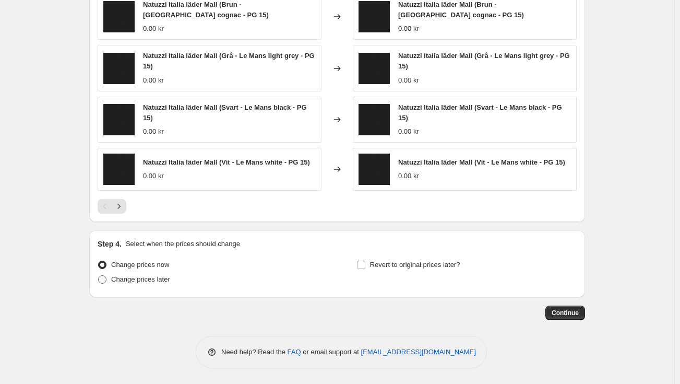
click at [148, 279] on span "Change prices later" at bounding box center [140, 279] width 59 height 8
click at [99, 276] on input "Change prices later" at bounding box center [98, 275] width 1 height 1
radio input "true"
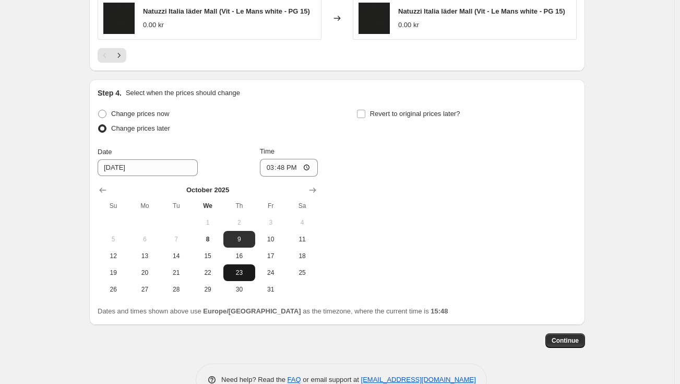
scroll to position [1049, 0]
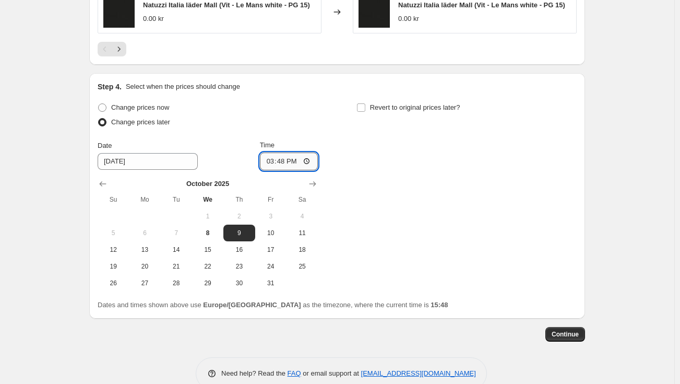
click at [289, 162] on input "15:48" at bounding box center [289, 161] width 58 height 18
click at [286, 158] on input "01:48" at bounding box center [289, 161] width 58 height 18
type input "02:00"
click at [435, 105] on span "Revert to original prices later?" at bounding box center [415, 107] width 90 height 8
click at [365, 105] on input "Revert to original prices later?" at bounding box center [361, 107] width 8 height 8
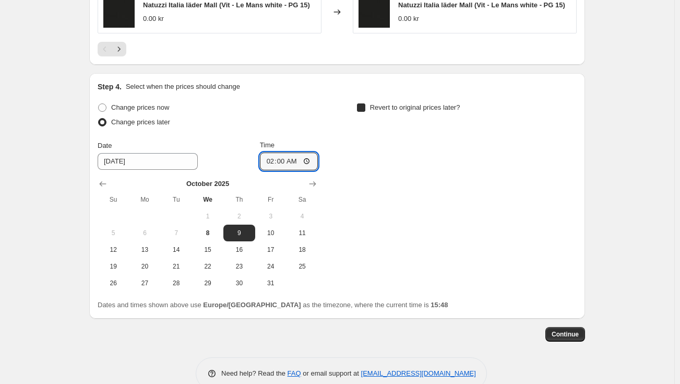
checkbox input "true"
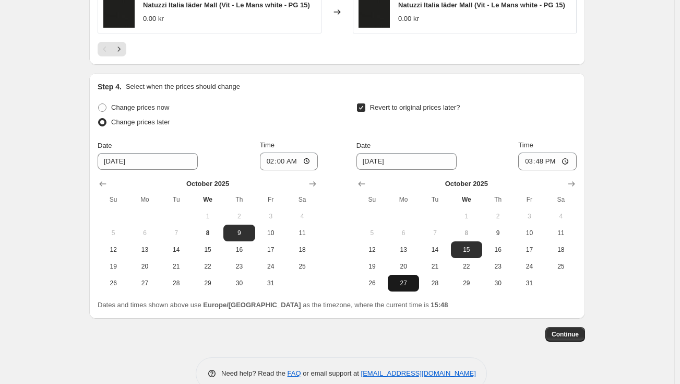
click at [407, 286] on span "27" at bounding box center [403, 283] width 23 height 8
type input "[DATE]"
click at [547, 169] on input "15:48" at bounding box center [547, 161] width 58 height 18
type input "16:00"
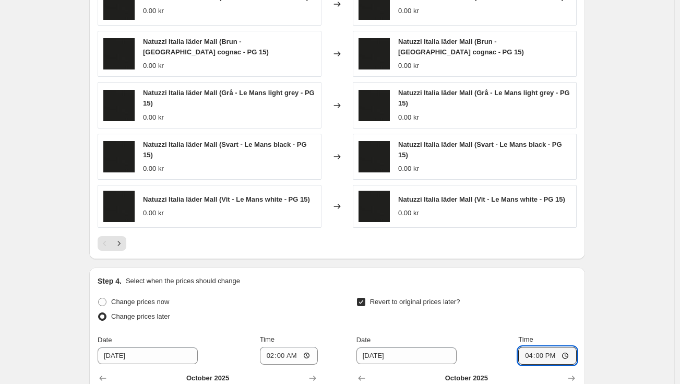
scroll to position [1071, 0]
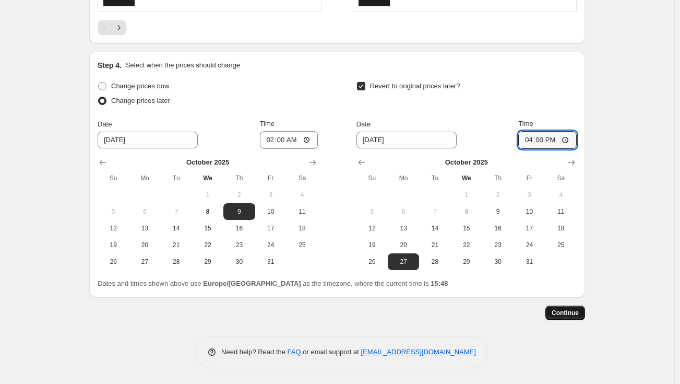
click at [570, 310] on span "Continue" at bounding box center [565, 313] width 27 height 8
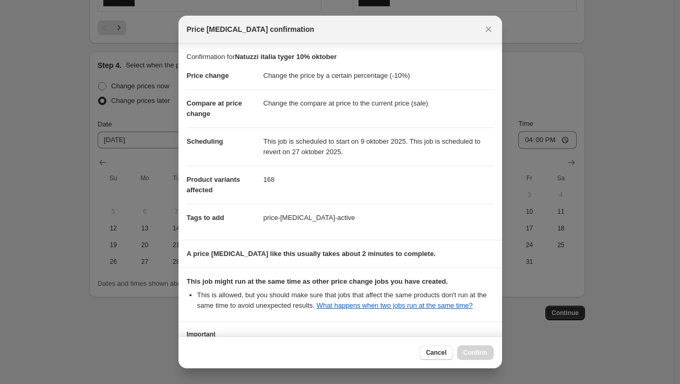
scroll to position [81, 0]
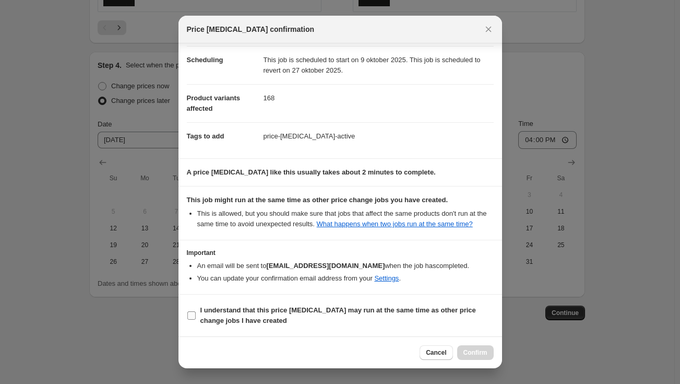
click at [211, 315] on span "I understand that this price [MEDICAL_DATA] may run at the same time as other p…" at bounding box center [346, 315] width 293 height 21
click at [196, 315] on input "I understand that this price [MEDICAL_DATA] may run at the same time as other p…" at bounding box center [191, 315] width 8 height 8
checkbox input "true"
click at [484, 351] on span "Confirm" at bounding box center [476, 352] width 24 height 8
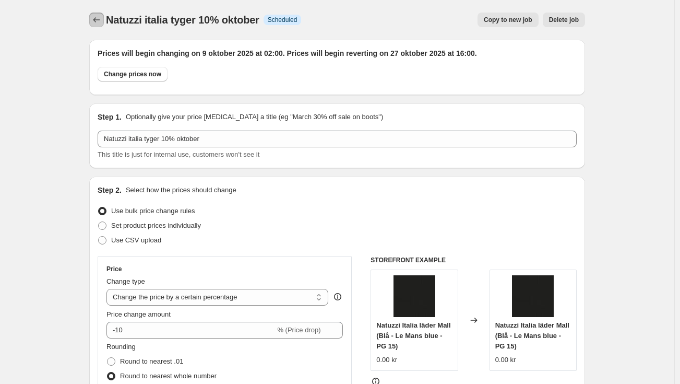
click at [100, 16] on icon "Price change jobs" at bounding box center [96, 20] width 10 height 10
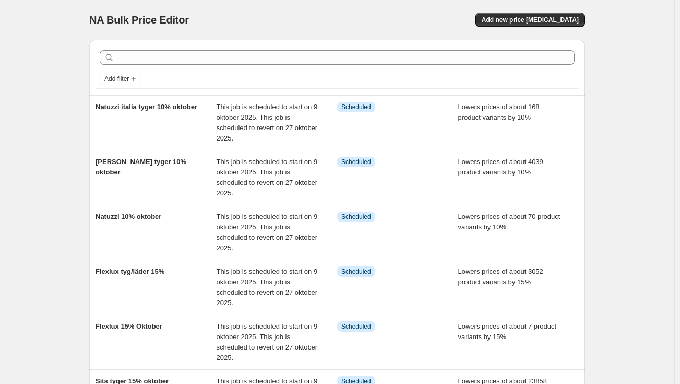
click at [616, 199] on div "NA Bulk Price Editor. This page is ready NA Bulk Price Editor Add new price [ME…" at bounding box center [337, 363] width 675 height 726
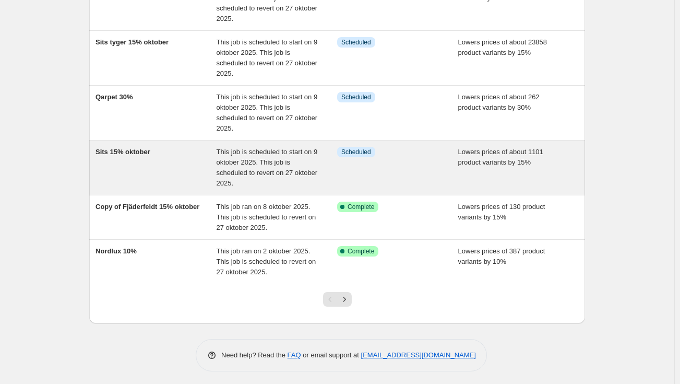
scroll to position [342, 0]
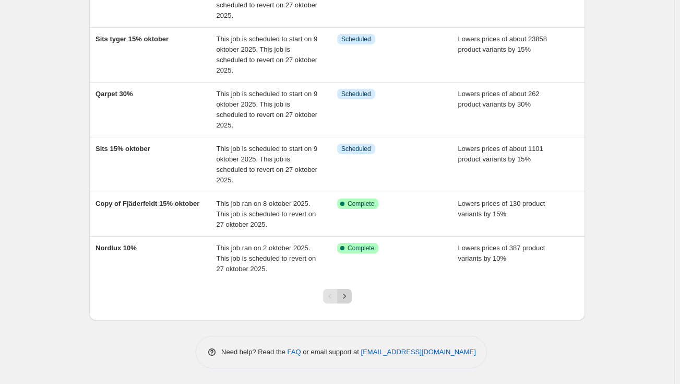
click at [350, 297] on icon "Next" at bounding box center [344, 296] width 10 height 10
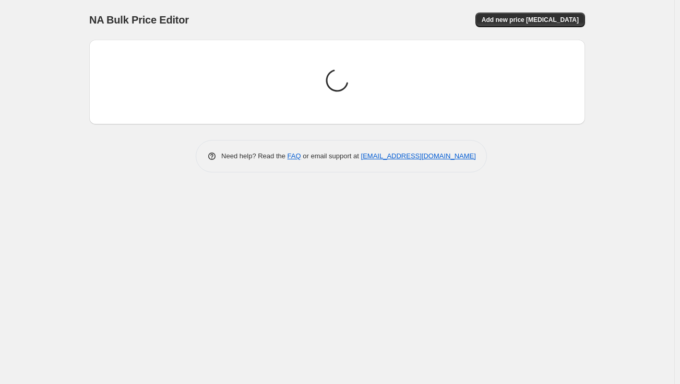
scroll to position [0, 0]
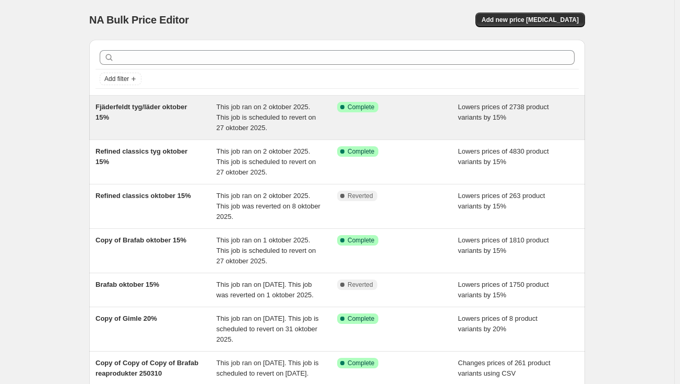
click at [273, 111] on div "This job ran on 2 oktober 2025. This job is scheduled to revert on 27 oktober 2…" at bounding box center [277, 117] width 121 height 31
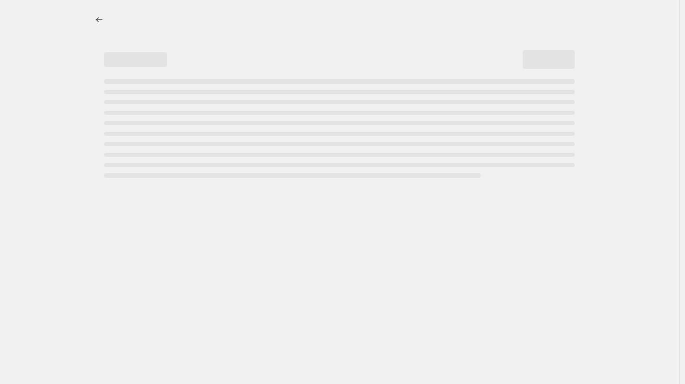
select select "percentage"
select select "vendor"
select select "tag"
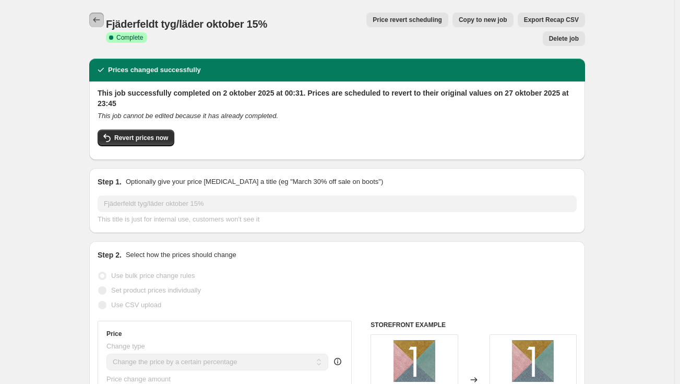
click at [101, 22] on icon "Price change jobs" at bounding box center [96, 20] width 10 height 10
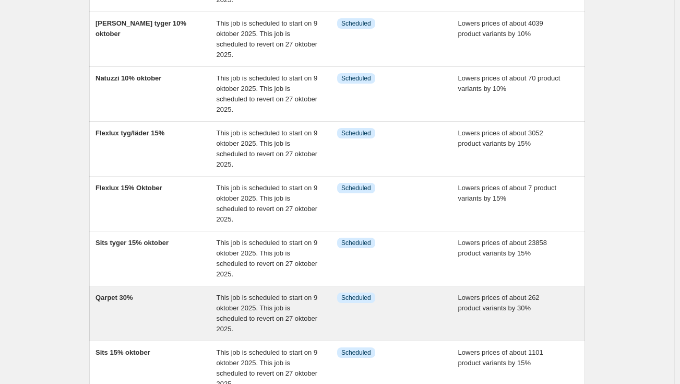
scroll to position [157, 0]
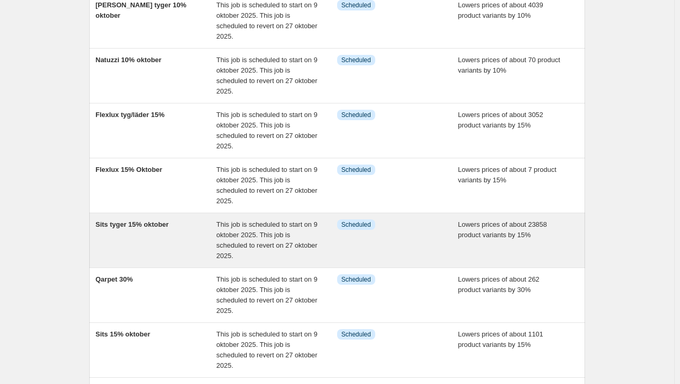
click at [152, 226] on span "Sits tyger 15% oktober" at bounding box center [132, 224] width 73 height 8
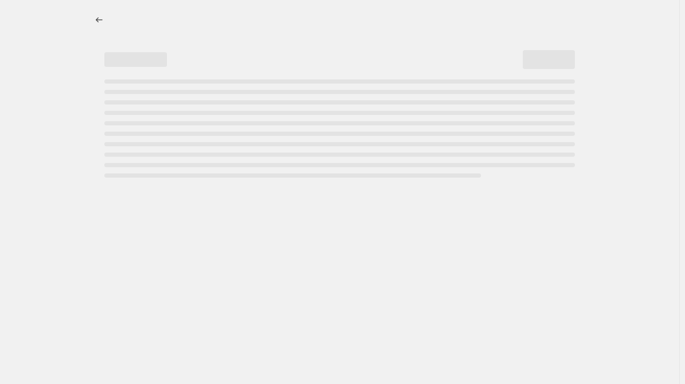
select select "percentage"
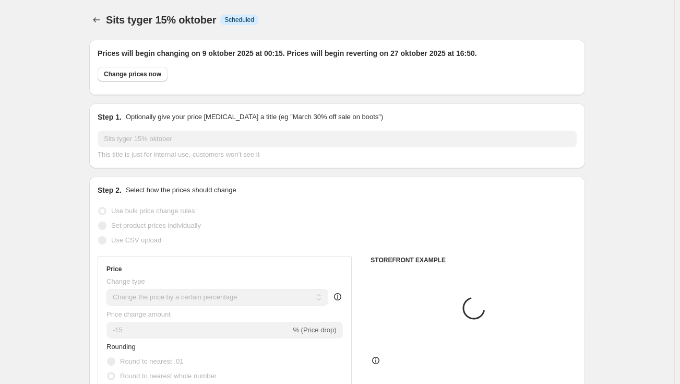
select select "vendor"
select select "tag"
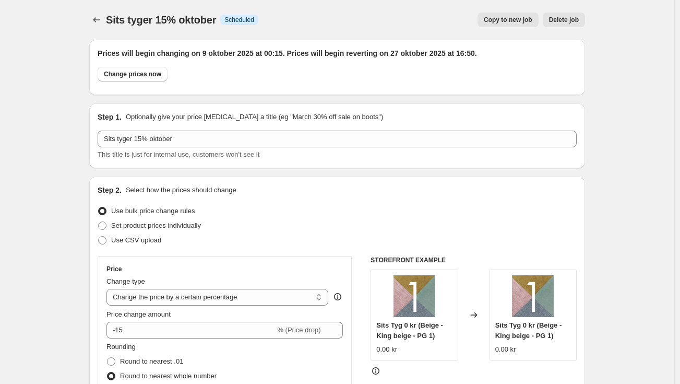
click at [526, 18] on span "Copy to new job" at bounding box center [508, 20] width 49 height 8
select select "percentage"
select select "vendor"
select select "product_status"
select select "tag"
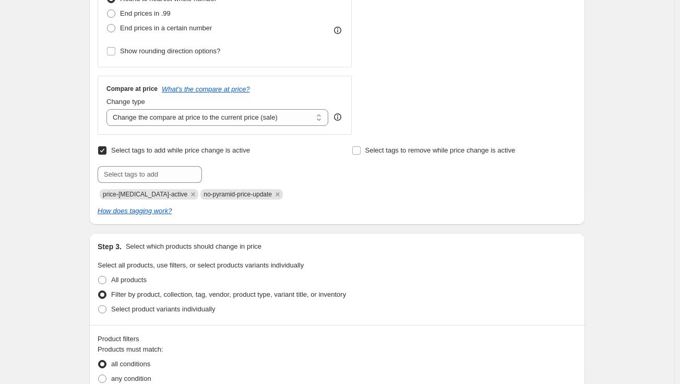
scroll to position [365, 0]
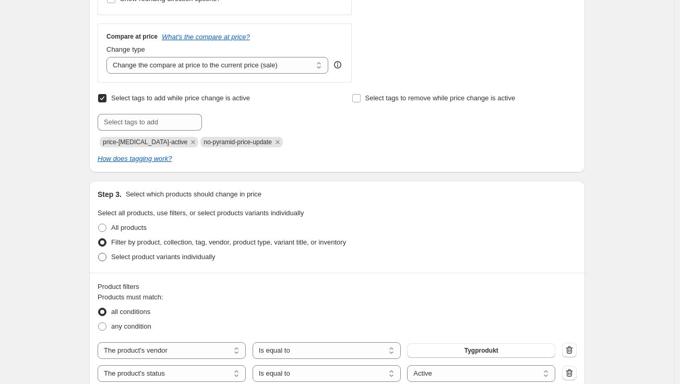
click at [169, 262] on span "Select product variants individually" at bounding box center [163, 257] width 104 height 10
click at [99, 253] on input "Select product variants individually" at bounding box center [98, 253] width 1 height 1
radio input "true"
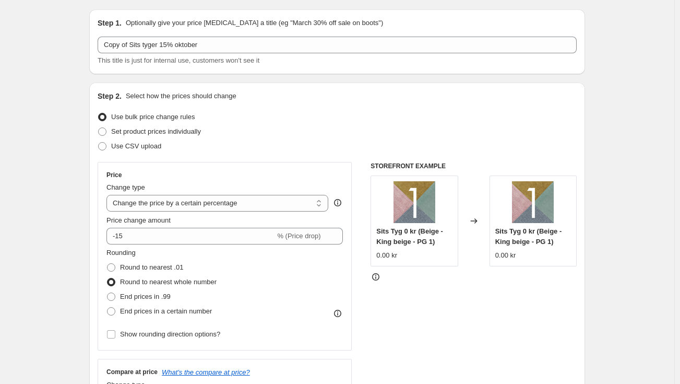
scroll to position [0, 0]
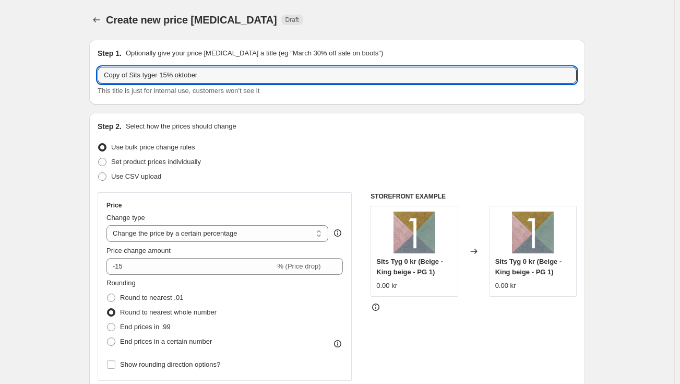
drag, startPoint x: 142, startPoint y: 71, endPoint x: 55, endPoint y: 82, distance: 87.4
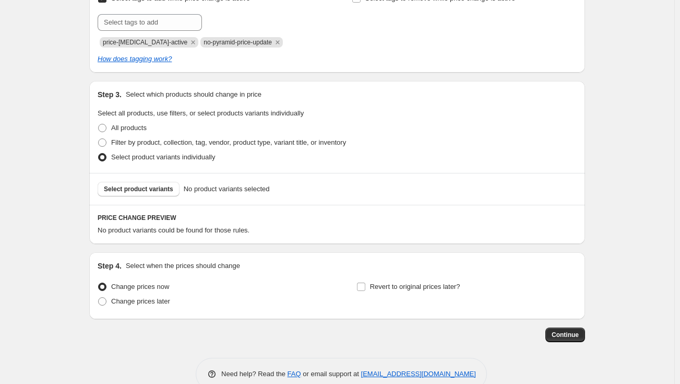
scroll to position [470, 0]
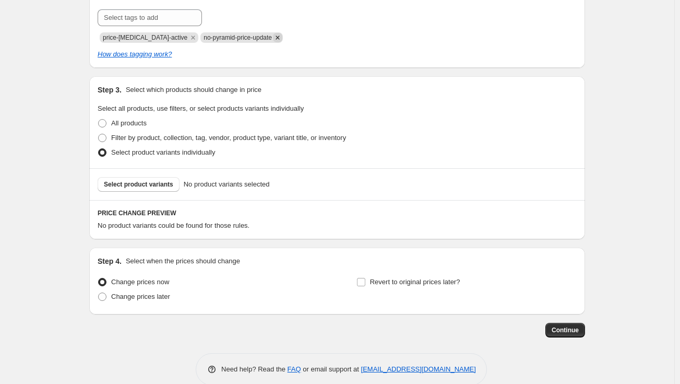
type input "Extra tyger 15% oktober"
click at [276, 38] on icon "Remove no-pyramid-price-update" at bounding box center [278, 38] width 4 height 4
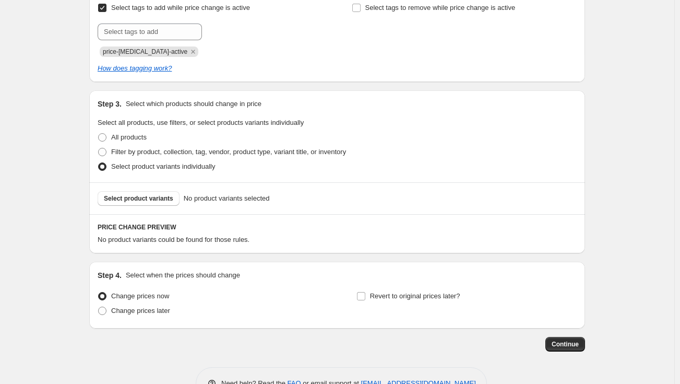
scroll to position [488, 0]
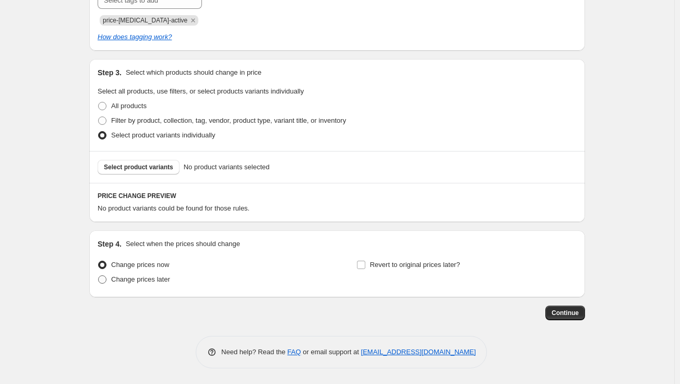
click at [154, 281] on span "Change prices later" at bounding box center [140, 279] width 59 height 8
click at [99, 276] on input "Change prices later" at bounding box center [98, 275] width 1 height 1
radio input "true"
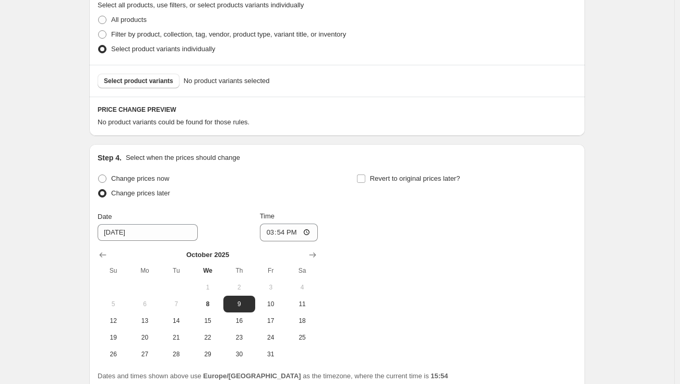
scroll to position [592, 0]
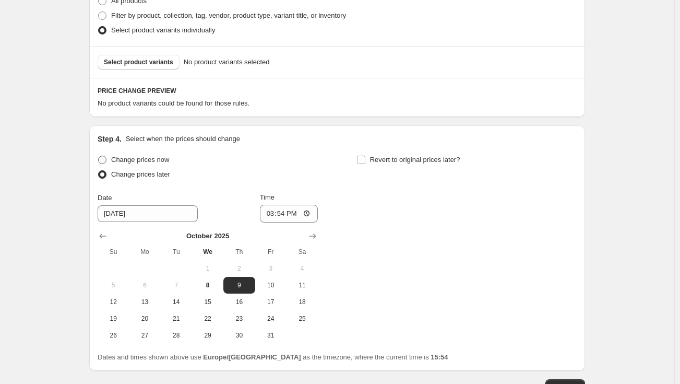
click at [133, 156] on span "Change prices now" at bounding box center [140, 160] width 58 height 8
click at [99, 156] on input "Change prices now" at bounding box center [98, 156] width 1 height 1
radio input "true"
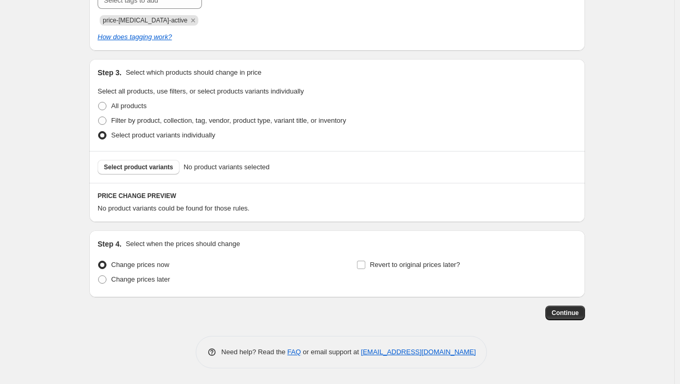
scroll to position [488, 0]
click at [391, 266] on span "Revert to original prices later?" at bounding box center [415, 265] width 90 height 8
click at [365, 266] on input "Revert to original prices later?" at bounding box center [361, 265] width 8 height 8
checkbox input "true"
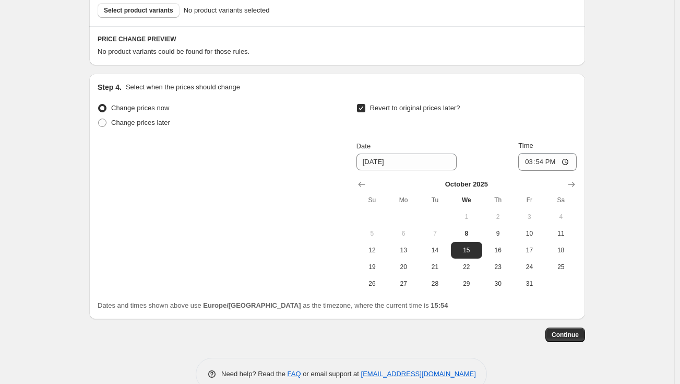
scroll to position [666, 0]
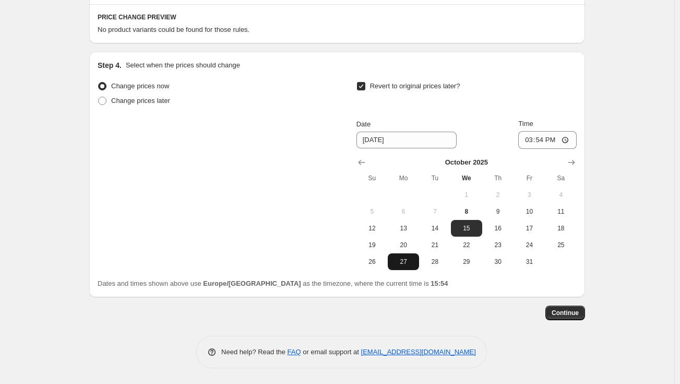
click at [405, 267] on button "27" at bounding box center [403, 261] width 31 height 17
type input "[DATE]"
click at [542, 141] on input "15:54" at bounding box center [547, 140] width 58 height 18
type input "16:20"
click at [320, 185] on div "Change prices now Change prices later Revert to original prices later? Date 10/…" at bounding box center [337, 174] width 479 height 191
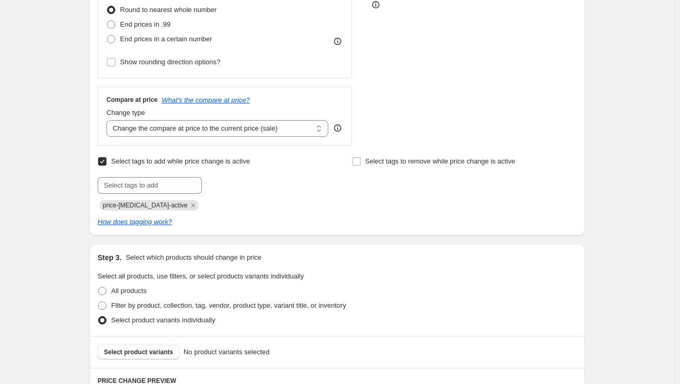
scroll to position [353, 0]
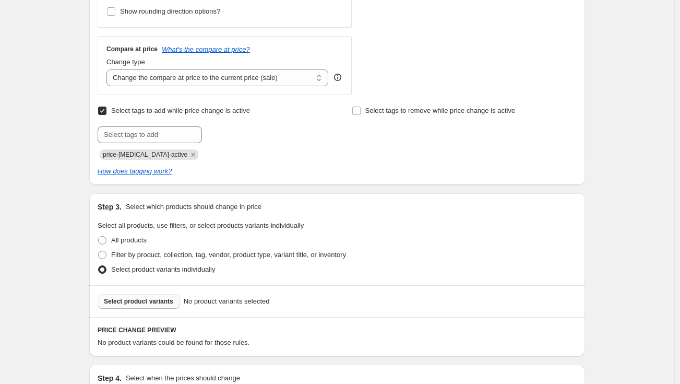
click at [124, 300] on span "Select product variants" at bounding box center [138, 301] width 69 height 8
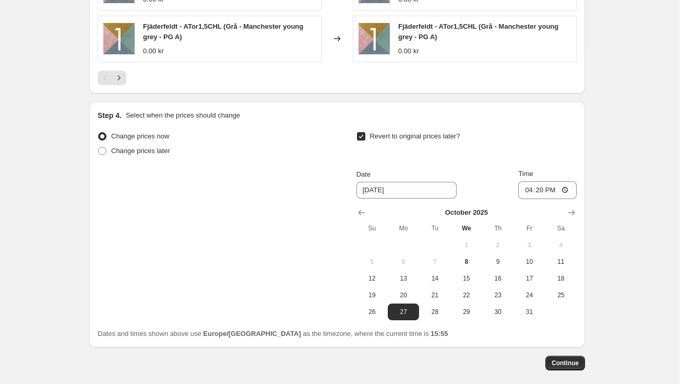
scroll to position [943, 0]
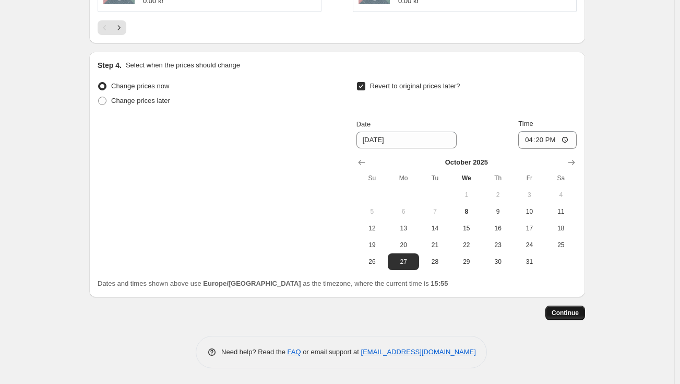
click at [574, 311] on span "Continue" at bounding box center [565, 313] width 27 height 8
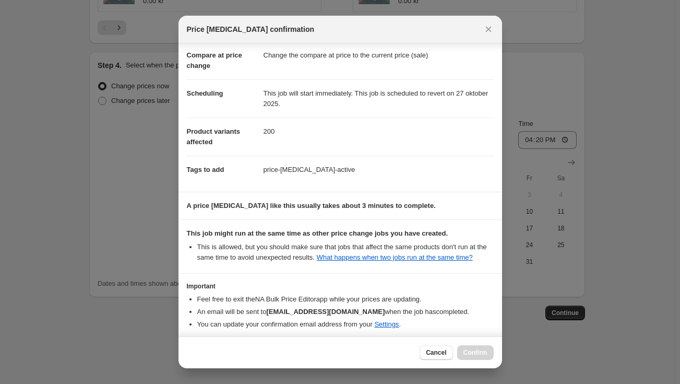
scroll to position [94, 0]
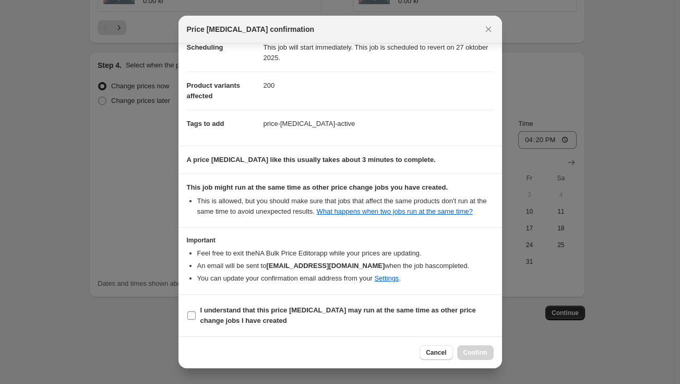
click at [230, 312] on b "I understand that this price [MEDICAL_DATA] may run at the same time as other p…" at bounding box center [338, 315] width 276 height 18
click at [196, 312] on input "I understand that this price [MEDICAL_DATA] may run at the same time as other p…" at bounding box center [191, 315] width 8 height 8
checkbox input "true"
click at [483, 353] on span "Confirm" at bounding box center [476, 352] width 24 height 8
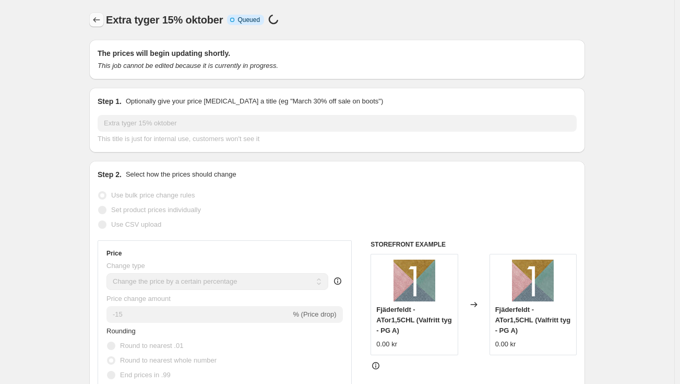
click at [98, 20] on icon "Price change jobs" at bounding box center [96, 20] width 10 height 10
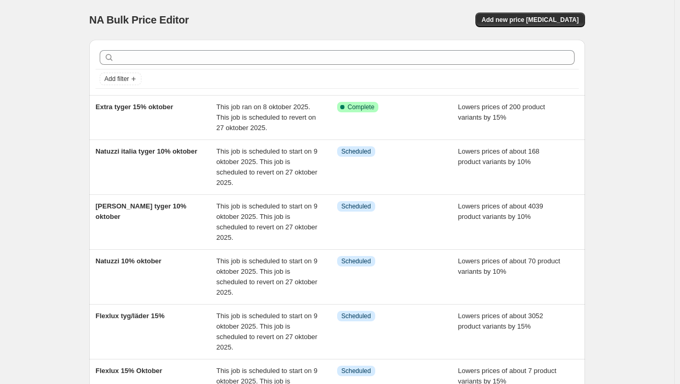
click at [642, 210] on div "NA Bulk Price Editor. This page is ready NA Bulk Price Editor Add new price cha…" at bounding box center [337, 363] width 675 height 726
